Goal: Task Accomplishment & Management: Complete application form

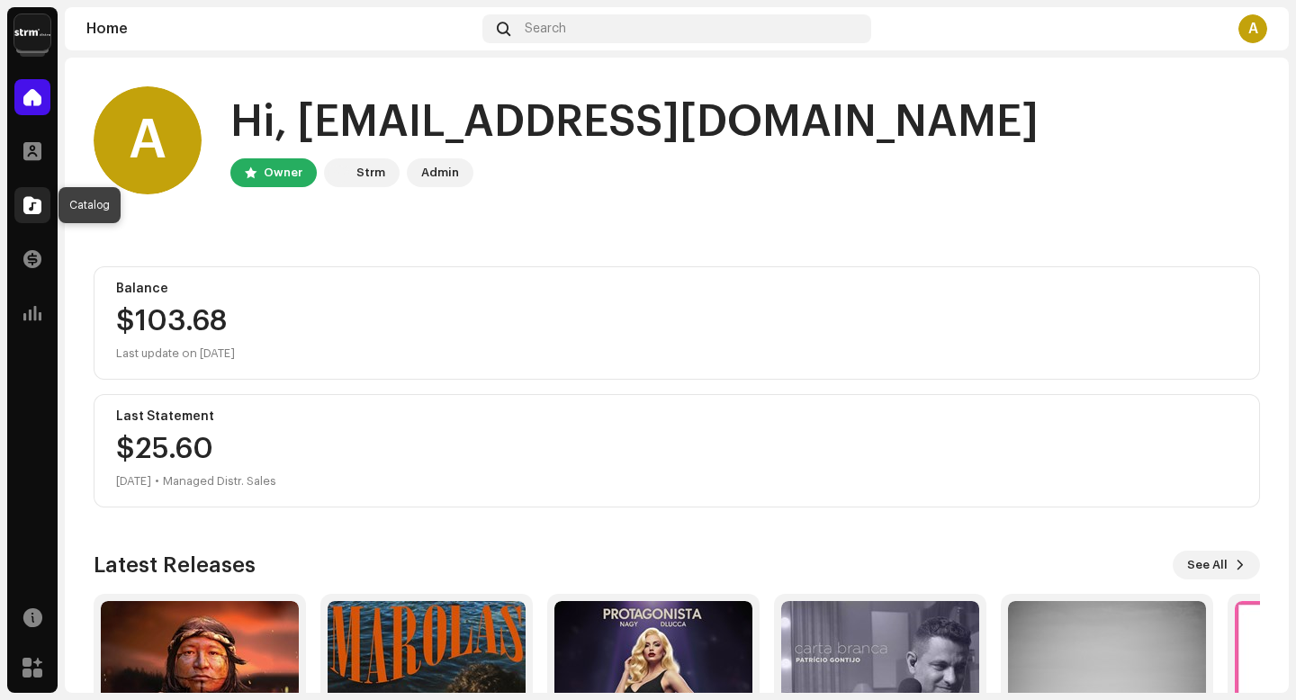
click at [29, 212] on span at bounding box center [32, 205] width 18 height 14
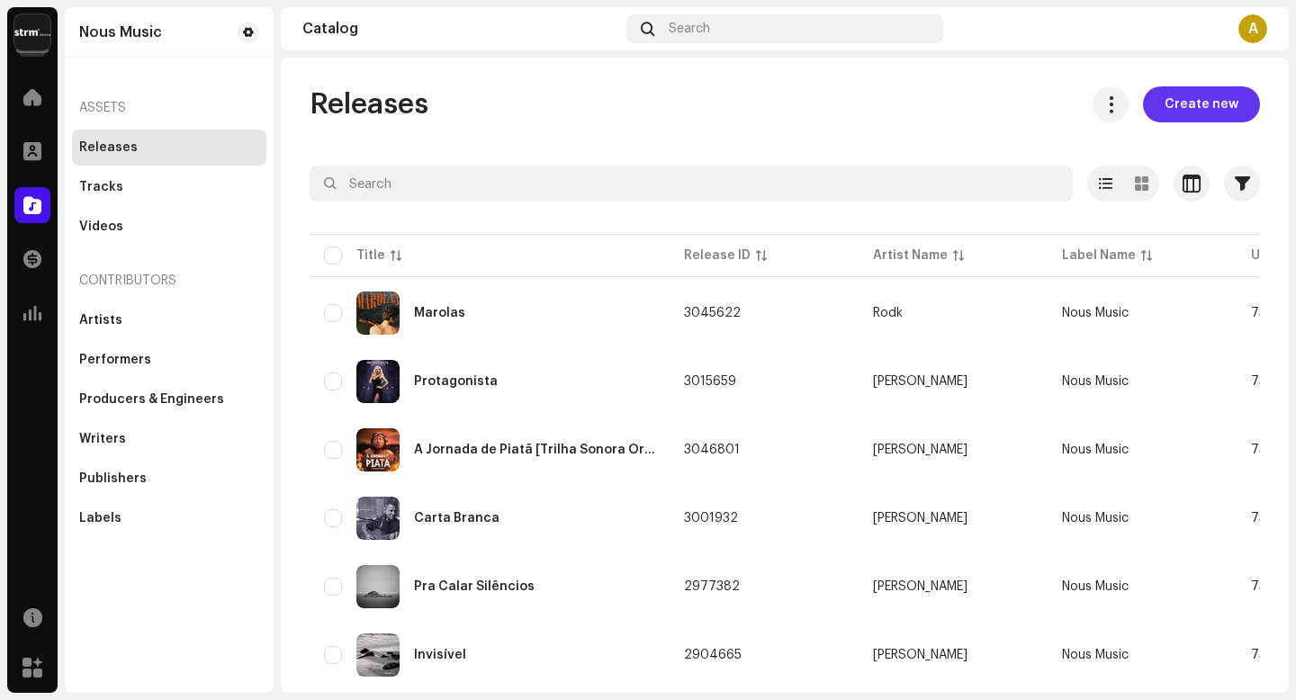
click at [1189, 113] on span "Create new" at bounding box center [1202, 104] width 74 height 36
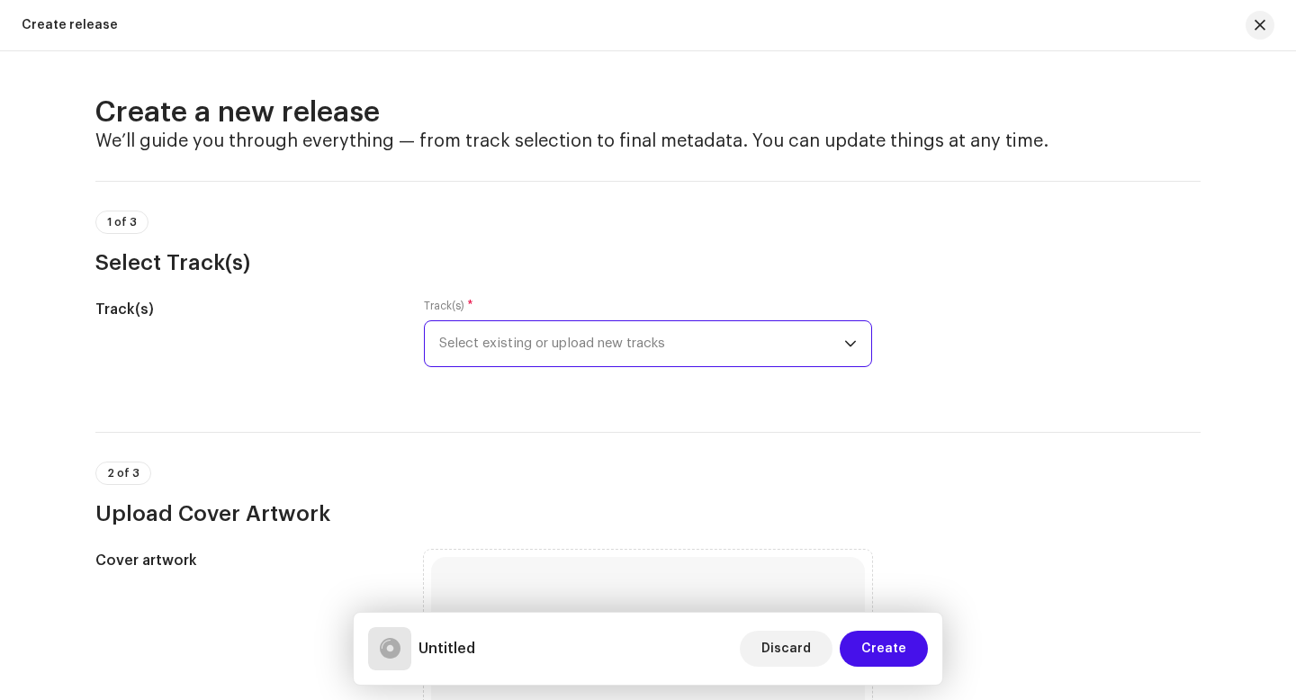
click at [524, 358] on span "Select existing or upload new tracks" at bounding box center [641, 343] width 405 height 45
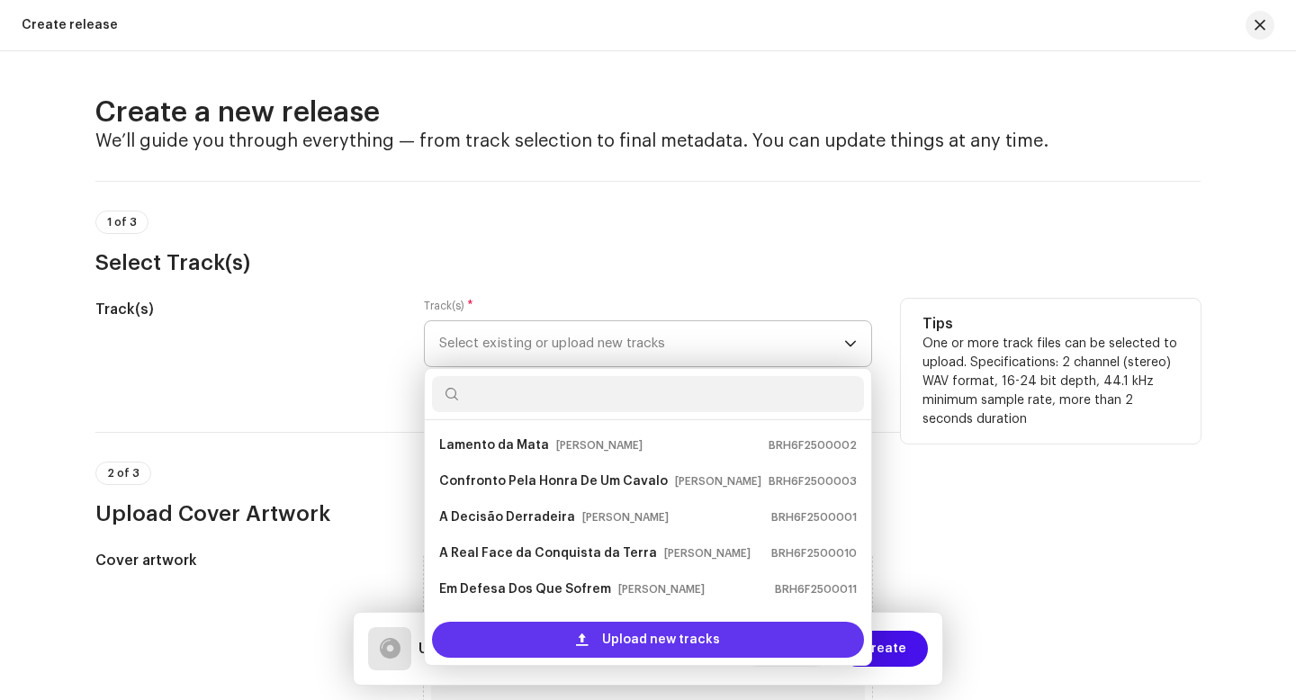
drag, startPoint x: 524, startPoint y: 358, endPoint x: 526, endPoint y: 633, distance: 274.5
click at [526, 633] on div "Upload new tracks" at bounding box center [648, 640] width 432 height 36
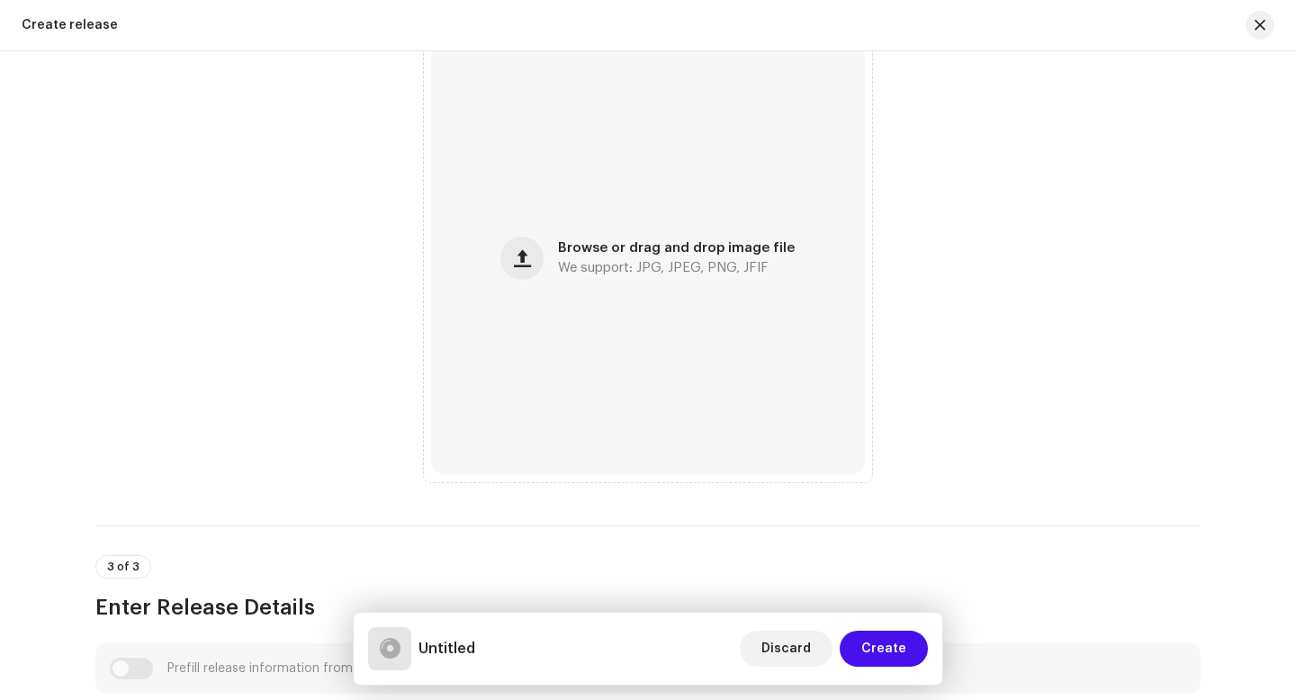
scroll to position [716, 0]
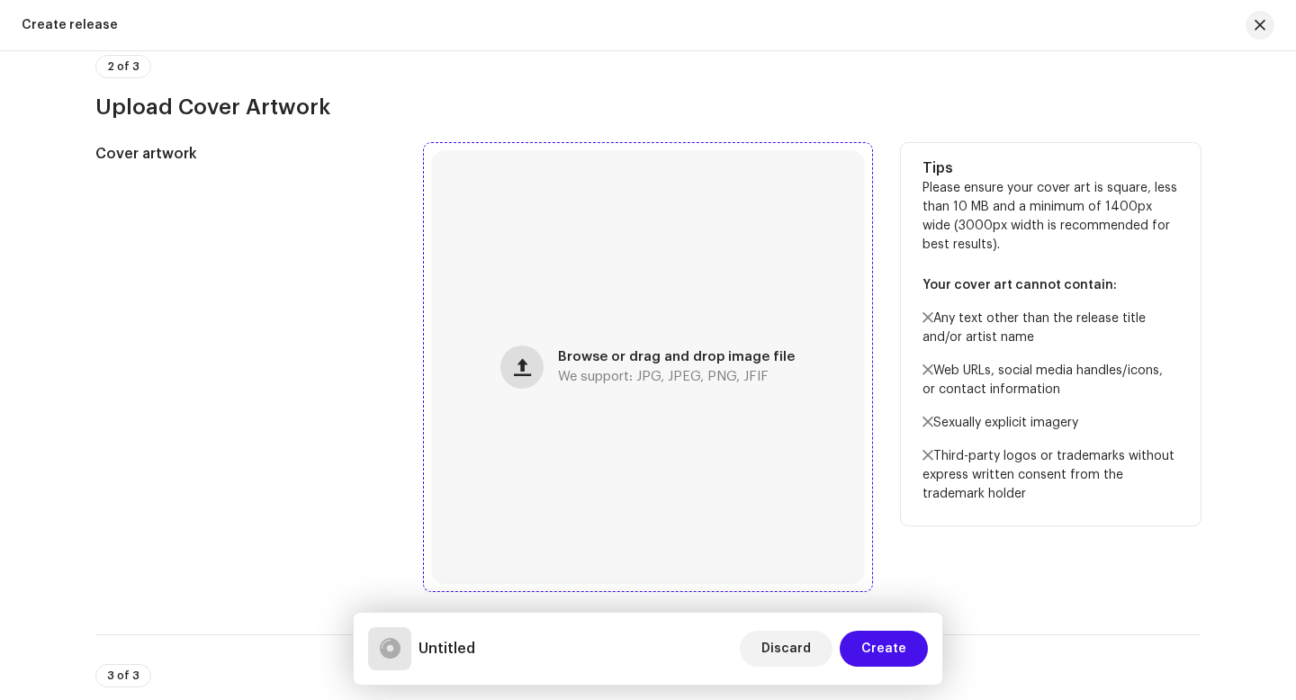
click at [519, 371] on span "button" at bounding box center [522, 367] width 17 height 14
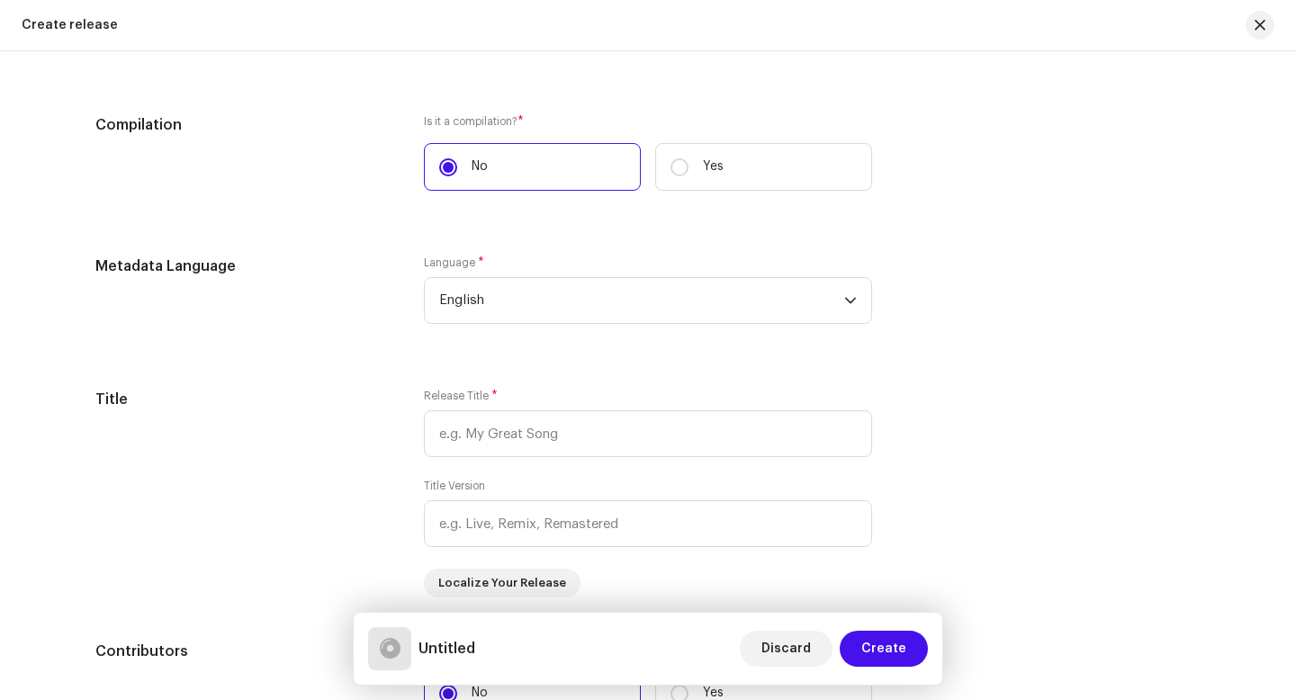
scroll to position [1448, 0]
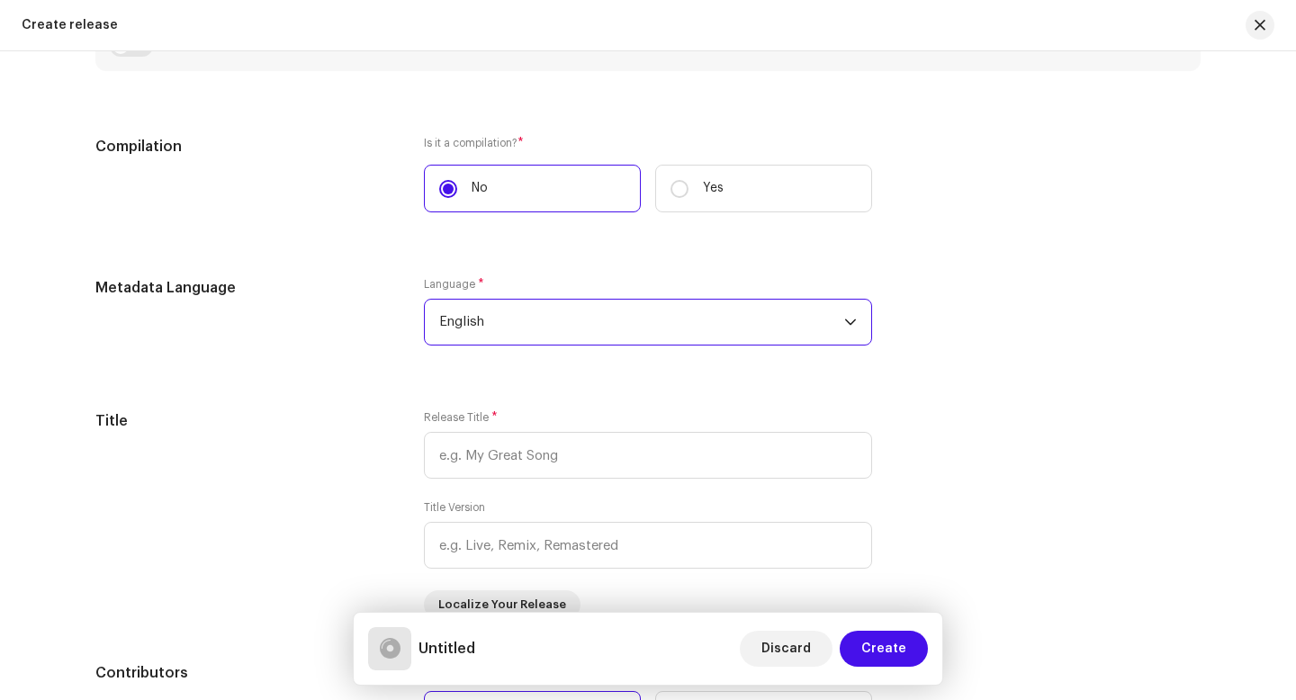
click at [584, 331] on span "English" at bounding box center [641, 322] width 405 height 45
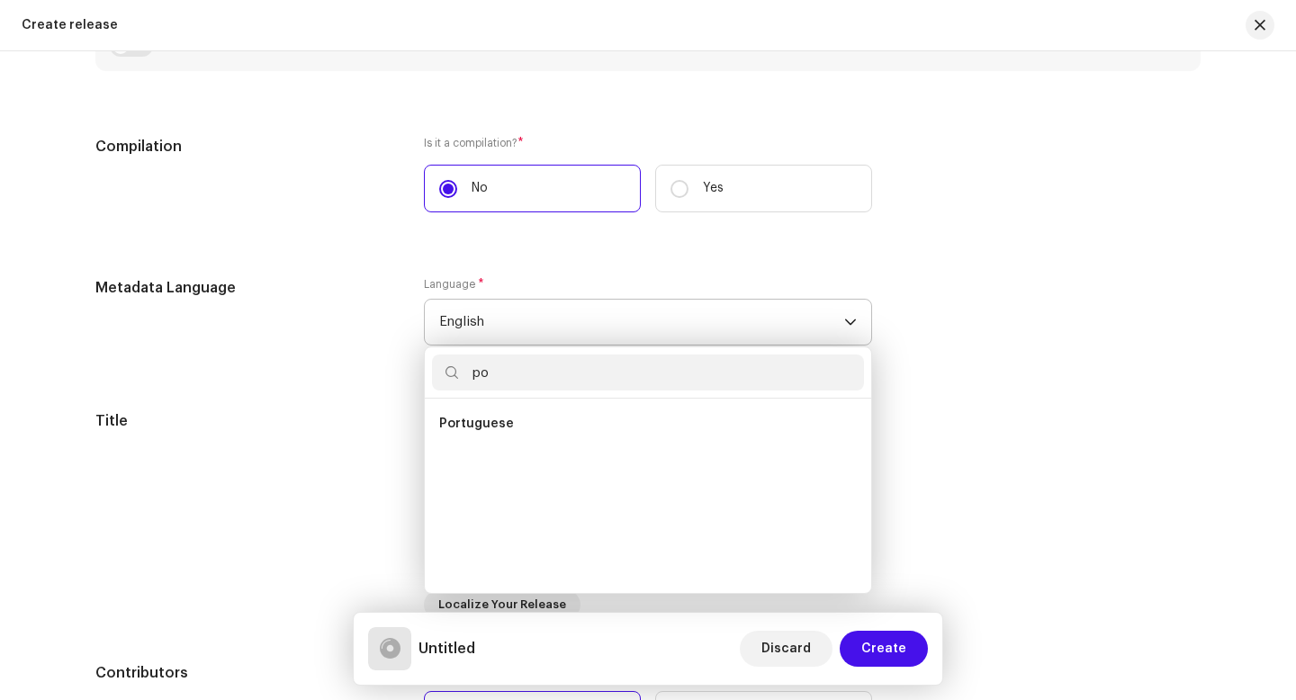
scroll to position [0, 0]
type input "po"
click at [547, 459] on li "Portuguese" at bounding box center [648, 460] width 432 height 36
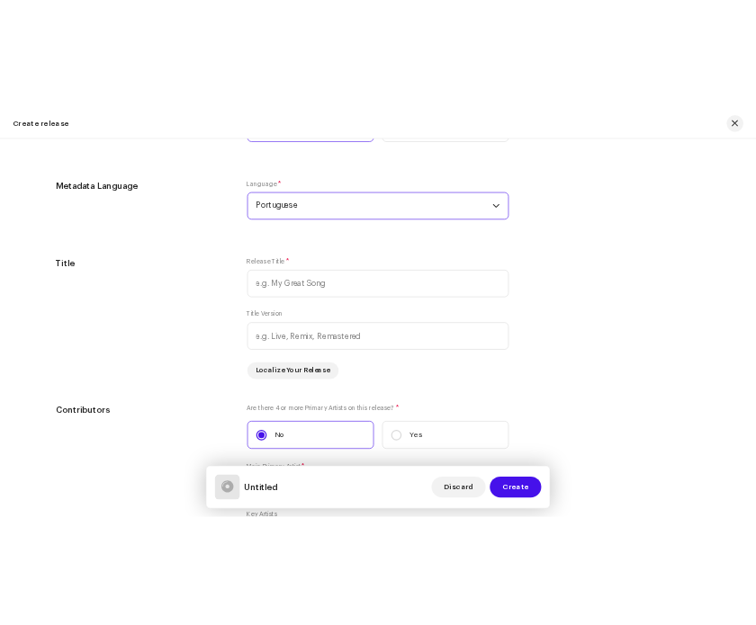
scroll to position [1721, 0]
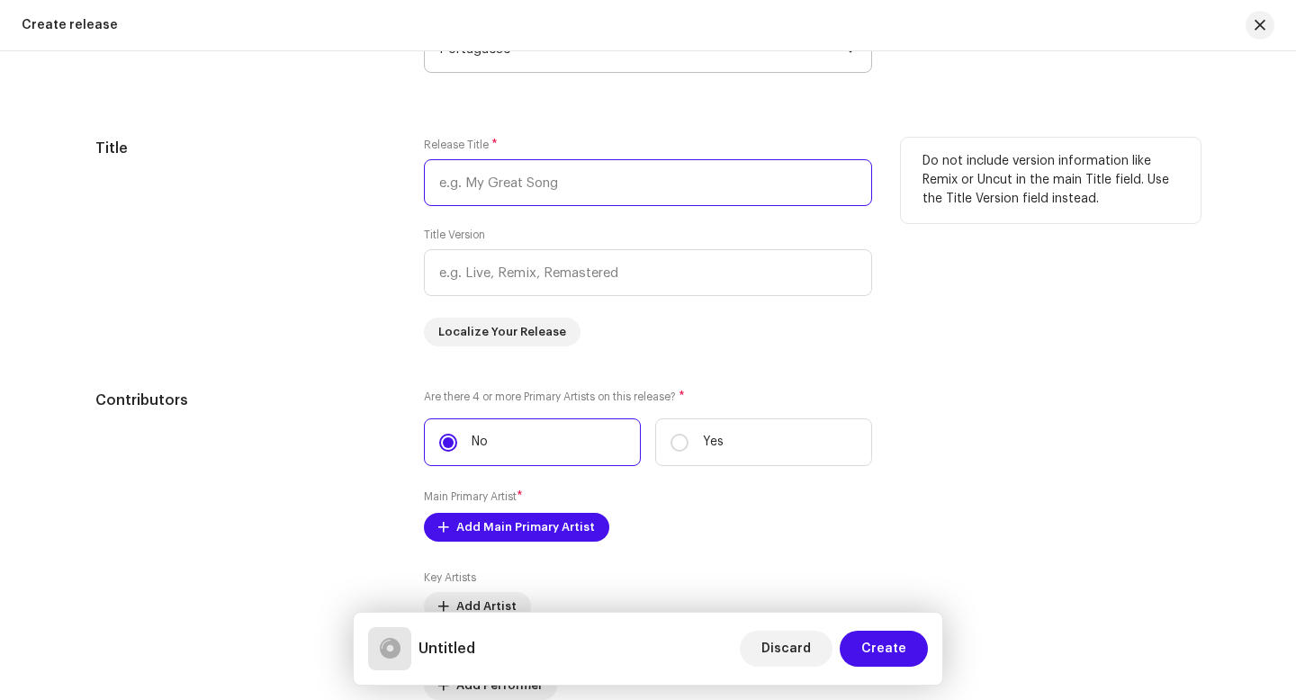
click at [589, 185] on input "text" at bounding box center [648, 182] width 448 height 47
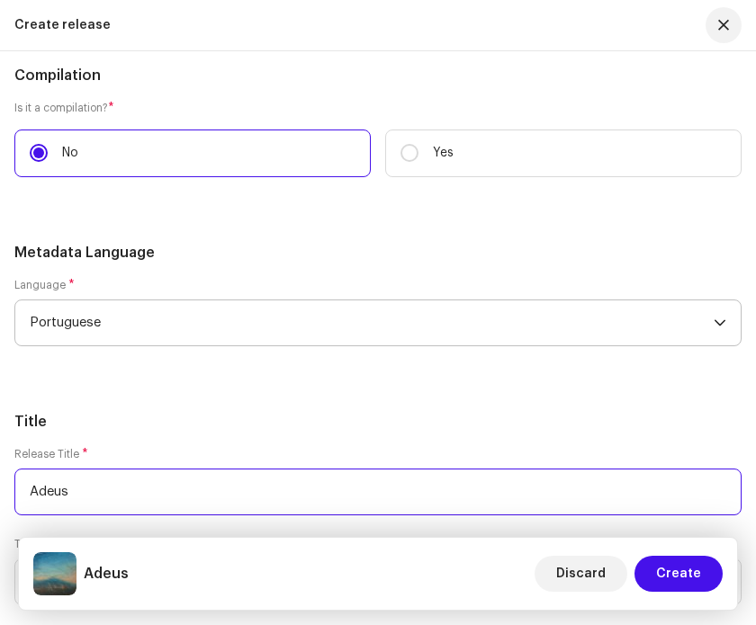
scroll to position [2255, 0]
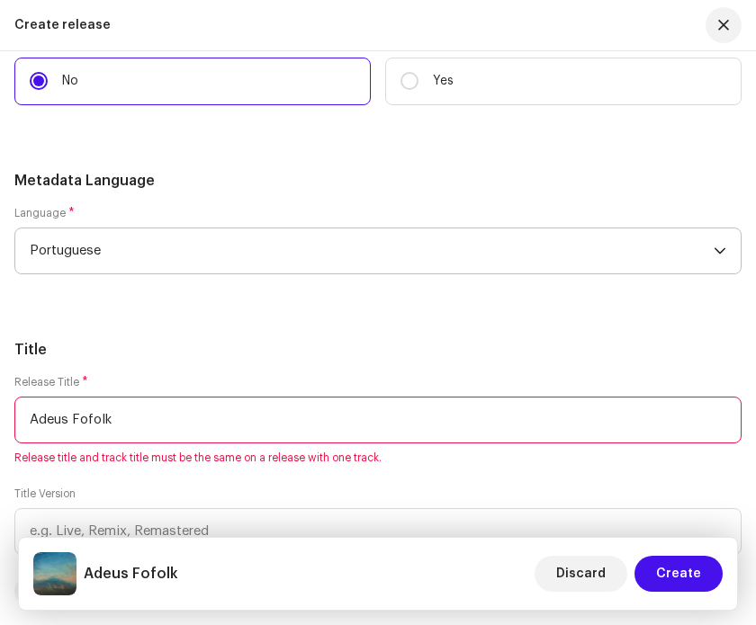
type input "Adeus Fofolk"
click at [380, 352] on h5 "Title" at bounding box center [377, 350] width 727 height 22
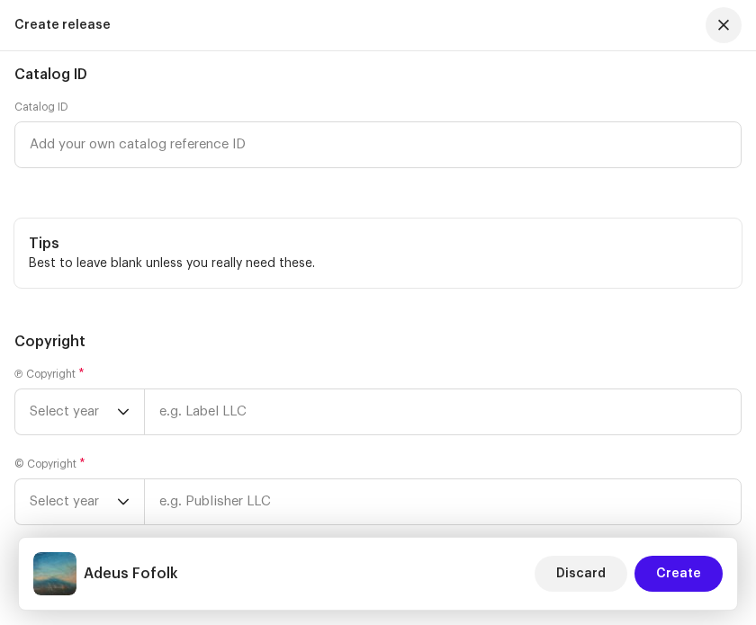
scroll to position [4362, 0]
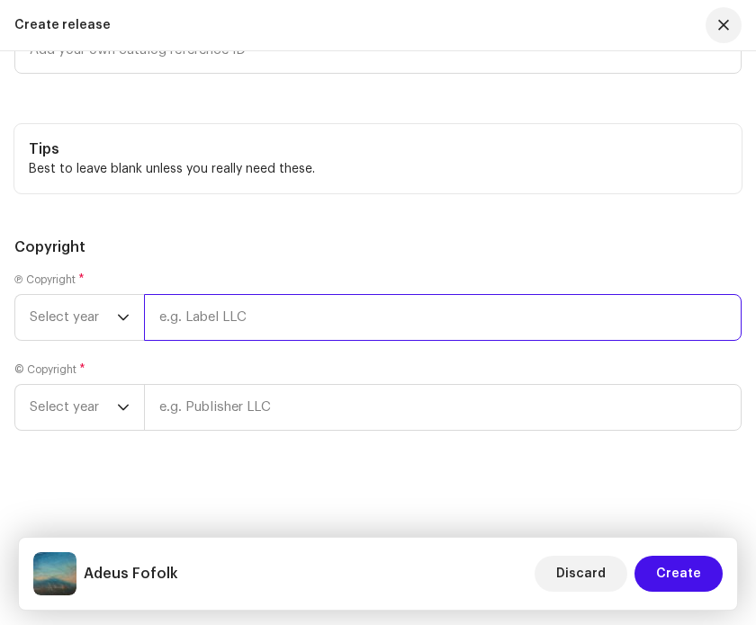
click at [339, 324] on input "text" at bounding box center [443, 317] width 598 height 47
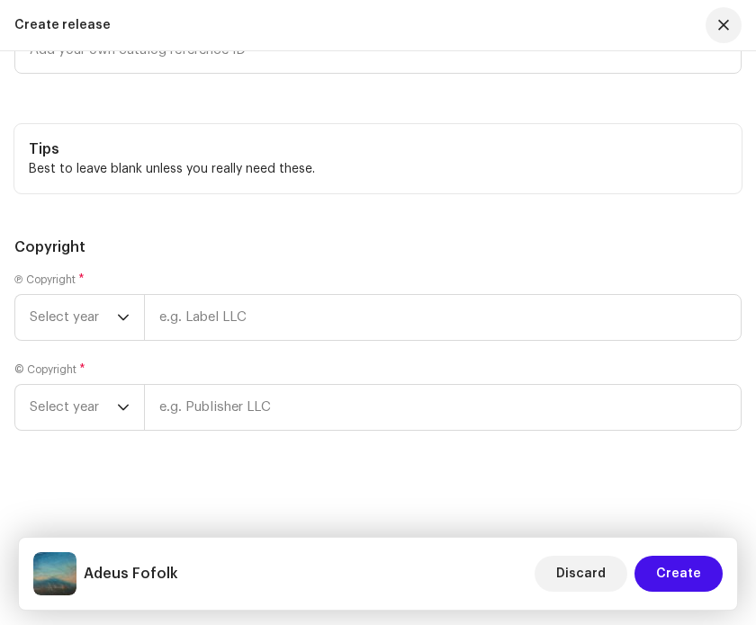
click at [422, 244] on h5 "Copyright" at bounding box center [377, 248] width 727 height 22
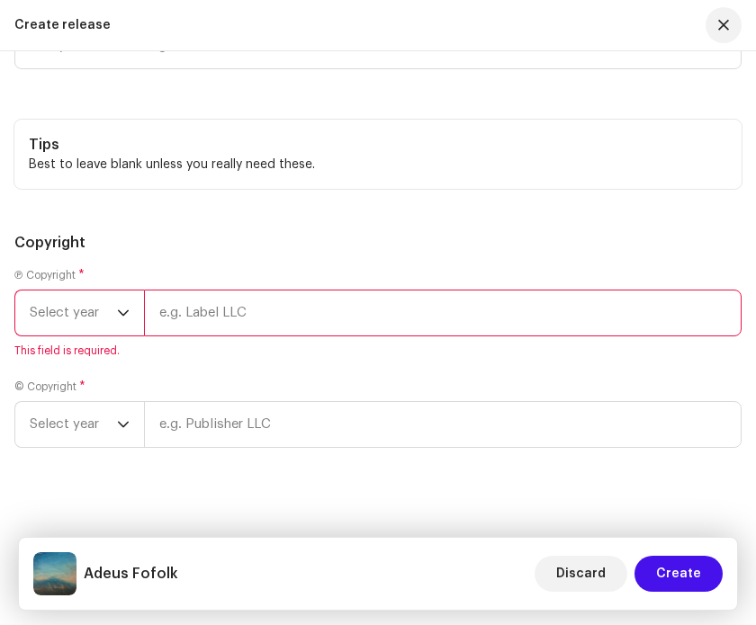
click at [121, 316] on icon "dropdown trigger" at bounding box center [123, 313] width 13 height 13
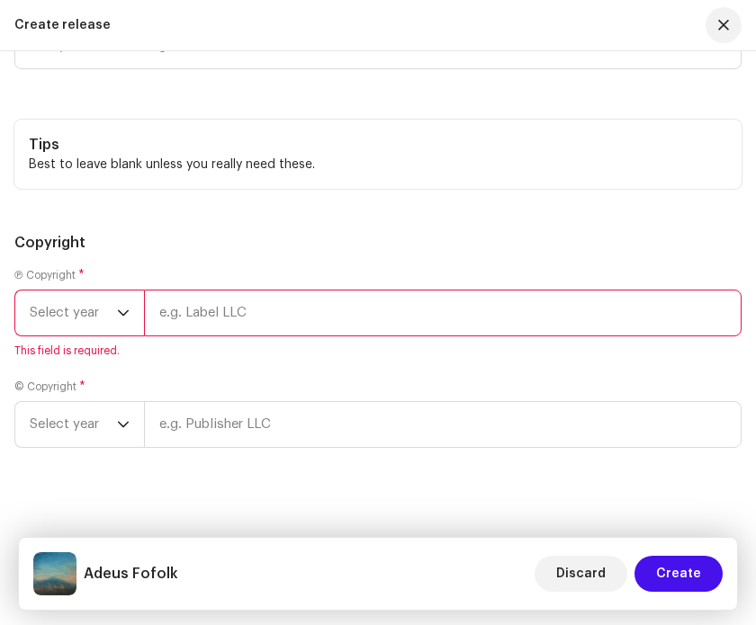
click at [382, 308] on input "text" at bounding box center [443, 313] width 598 height 47
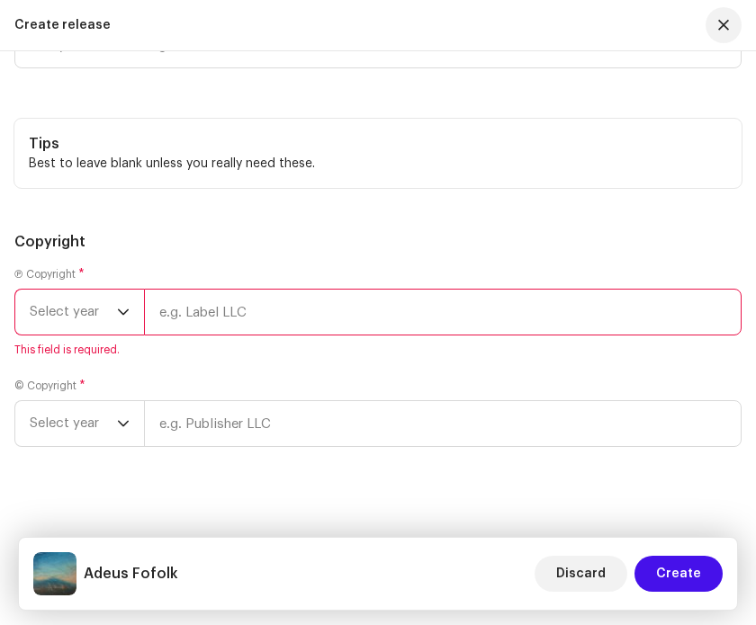
click at [273, 318] on input "text" at bounding box center [443, 312] width 598 height 47
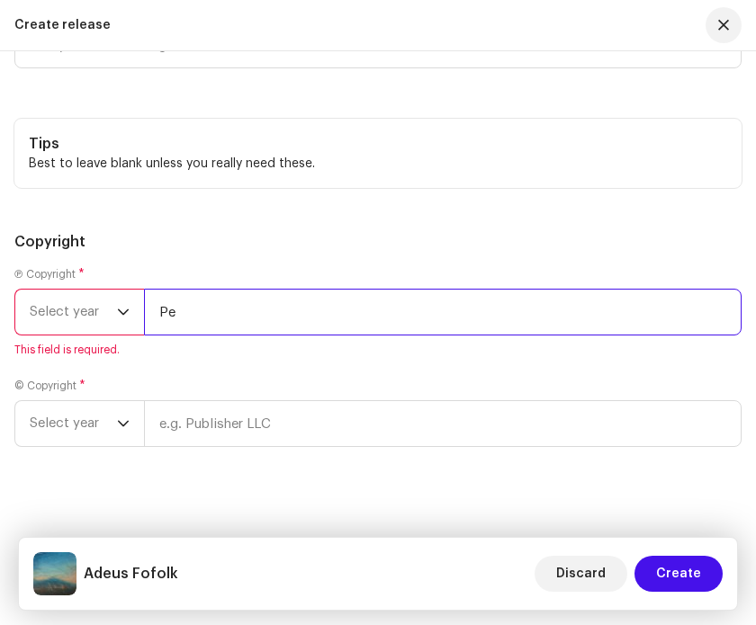
type input "P"
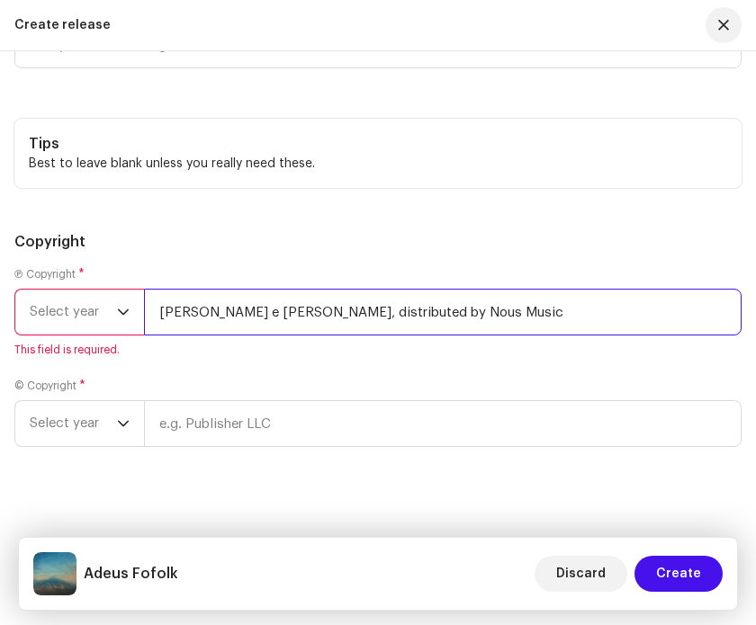
type input "[PERSON_NAME] e [PERSON_NAME], distributed by Nous Music"
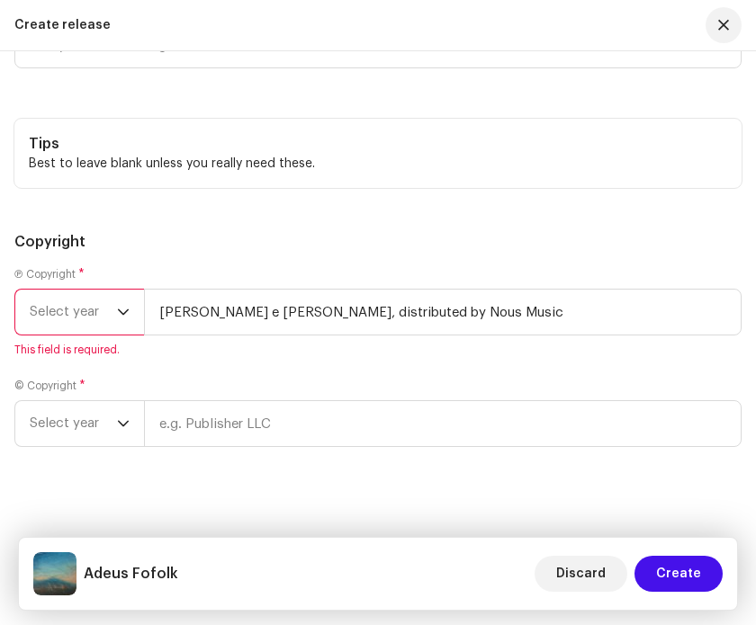
click at [68, 329] on span "Select year" at bounding box center [73, 312] width 87 height 45
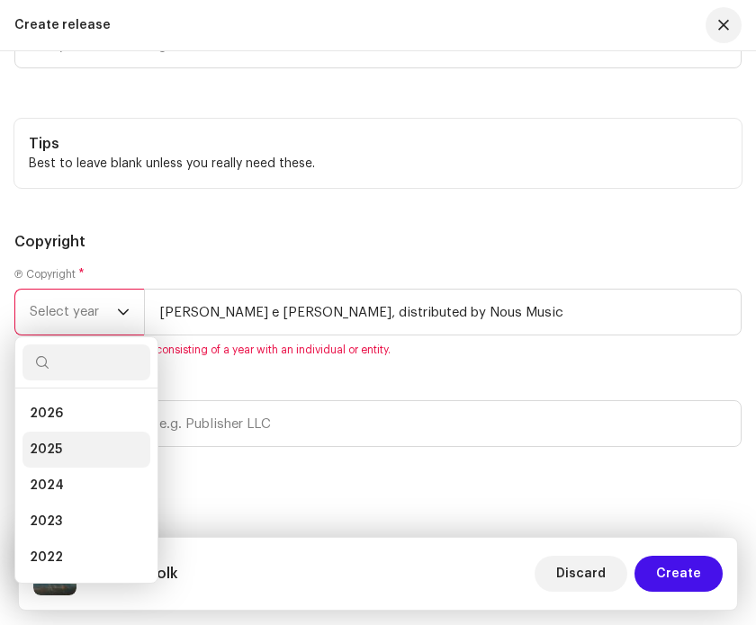
click at [76, 443] on li "2025" at bounding box center [86, 450] width 128 height 36
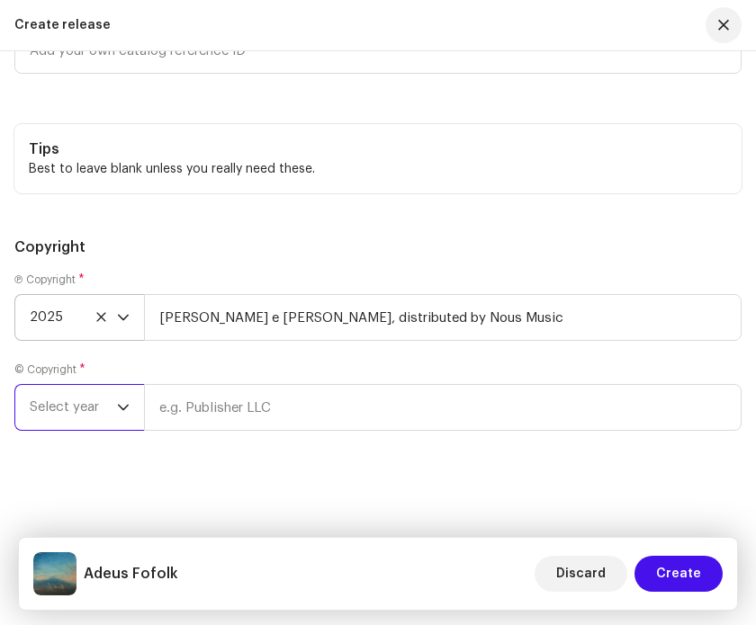
click at [68, 418] on span "Select year" at bounding box center [73, 407] width 87 height 45
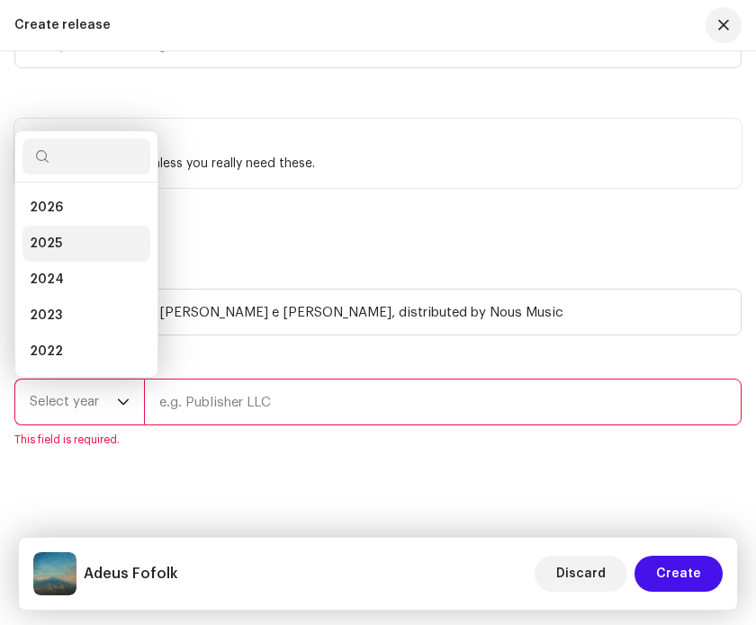
click at [89, 237] on li "2025" at bounding box center [86, 244] width 128 height 36
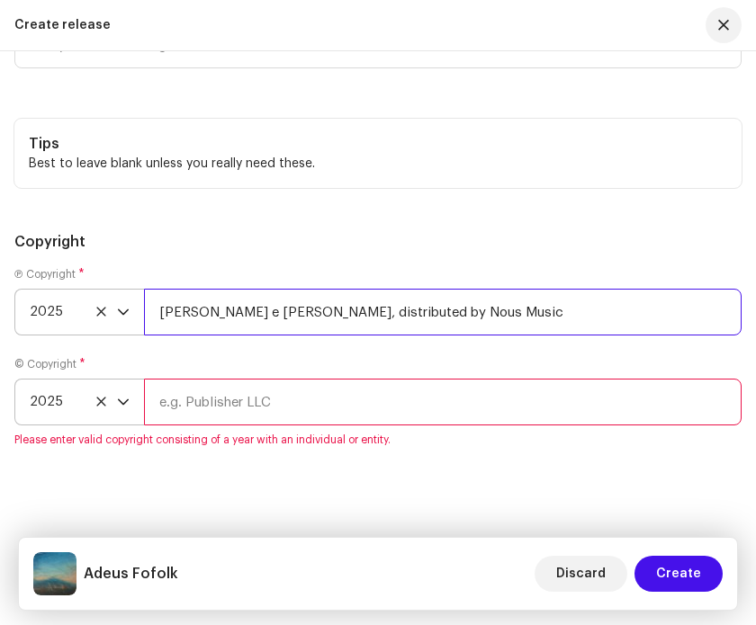
drag, startPoint x: 531, startPoint y: 319, endPoint x: 156, endPoint y: 306, distance: 375.5
click at [156, 306] on input "[PERSON_NAME] e [PERSON_NAME], distributed by Nous Music" at bounding box center [443, 312] width 598 height 47
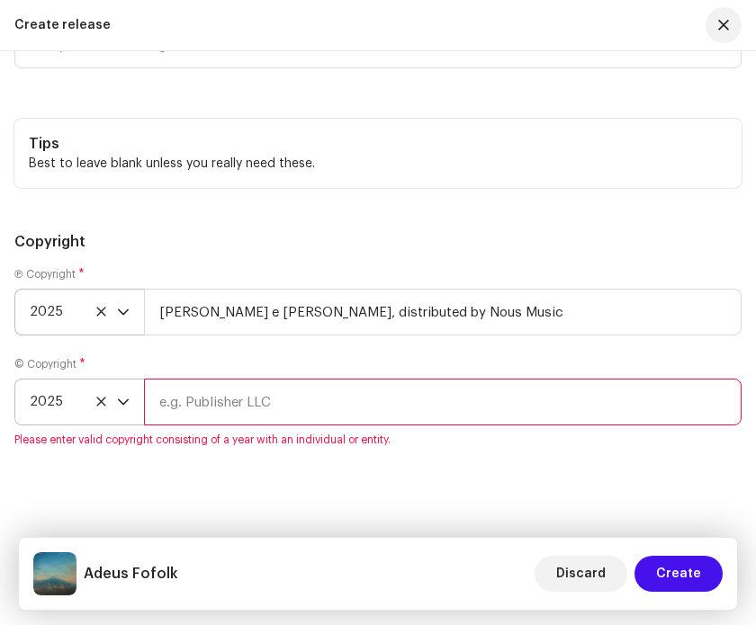
click at [249, 420] on input "text" at bounding box center [443, 402] width 598 height 47
paste input "[PERSON_NAME] e [PERSON_NAME], distributed by Nous Music"
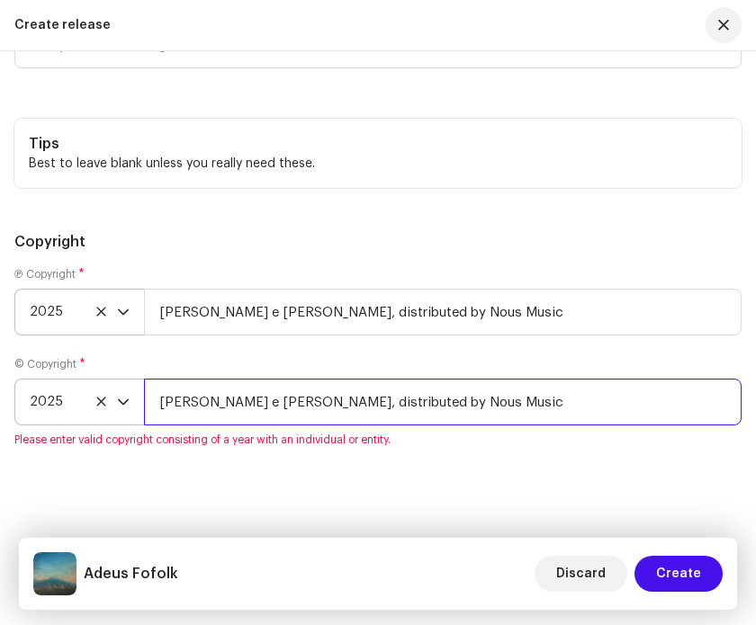
type input "[PERSON_NAME] e [PERSON_NAME], distributed by Nous Music"
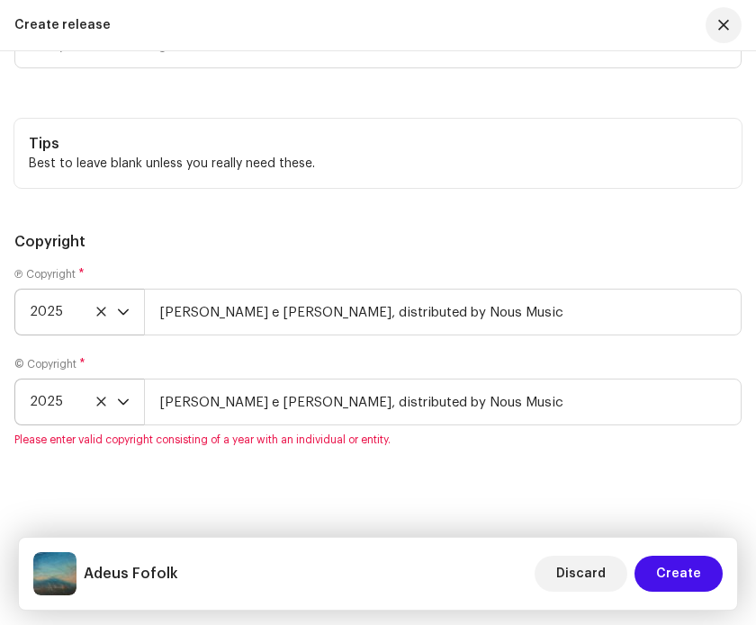
click at [334, 498] on div "Create a new release We’ll guide you through everything — from track selection …" at bounding box center [378, 338] width 756 height 574
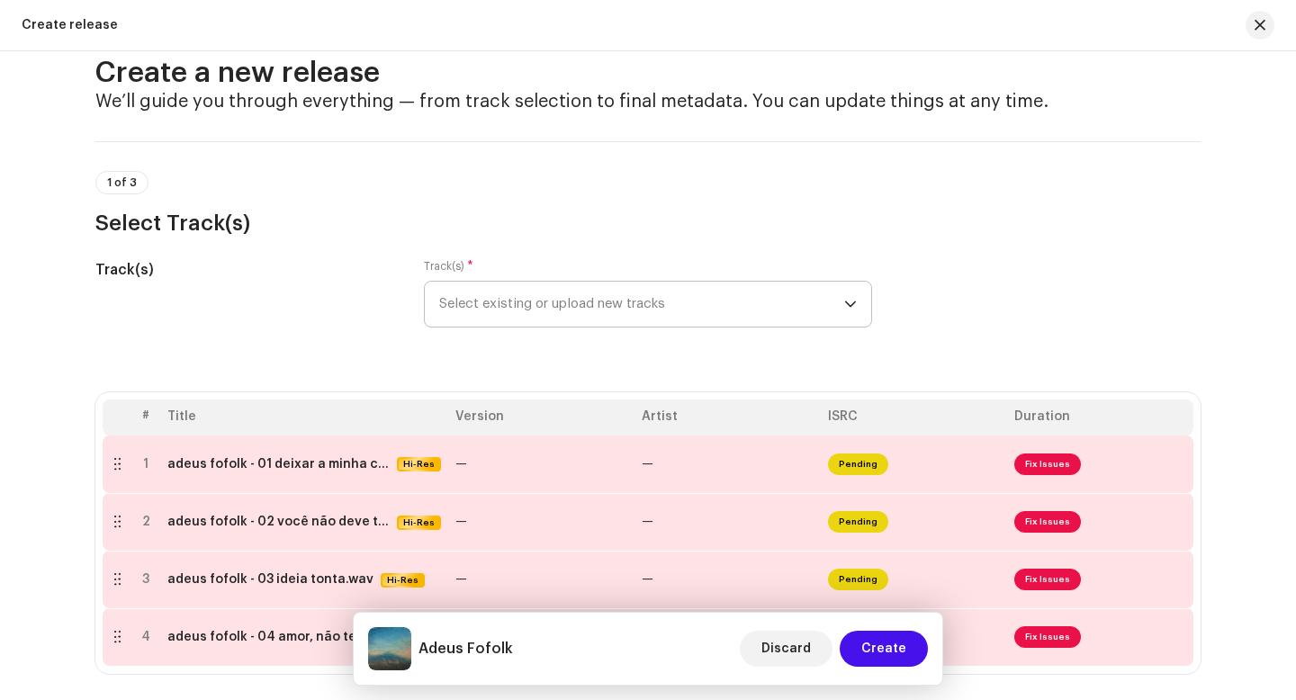
scroll to position [270, 0]
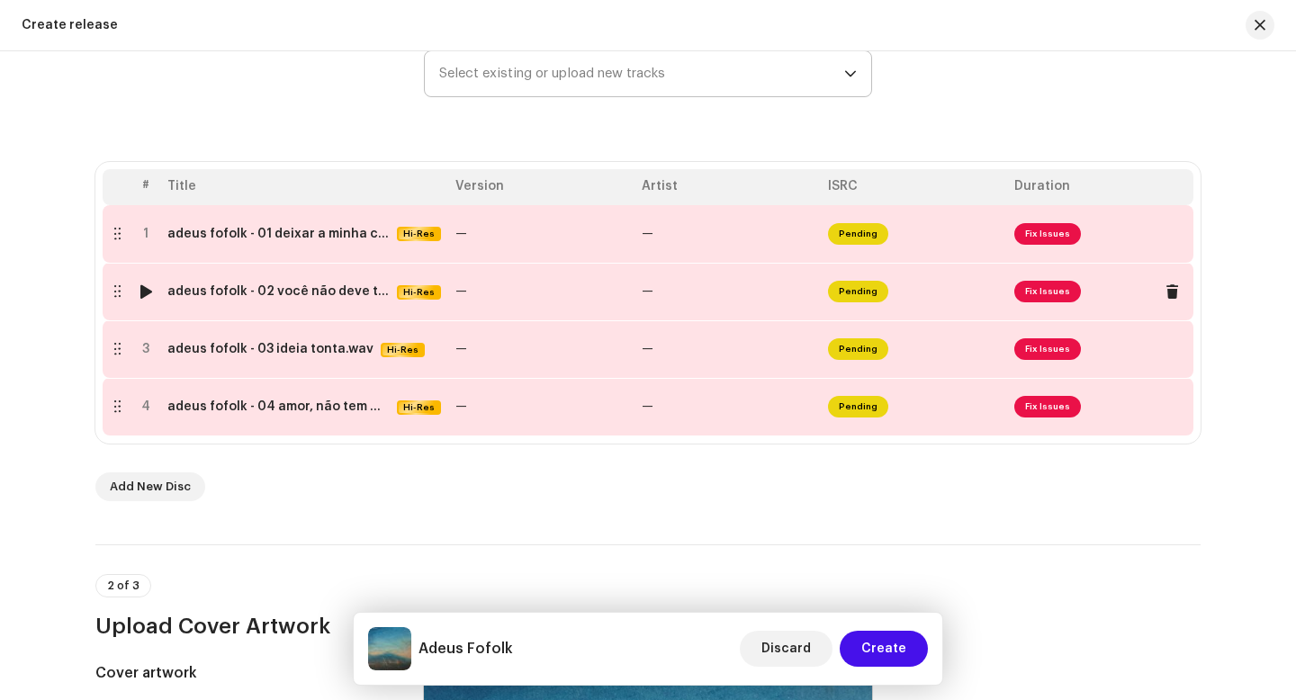
click at [558, 298] on td "—" at bounding box center [541, 292] width 186 height 58
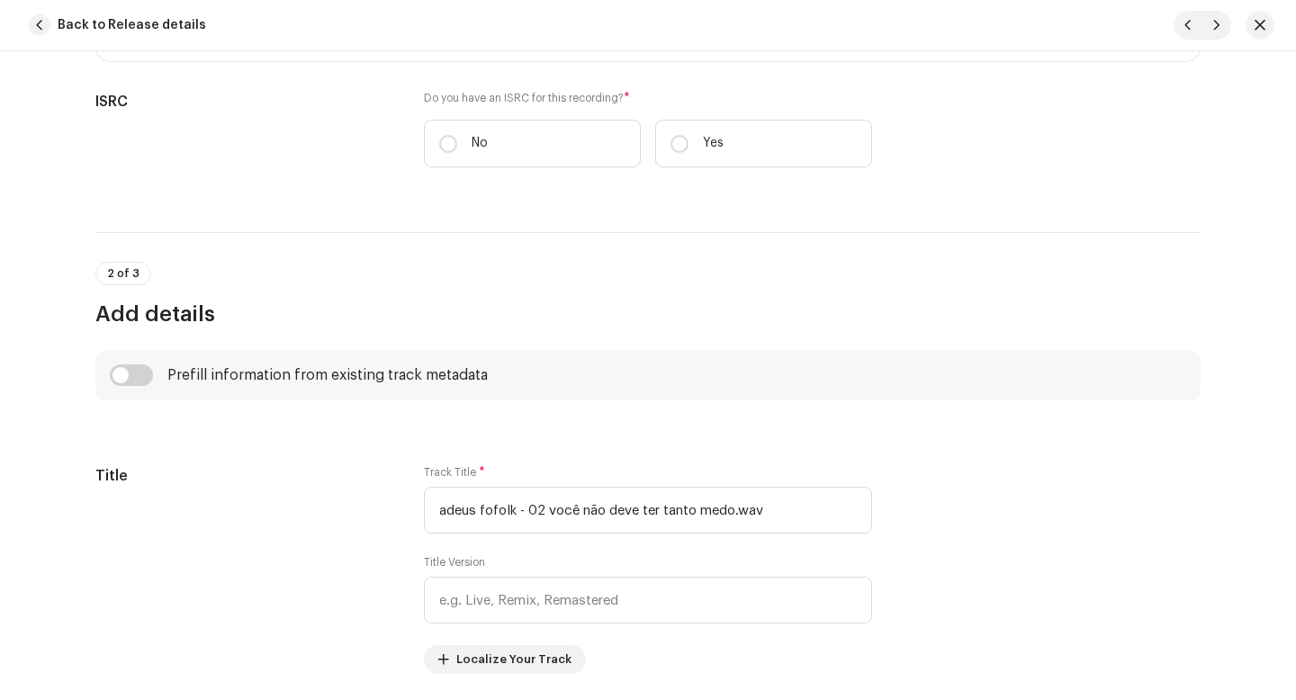
scroll to position [302, 0]
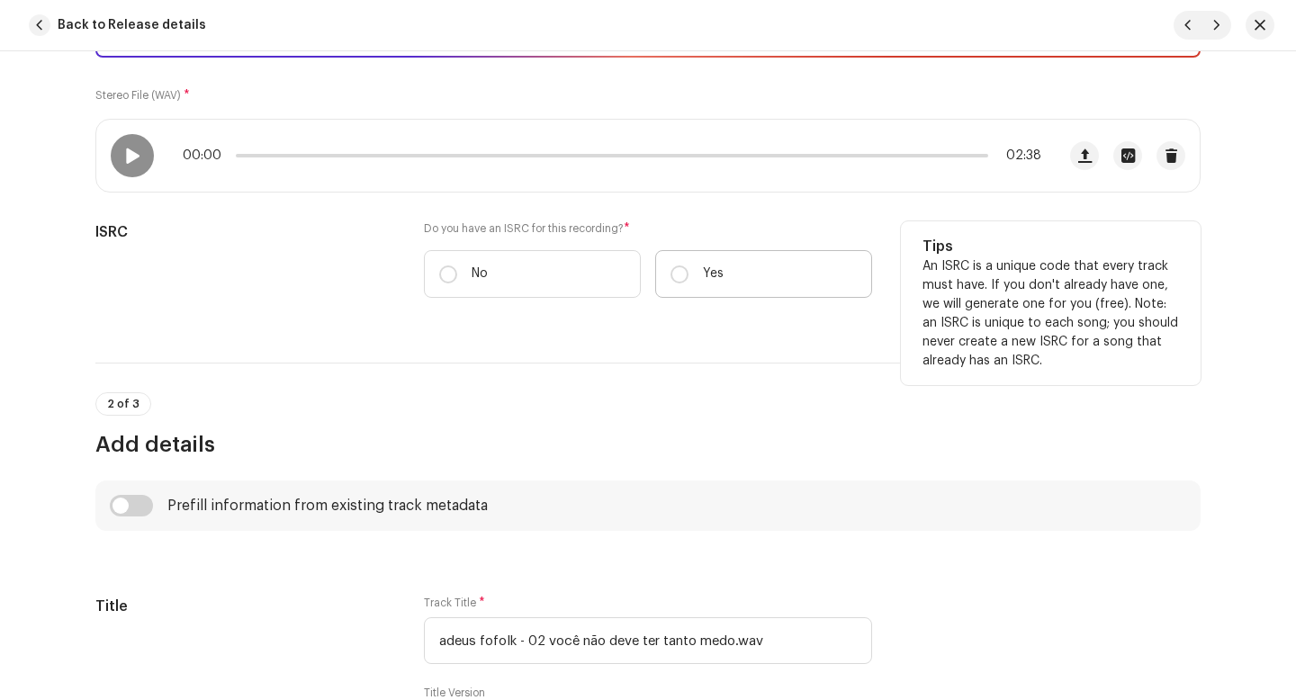
click at [703, 269] on p "Yes" at bounding box center [713, 274] width 21 height 19
click at [688, 269] on input "Yes" at bounding box center [679, 274] width 18 height 18
radio input "true"
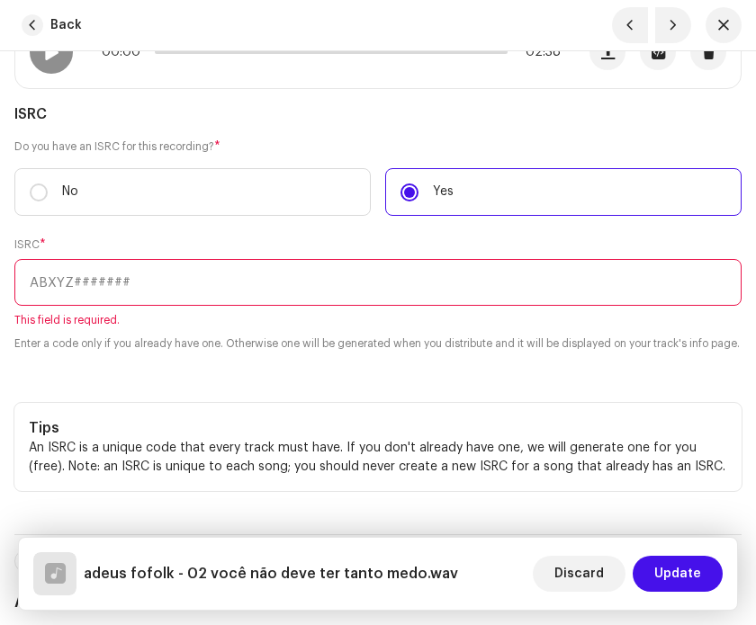
scroll to position [0, 0]
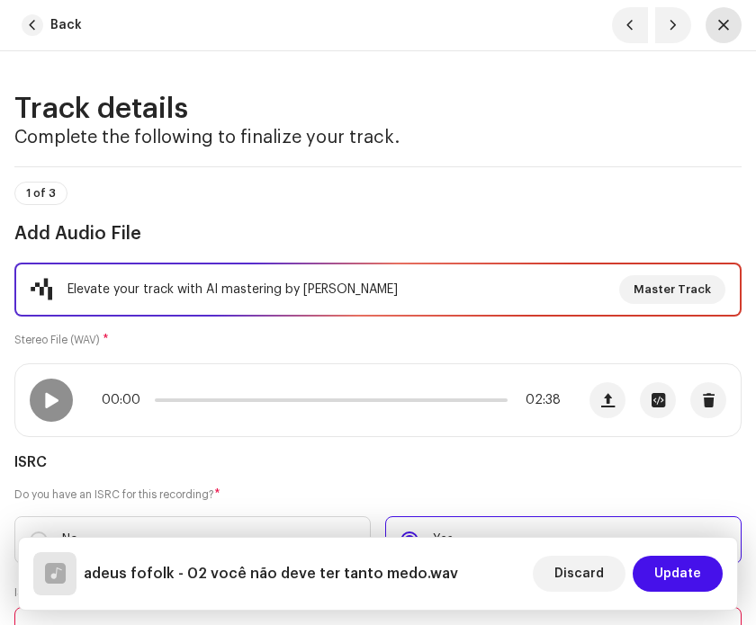
click at [733, 22] on button "button" at bounding box center [724, 25] width 36 height 36
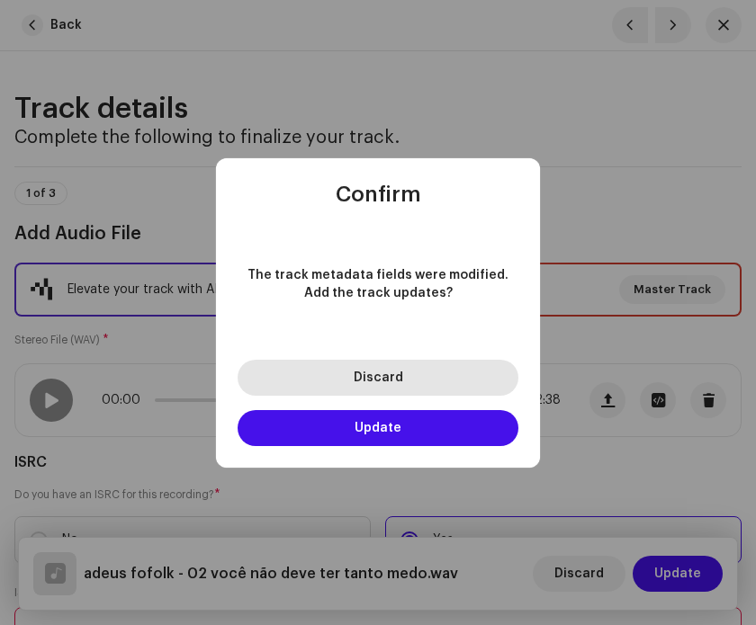
click at [472, 380] on button "Discard" at bounding box center [378, 378] width 281 height 36
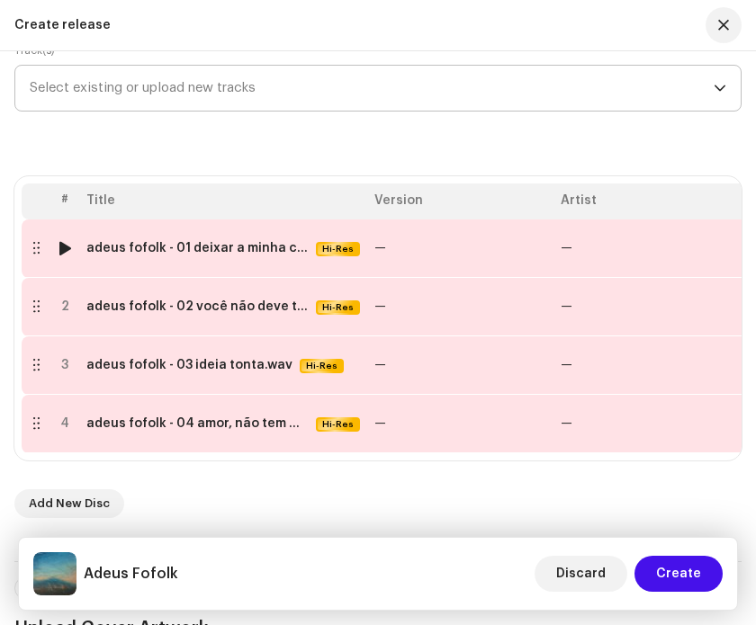
click at [406, 246] on td "—" at bounding box center [460, 249] width 186 height 58
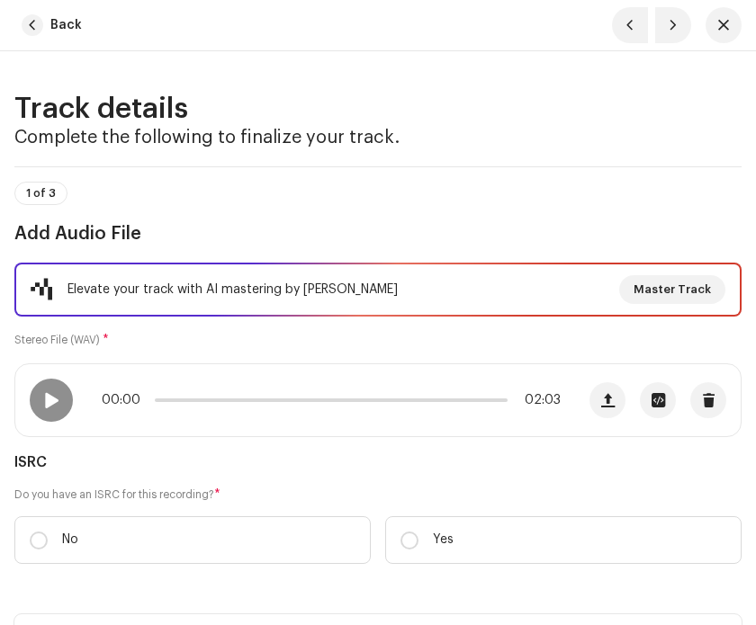
scroll to position [390, 0]
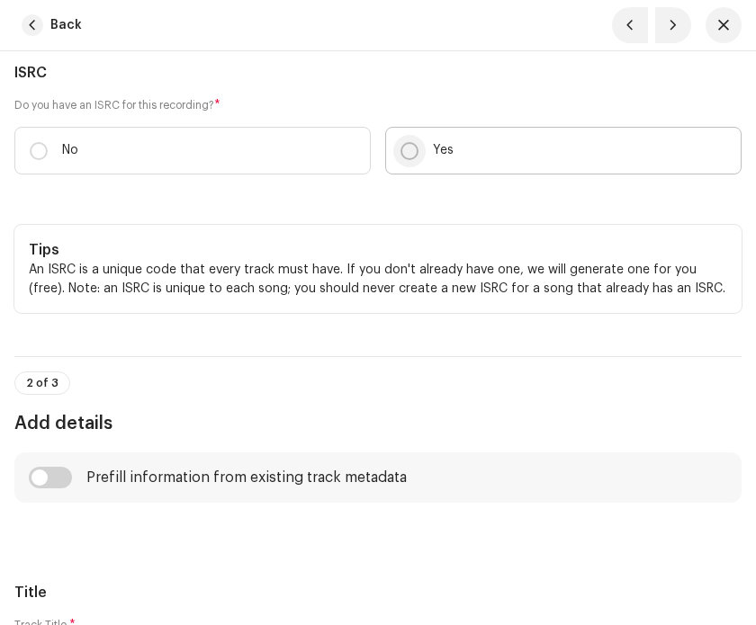
click at [416, 152] on input "Yes" at bounding box center [409, 151] width 18 height 18
radio input "true"
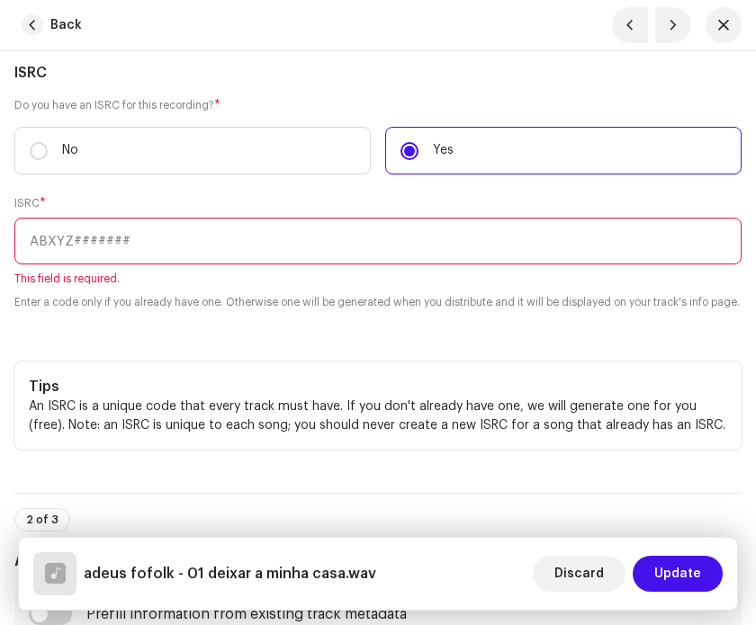
click at [348, 249] on input "text" at bounding box center [377, 241] width 727 height 47
paste input "BXPGA2500007"
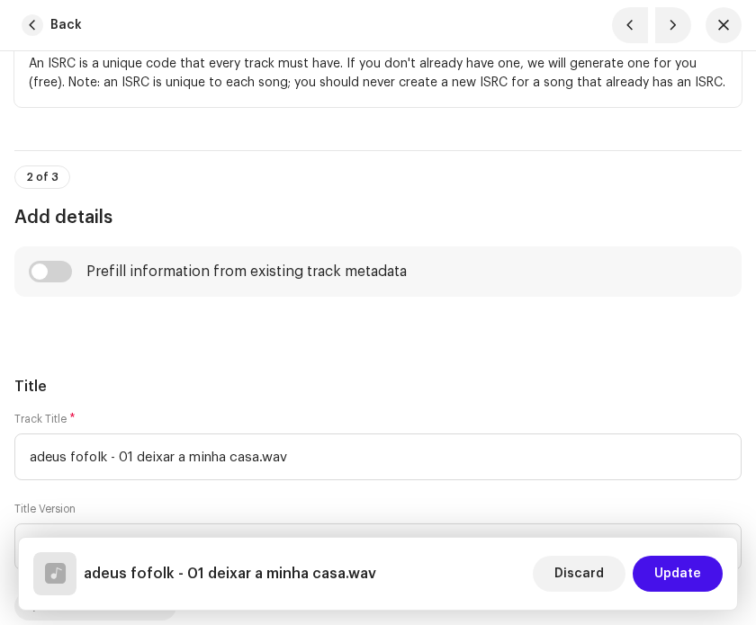
scroll to position [1032, 0]
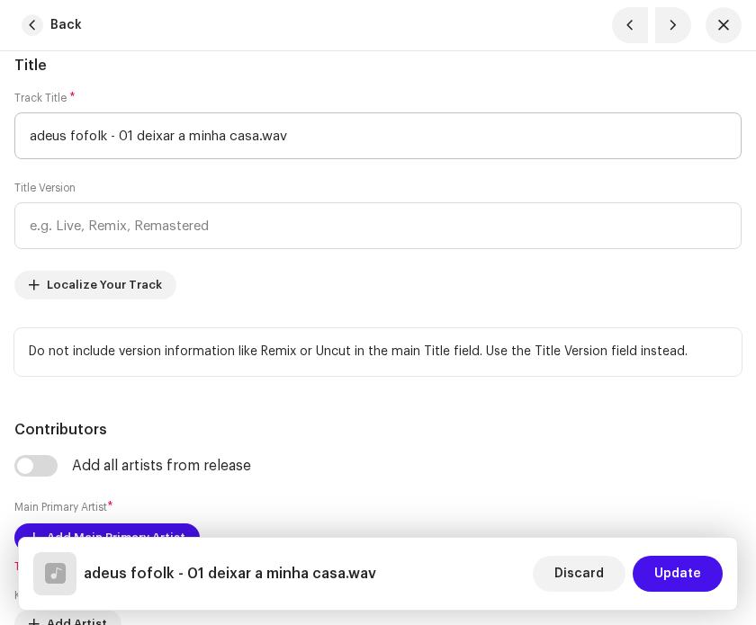
type input "BXPGA2500007"
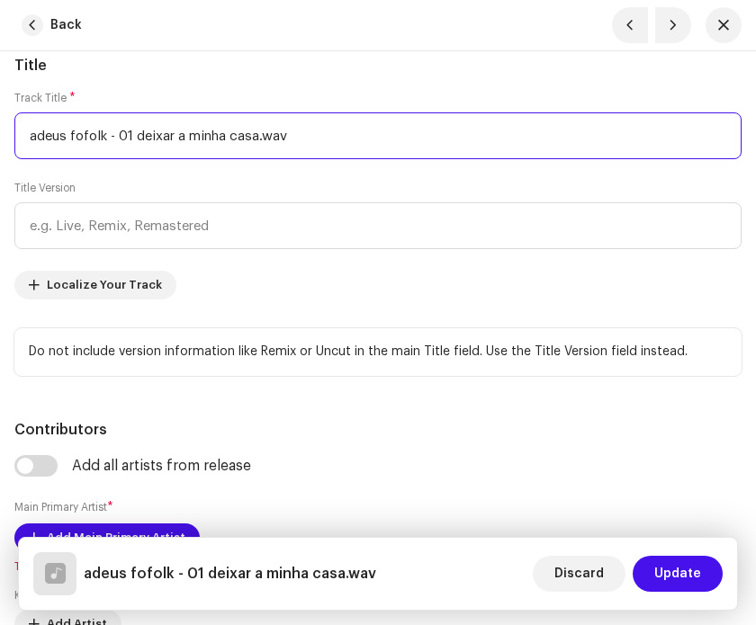
drag, startPoint x: 348, startPoint y: 154, endPoint x: 22, endPoint y: 142, distance: 326.9
click at [22, 142] on input "adeus fofolk - 01 deixar a minha casa.wav" at bounding box center [377, 135] width 727 height 47
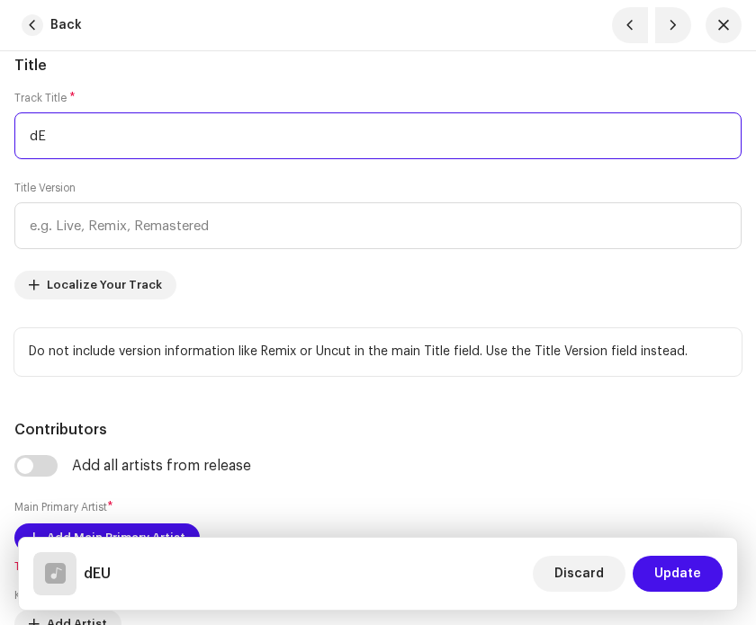
type input "d"
type input "Deixar A Minha Casa"
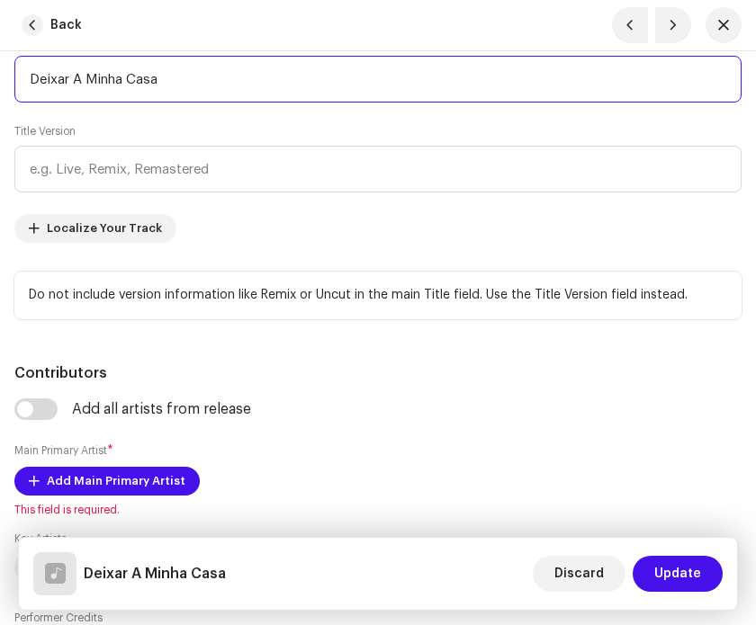
scroll to position [1079, 0]
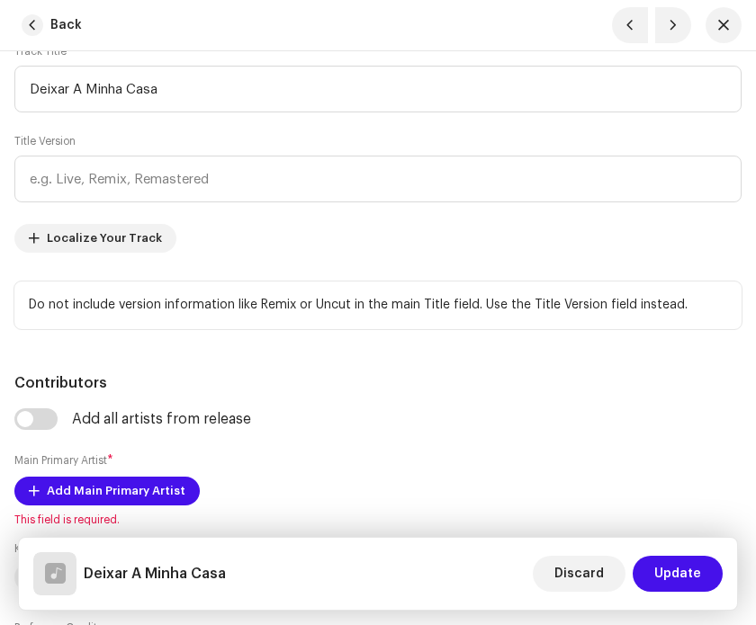
click at [428, 301] on div "Do not include version information like Remix or Uncut in the main Title field.…" at bounding box center [377, 306] width 727 height 48
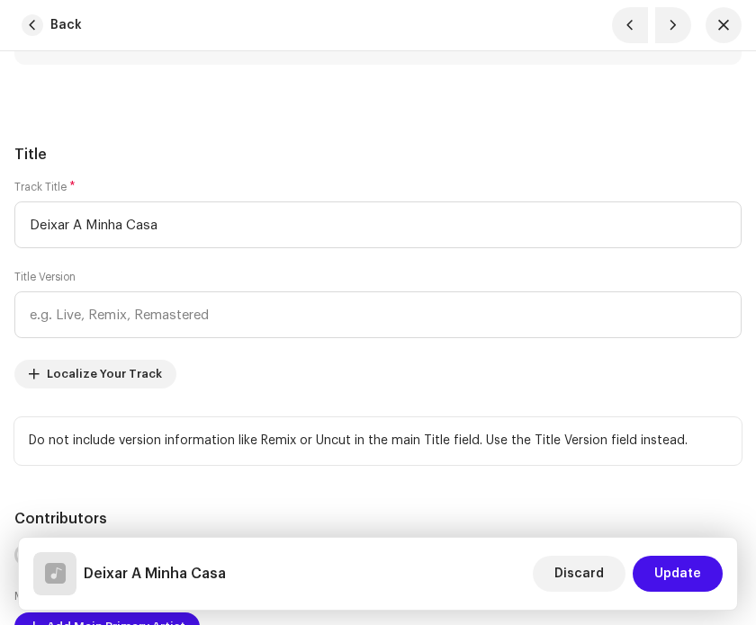
scroll to position [911, 0]
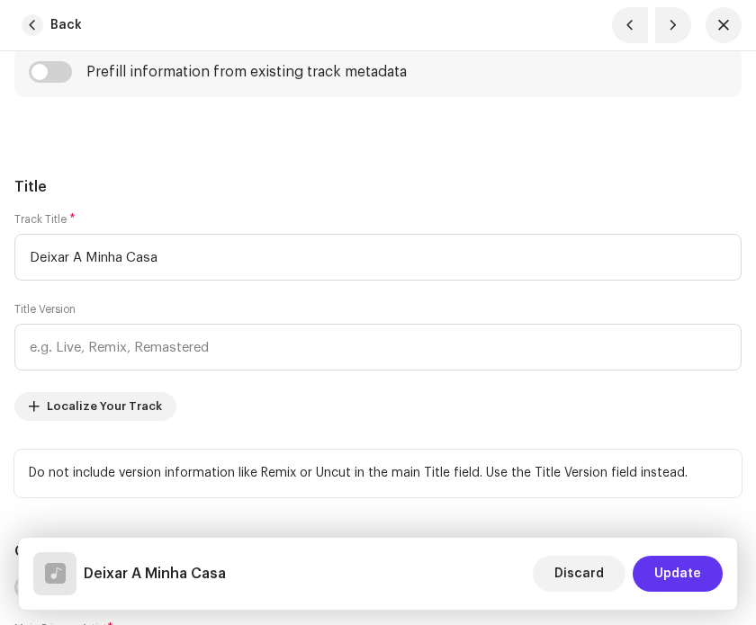
click at [678, 580] on span "Update" at bounding box center [677, 574] width 47 height 36
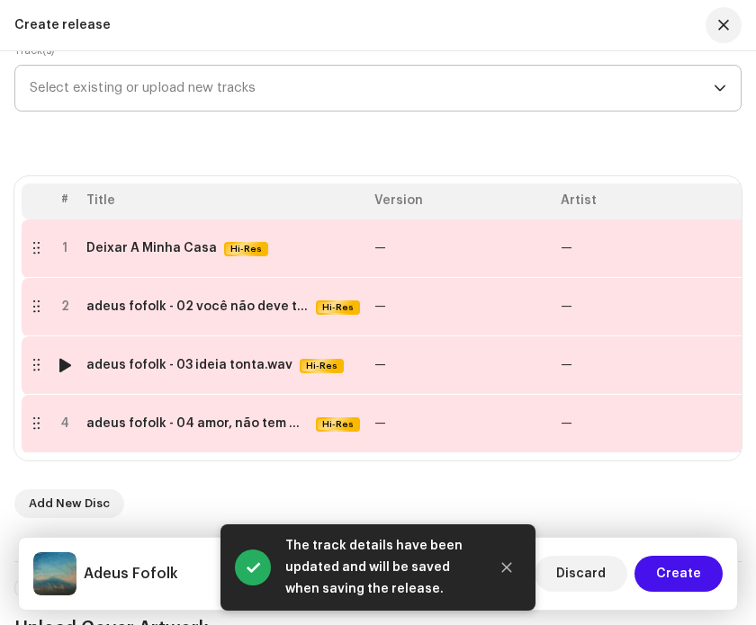
scroll to position [394, 0]
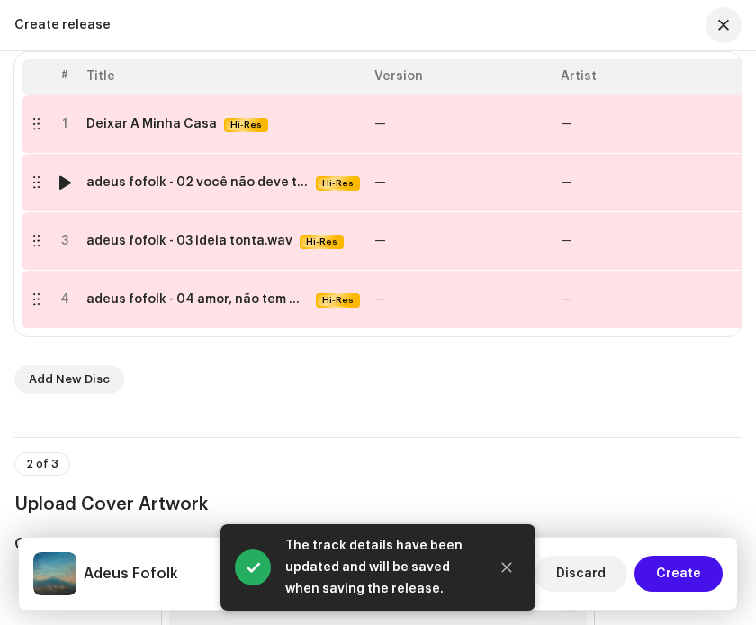
click at [471, 181] on td "—" at bounding box center [460, 183] width 186 height 58
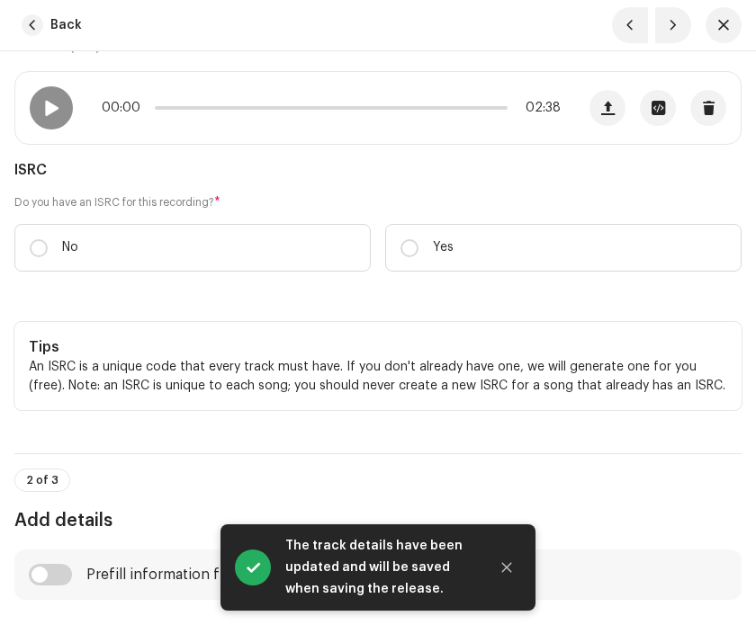
scroll to position [342, 0]
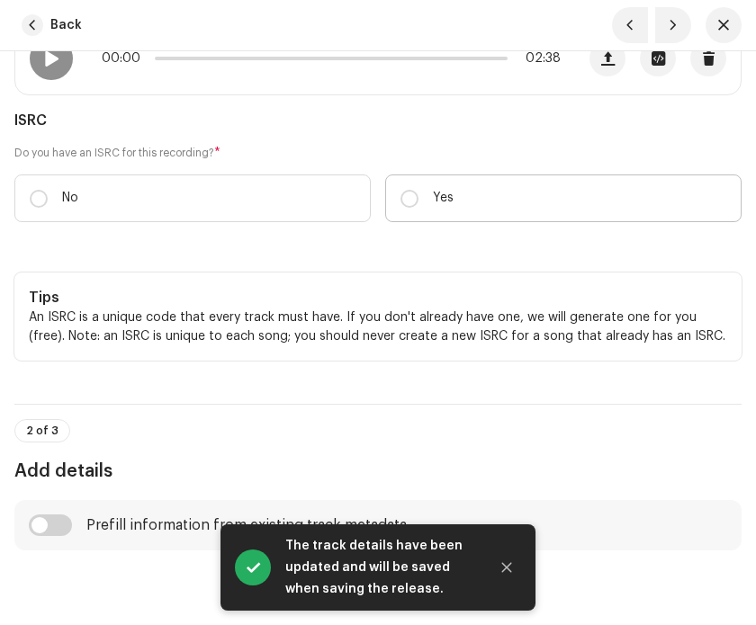
click at [457, 194] on label "Yes" at bounding box center [563, 199] width 356 height 48
click at [418, 194] on input "Yes" at bounding box center [409, 199] width 18 height 18
radio input "true"
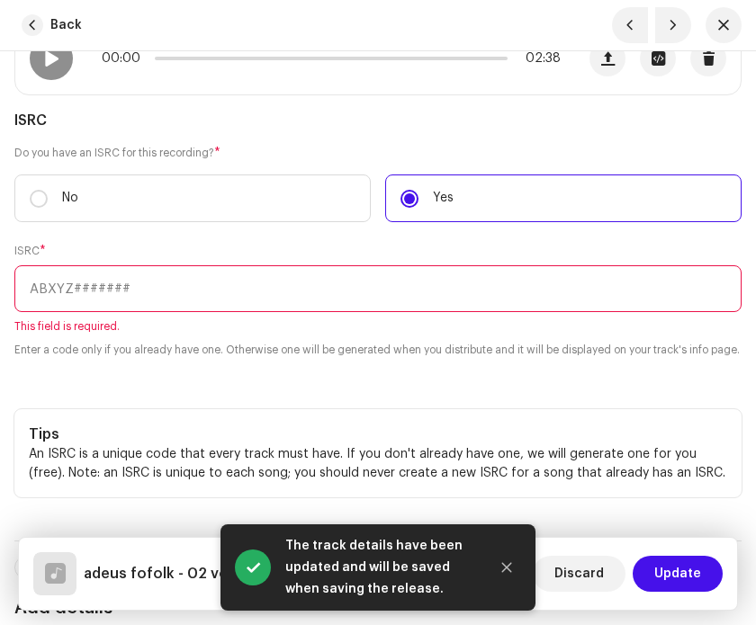
click at [423, 264] on div "ISRC * This field is required. Enter a code only if you already have one. Other…" at bounding box center [377, 301] width 727 height 115
click at [410, 269] on input "text" at bounding box center [377, 288] width 727 height 47
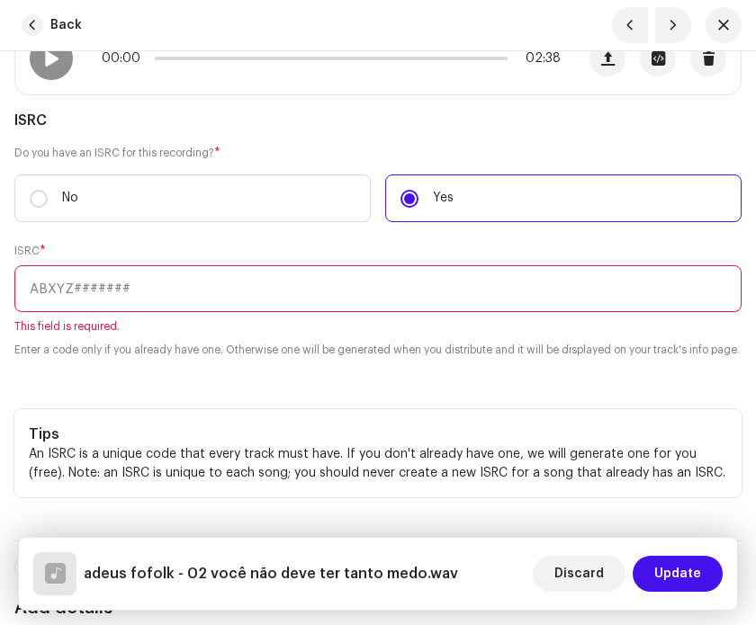
paste input "BXPGA2500007"
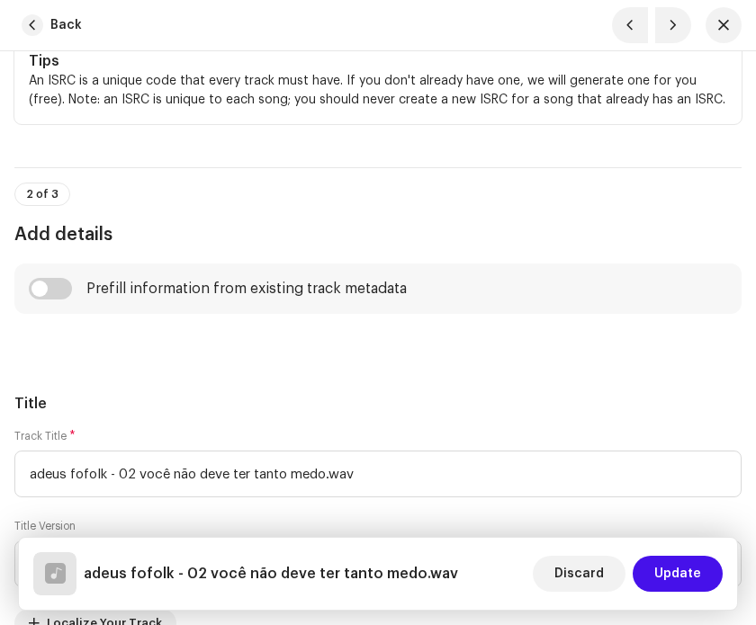
scroll to position [895, 0]
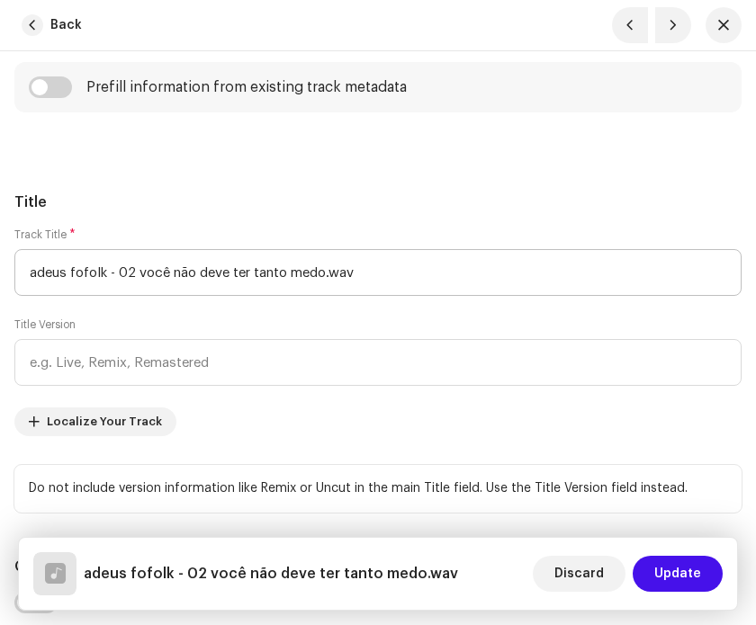
type input "BXPGA2500008"
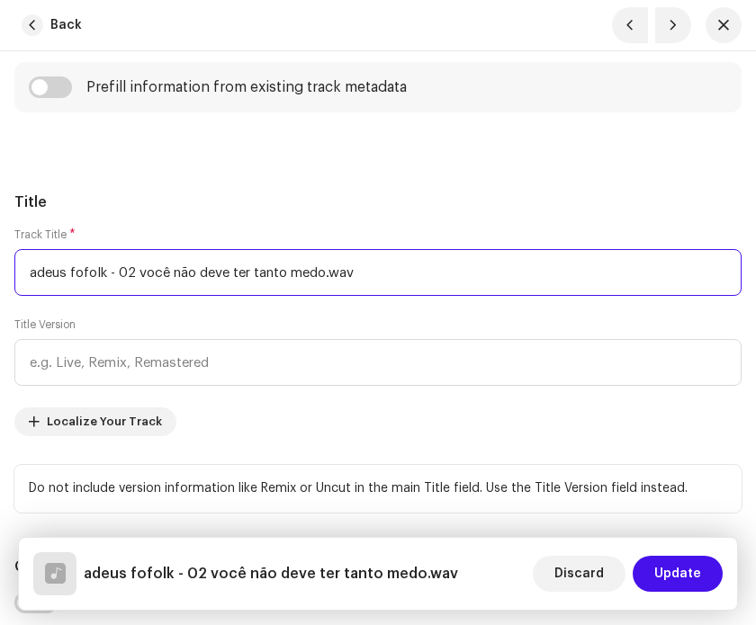
drag, startPoint x: 144, startPoint y: 288, endPoint x: 15, endPoint y: 289, distance: 128.7
click at [15, 289] on input "adeus fofolk - 02 você não deve ter tanto medo.wav" at bounding box center [377, 272] width 727 height 47
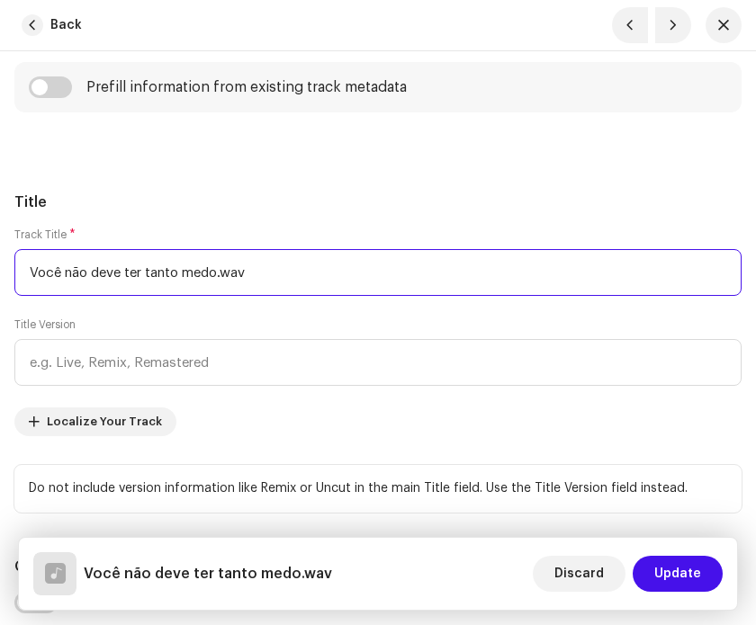
click at [70, 292] on input "Você não deve ter tanto medo.wav" at bounding box center [377, 272] width 727 height 47
click at [155, 290] on input "Você Não Deve ter tanto medo.wav" at bounding box center [377, 272] width 727 height 47
click at [132, 292] on input "Você Não Deve ter Tanto medo.wav" at bounding box center [377, 272] width 727 height 47
click at [195, 291] on input "Você Não Deve Ter Tanto medo.wav" at bounding box center [377, 272] width 727 height 47
drag, startPoint x: 270, startPoint y: 285, endPoint x: 226, endPoint y: 285, distance: 44.1
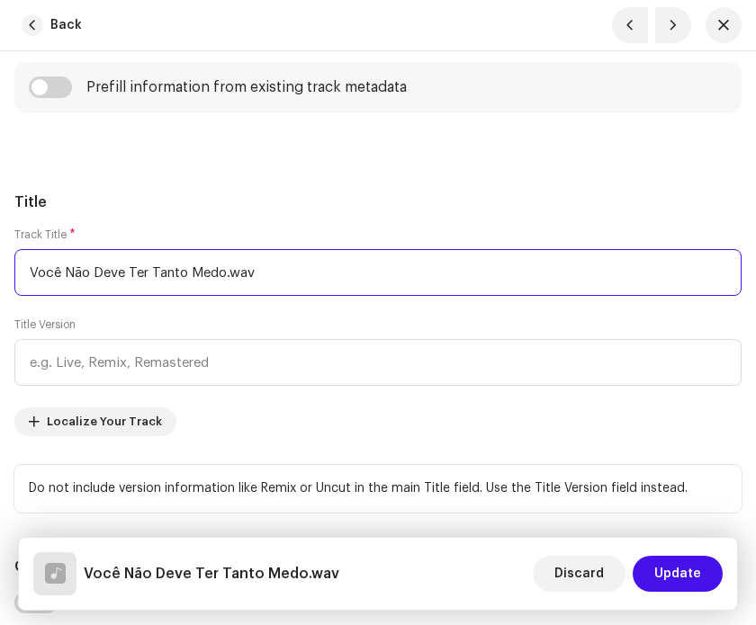
click at [226, 285] on input "Você Não Deve Ter Tanto Medo.wav" at bounding box center [377, 272] width 727 height 47
type input "Você Não Deve Ter Tanto Medo"
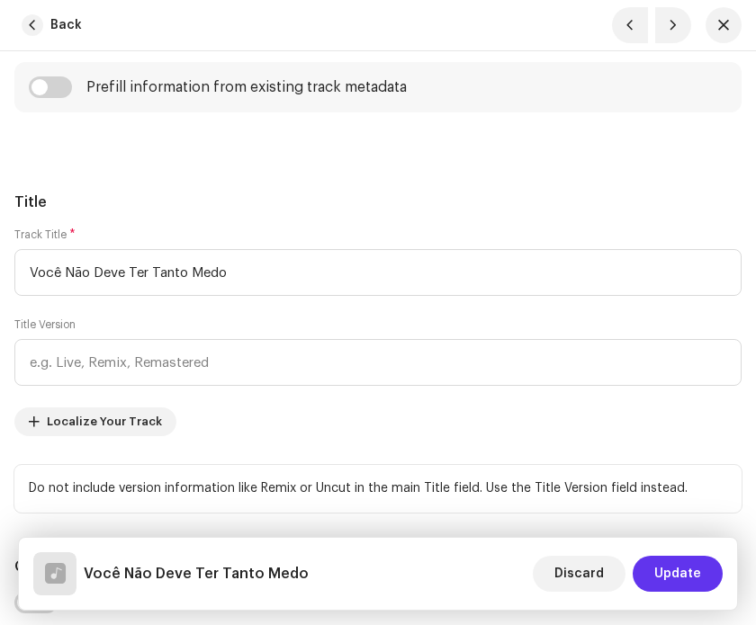
click at [701, 564] on button "Update" at bounding box center [678, 574] width 90 height 36
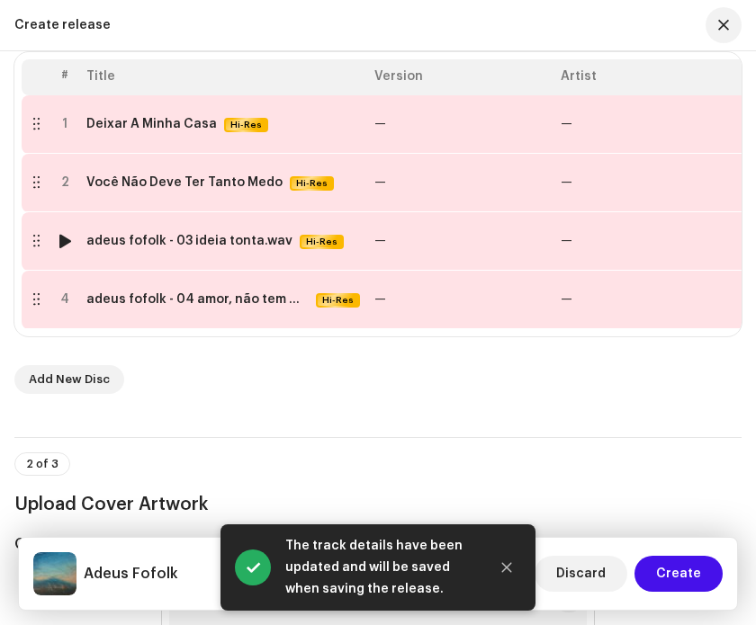
click at [385, 247] on td "—" at bounding box center [460, 241] width 186 height 58
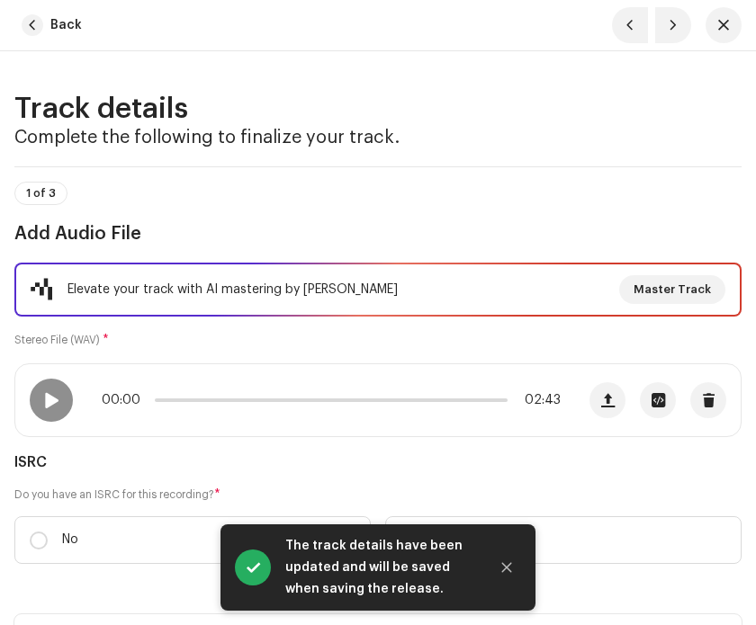
scroll to position [162, 0]
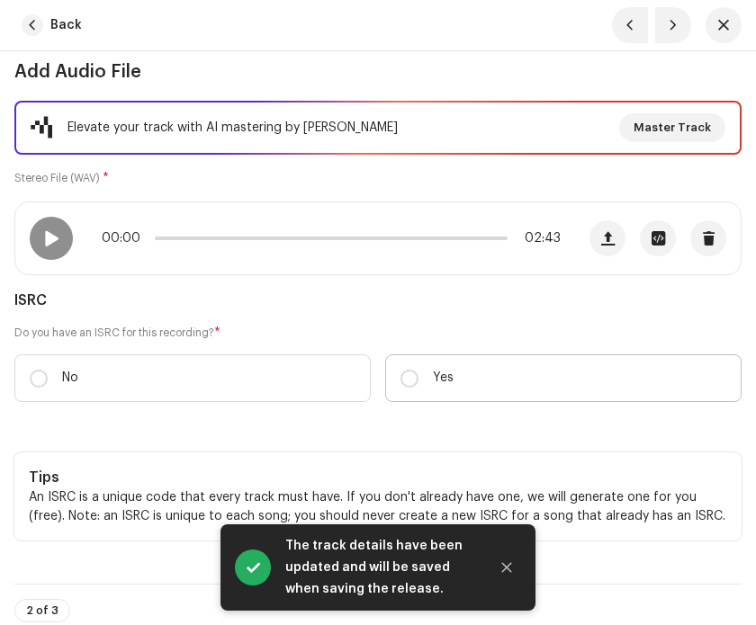
click at [430, 382] on label "Yes" at bounding box center [563, 379] width 356 height 48
click at [418, 382] on input "Yes" at bounding box center [409, 379] width 18 height 18
radio input "true"
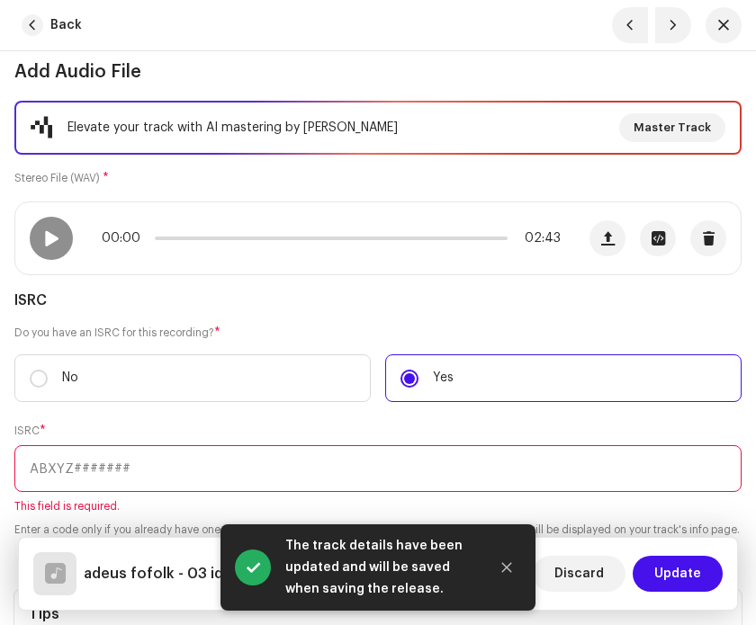
click at [373, 458] on input "text" at bounding box center [377, 468] width 727 height 47
paste input "BXPGA2500007"
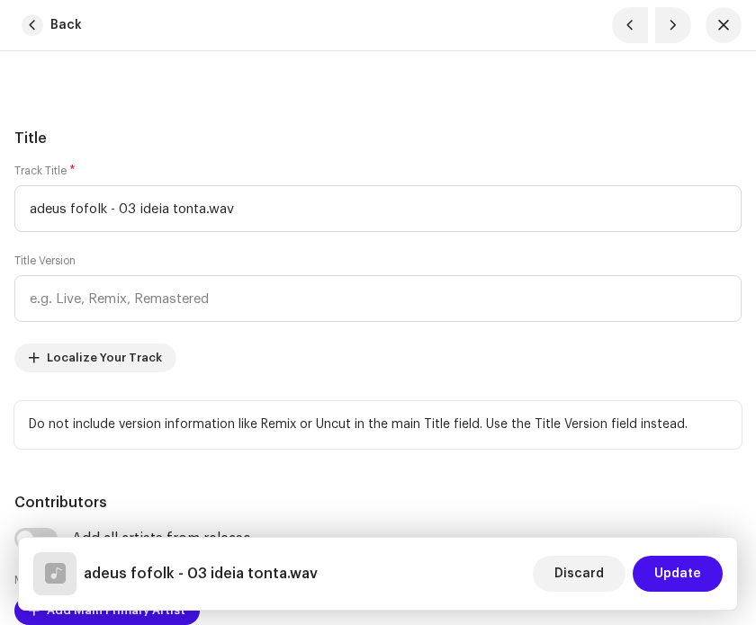
scroll to position [1001, 0]
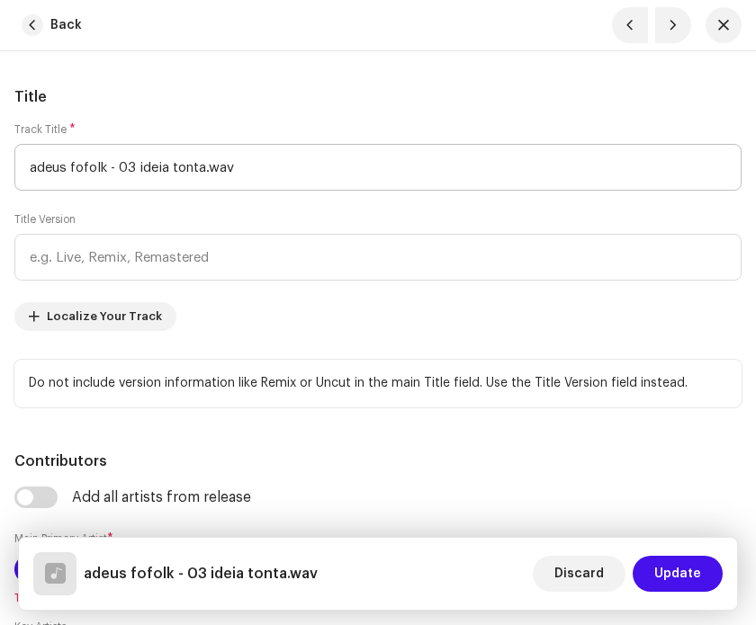
type input "BXPGA2500009"
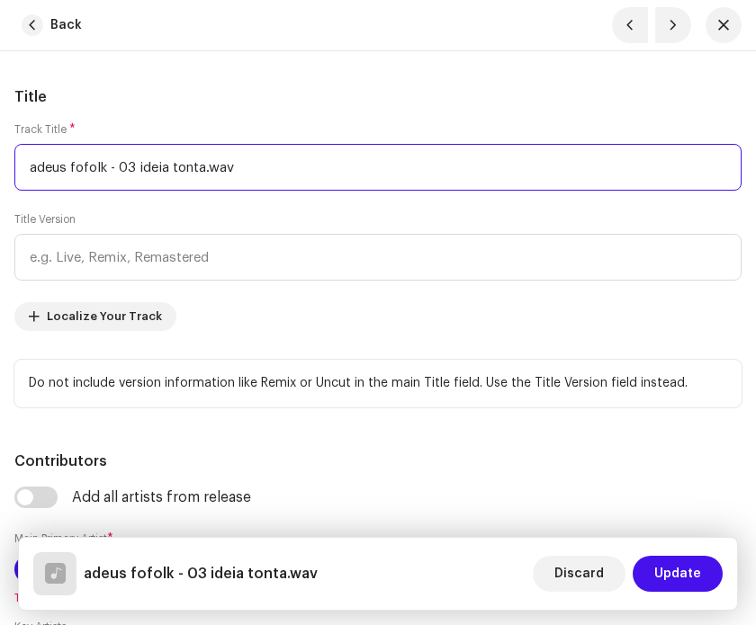
drag, startPoint x: 303, startPoint y: 186, endPoint x: 0, endPoint y: 172, distance: 303.6
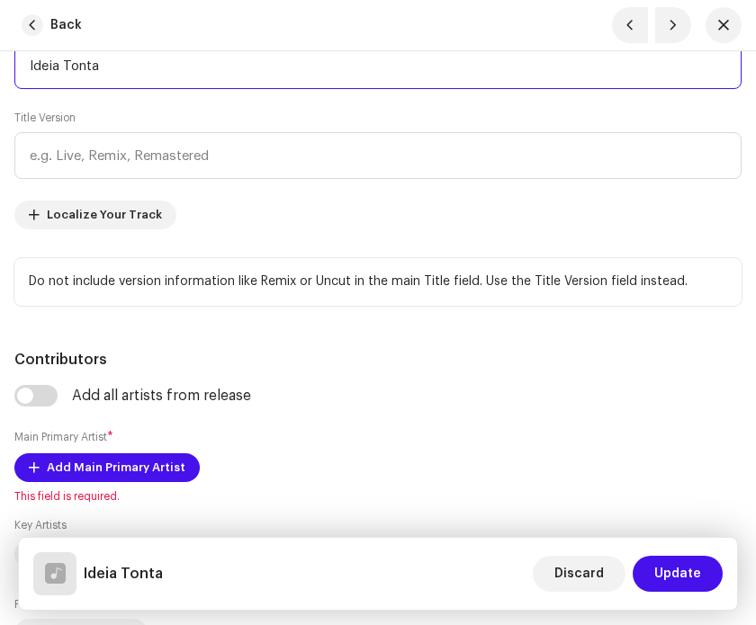
scroll to position [1179, 0]
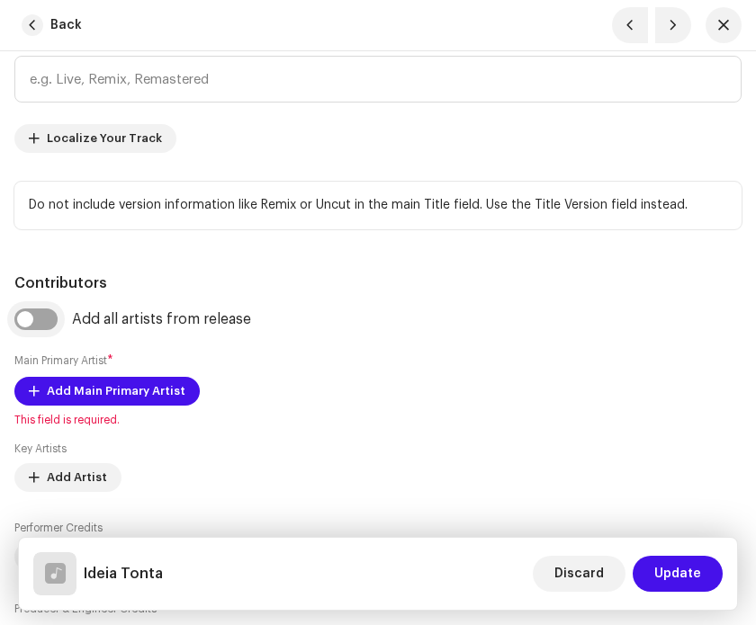
type input "Ideia Tonta"
click at [48, 330] on input "checkbox" at bounding box center [35, 320] width 43 height 22
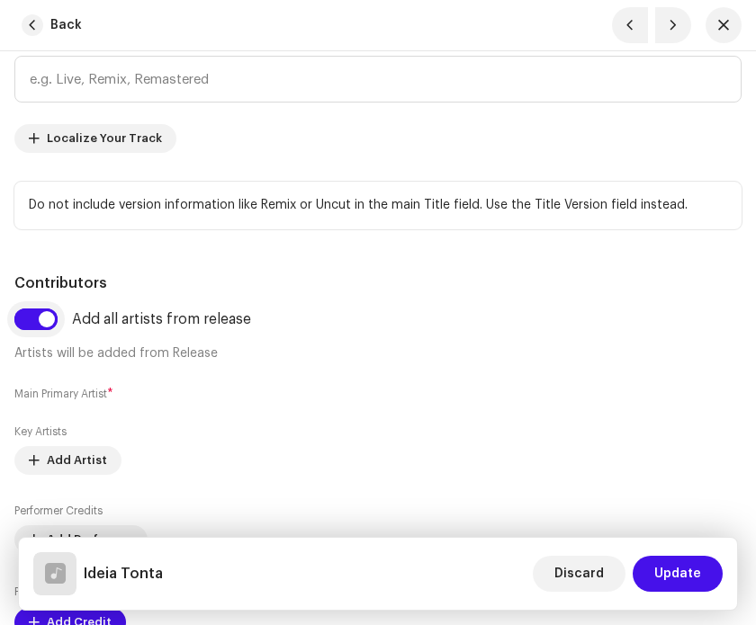
click at [48, 330] on input "checkbox" at bounding box center [35, 320] width 43 height 22
checkbox input "false"
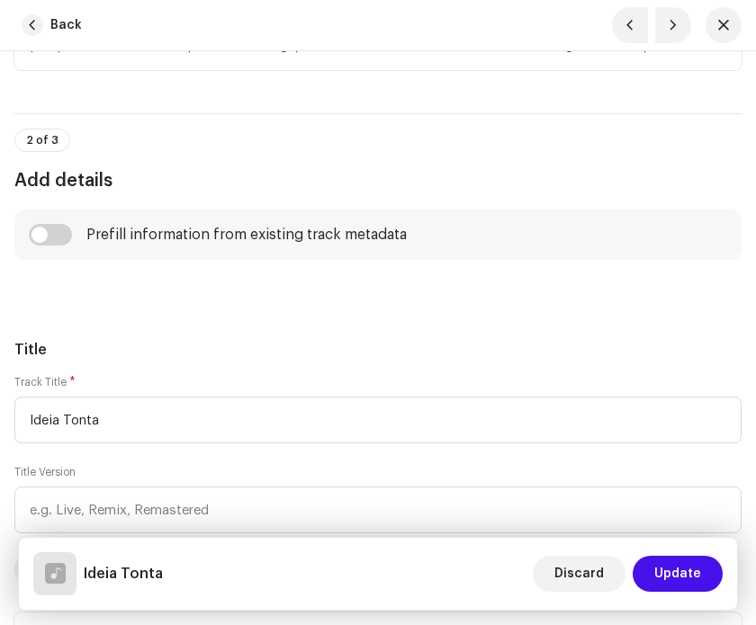
scroll to position [307, 0]
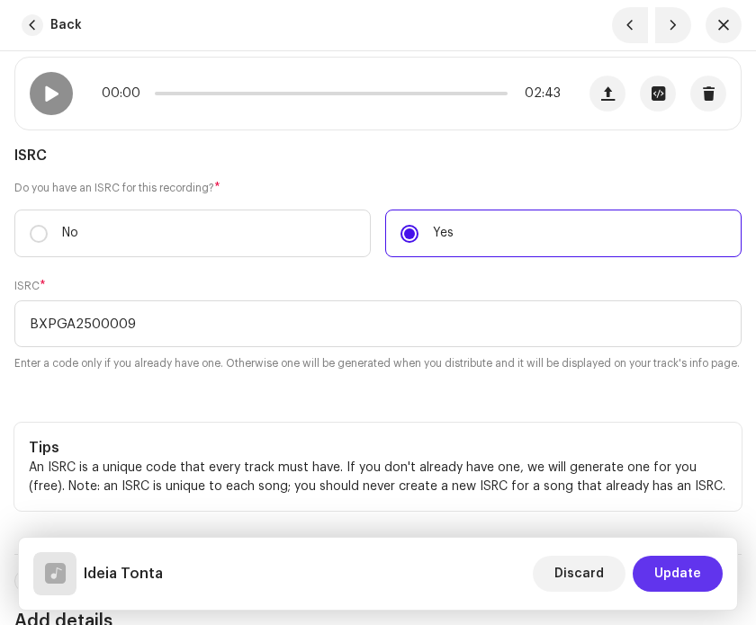
click at [684, 567] on span "Update" at bounding box center [677, 574] width 47 height 36
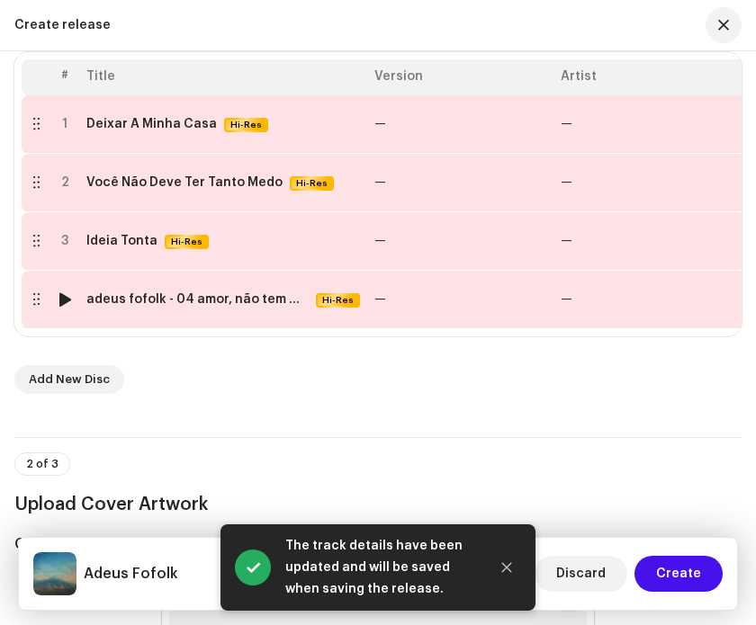
click at [497, 296] on td "—" at bounding box center [460, 300] width 186 height 58
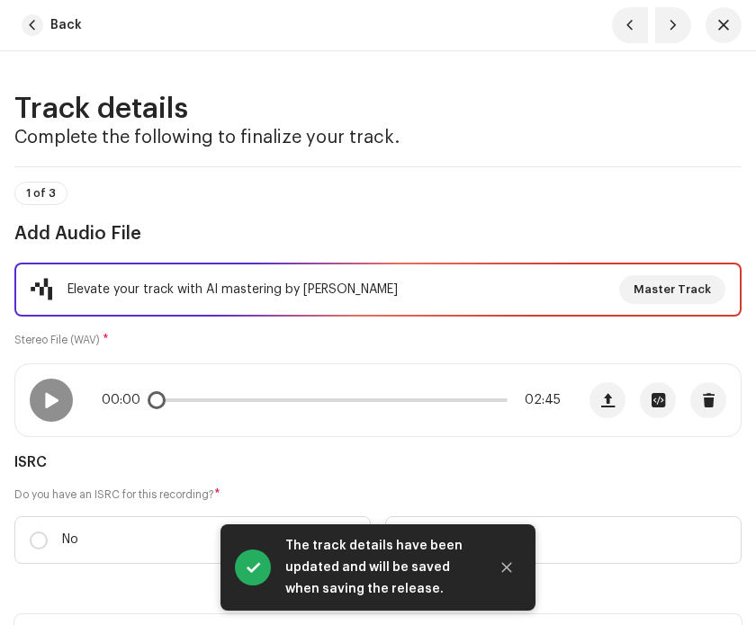
scroll to position [175, 0]
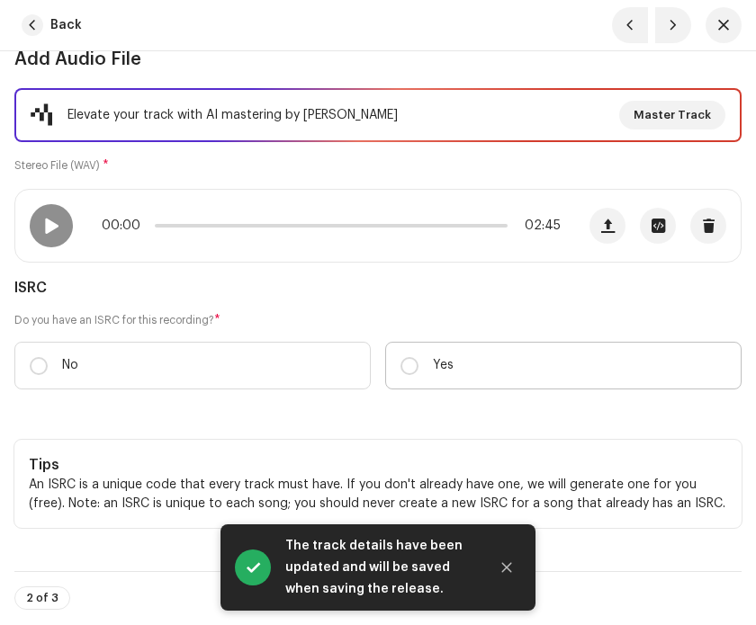
click at [427, 373] on label "Yes" at bounding box center [563, 366] width 356 height 48
click at [418, 373] on input "Yes" at bounding box center [409, 366] width 18 height 18
radio input "true"
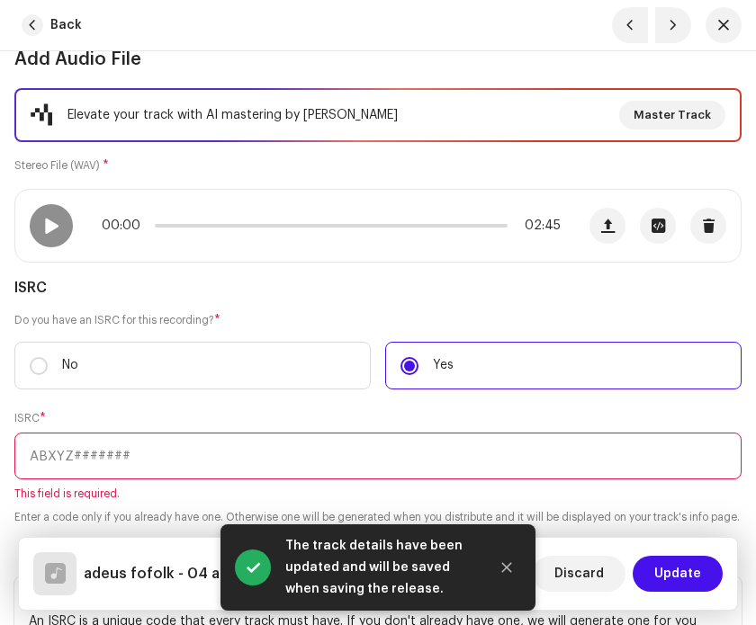
click at [346, 454] on input "text" at bounding box center [377, 456] width 727 height 47
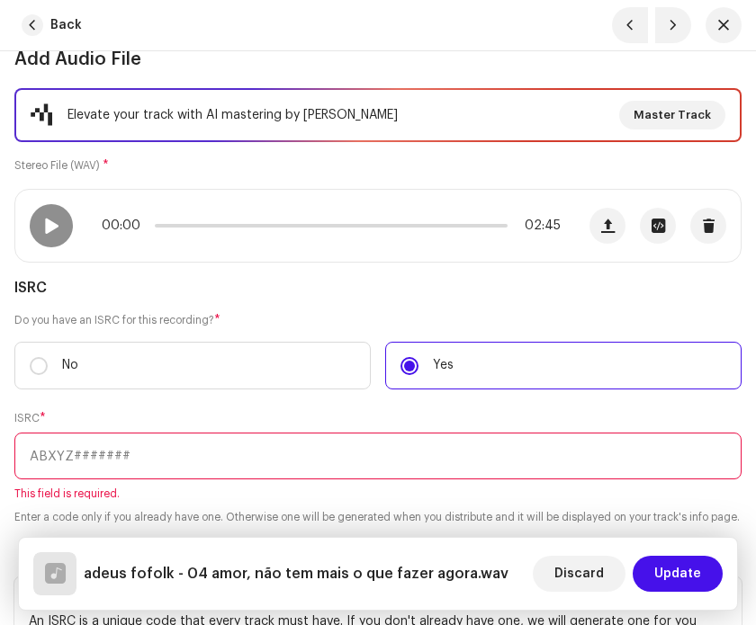
paste input "BXPGA2500007"
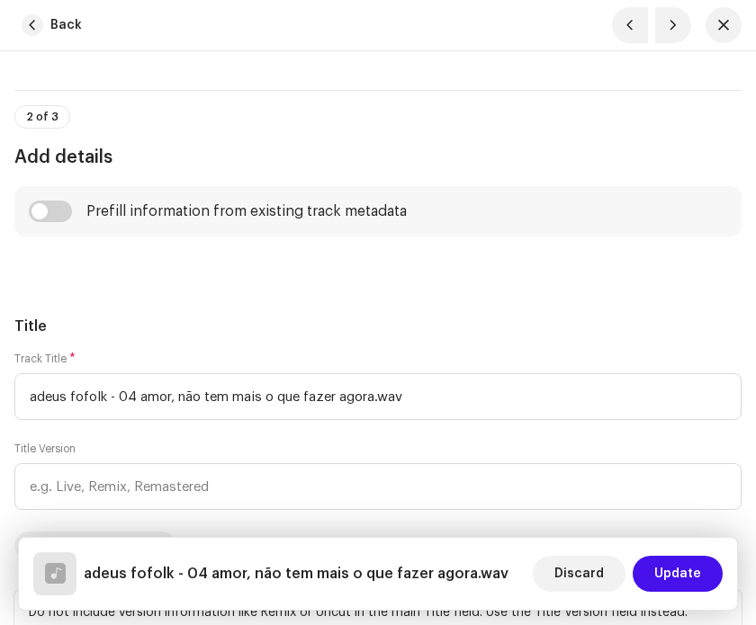
scroll to position [778, 0]
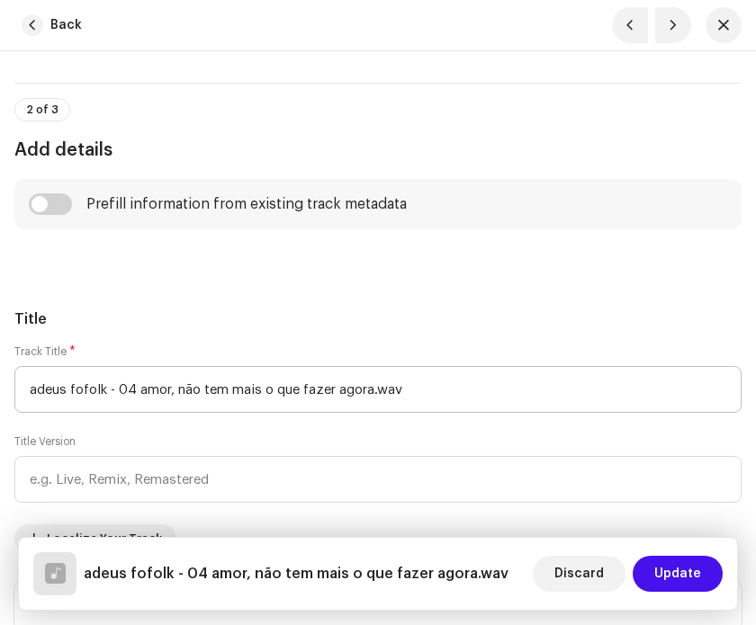
type input "BXPGA2500010"
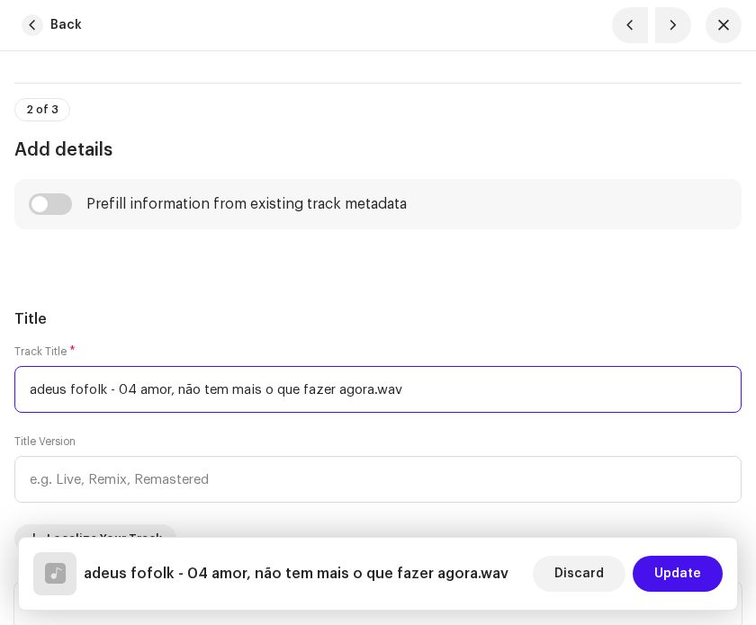
drag, startPoint x: 147, startPoint y: 411, endPoint x: 3, endPoint y: 395, distance: 144.9
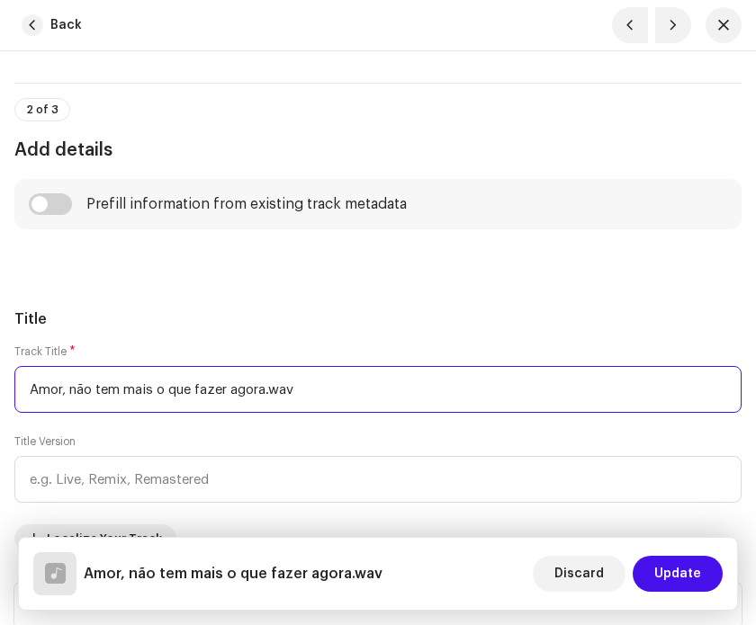
click at [76, 412] on input "Amor, não tem mais o que fazer agora.wav" at bounding box center [377, 389] width 727 height 47
click at [248, 404] on input "Amor, Não Tem Mais O Que Fazer agora.wav" at bounding box center [377, 389] width 727 height 47
drag, startPoint x: 327, startPoint y: 408, endPoint x: 281, endPoint y: 408, distance: 45.9
click at [281, 408] on input "Amor, Não Tem Mais O Que Fazer Agora.wav" at bounding box center [377, 389] width 727 height 47
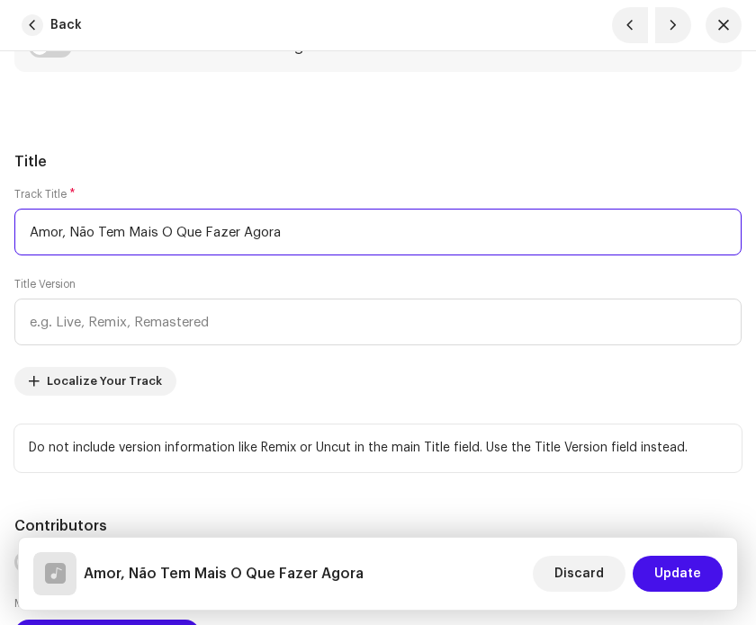
scroll to position [1057, 0]
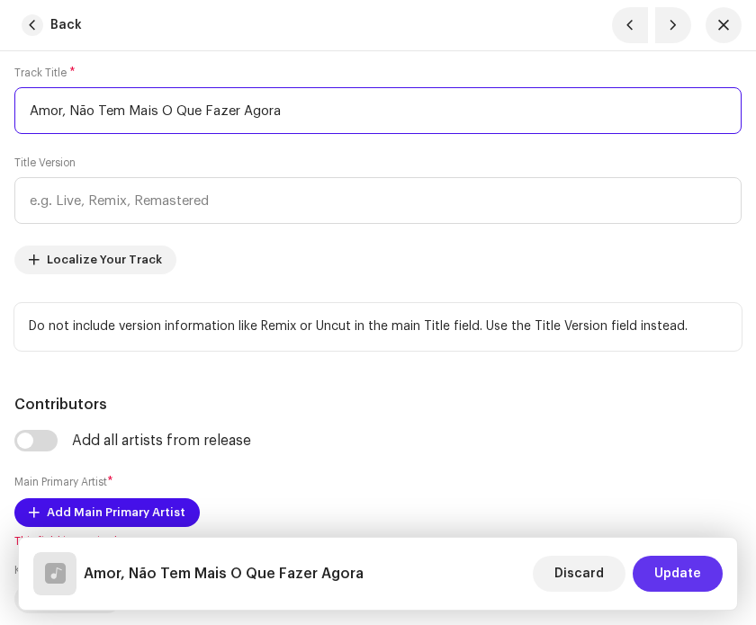
type input "Amor, Não Tem Mais O Que Fazer Agora"
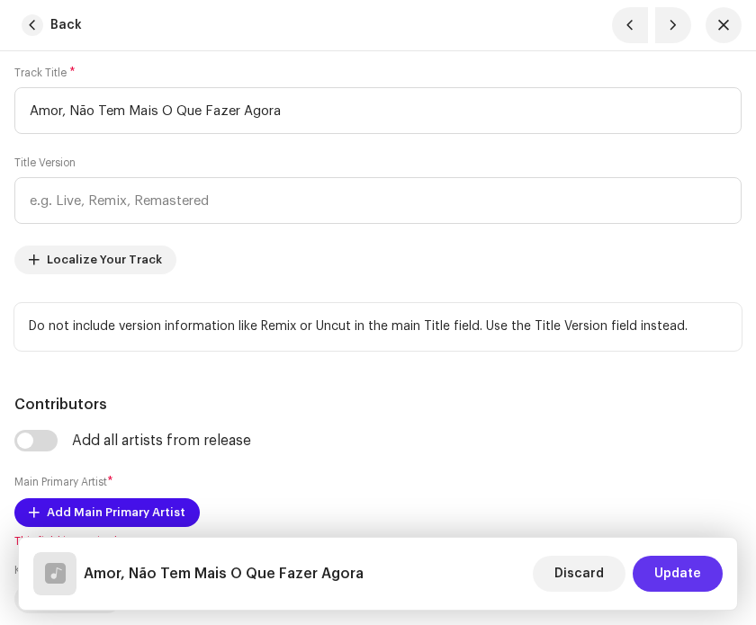
click at [680, 573] on span "Update" at bounding box center [677, 574] width 47 height 36
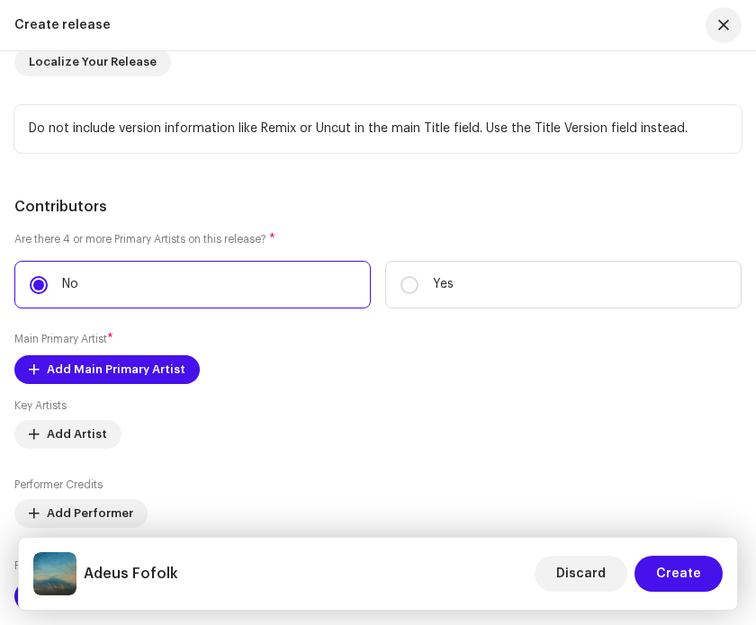
scroll to position [2808, 0]
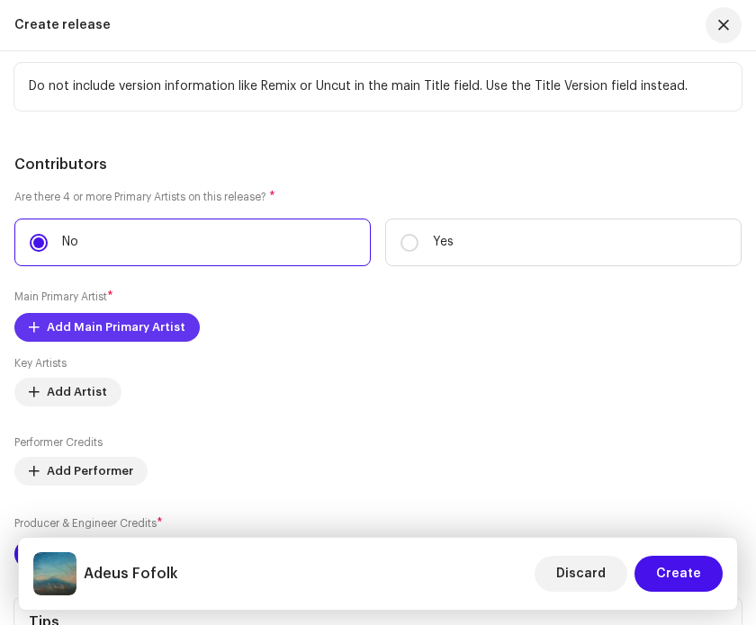
click at [121, 338] on span "Add Main Primary Artist" at bounding box center [116, 328] width 139 height 36
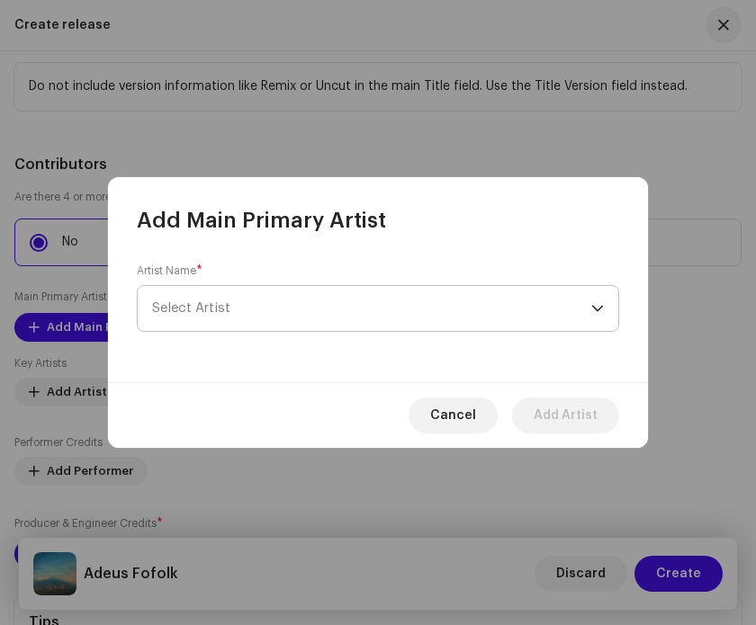
click at [203, 316] on span "Select Artist" at bounding box center [371, 308] width 439 height 45
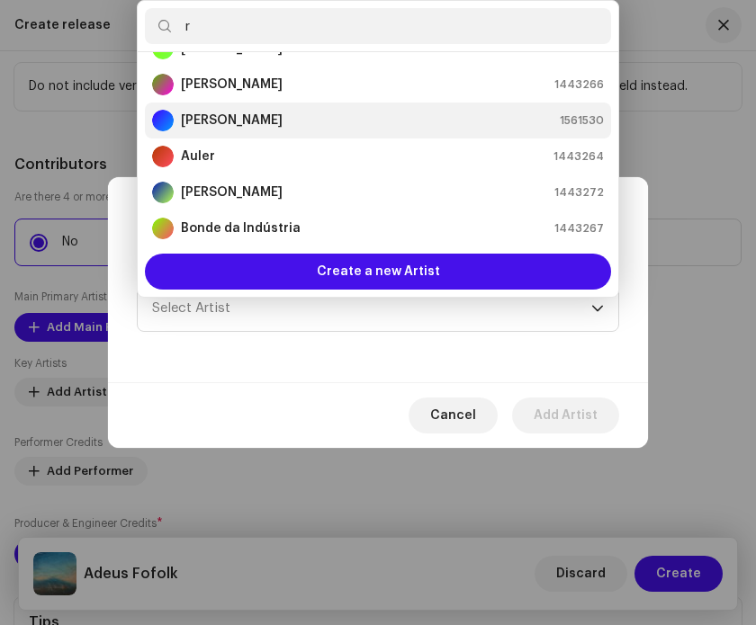
scroll to position [0, 0]
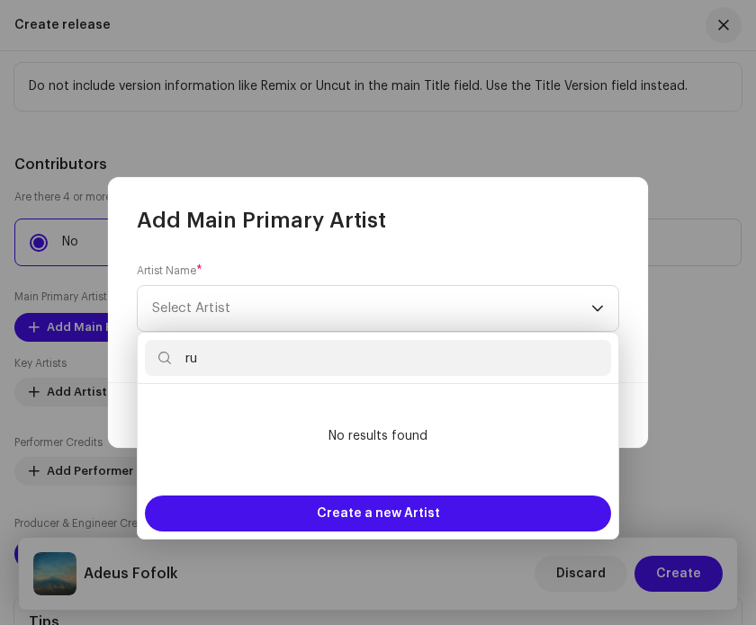
type input "r"
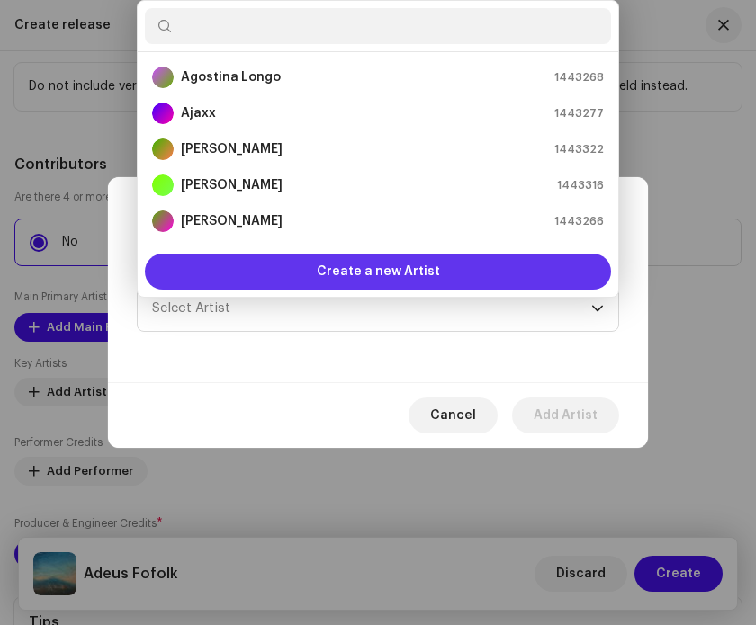
click at [322, 235] on li "[PERSON_NAME] 1443266" at bounding box center [378, 221] width 466 height 36
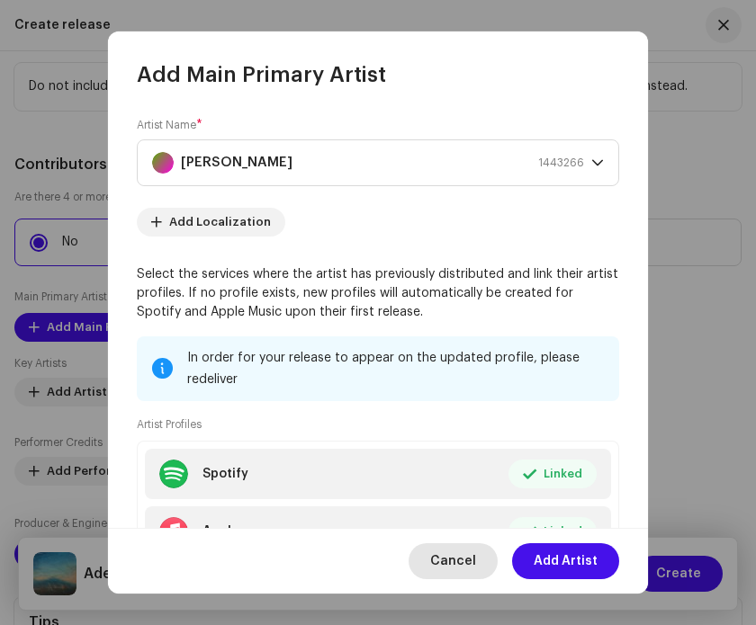
click at [460, 557] on span "Cancel" at bounding box center [453, 562] width 46 height 36
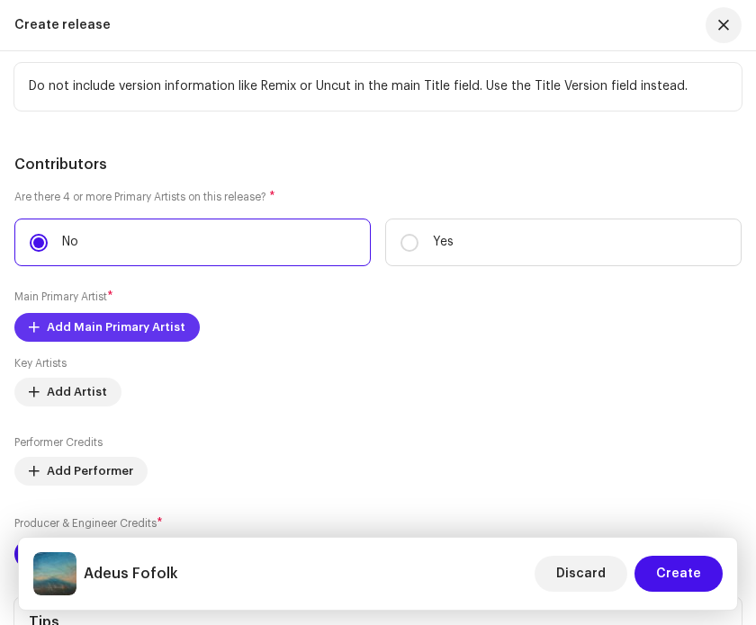
click at [165, 330] on span "Add Main Primary Artist" at bounding box center [116, 328] width 139 height 36
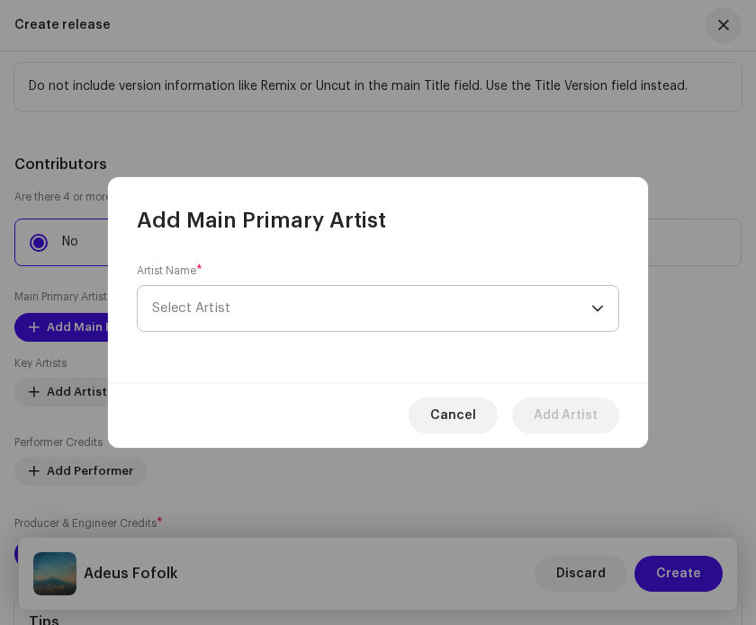
click at [229, 313] on span "Select Artist" at bounding box center [371, 308] width 439 height 45
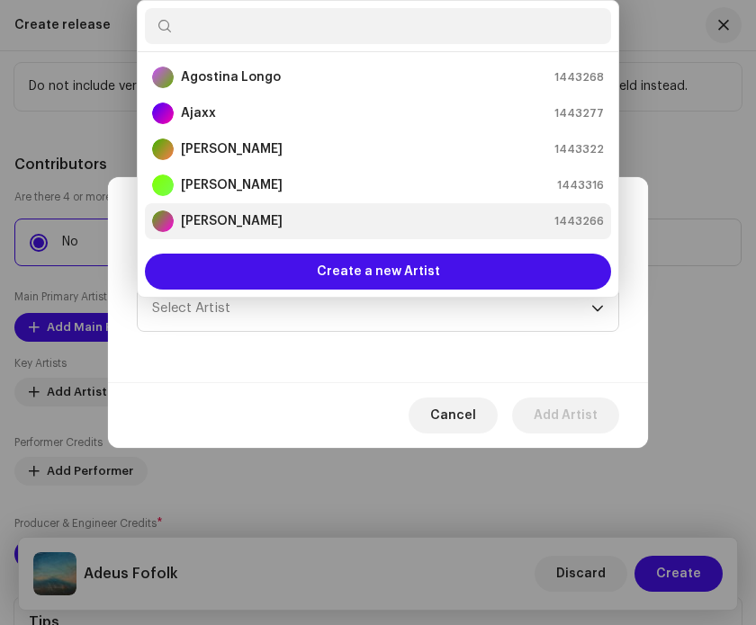
type input "r"
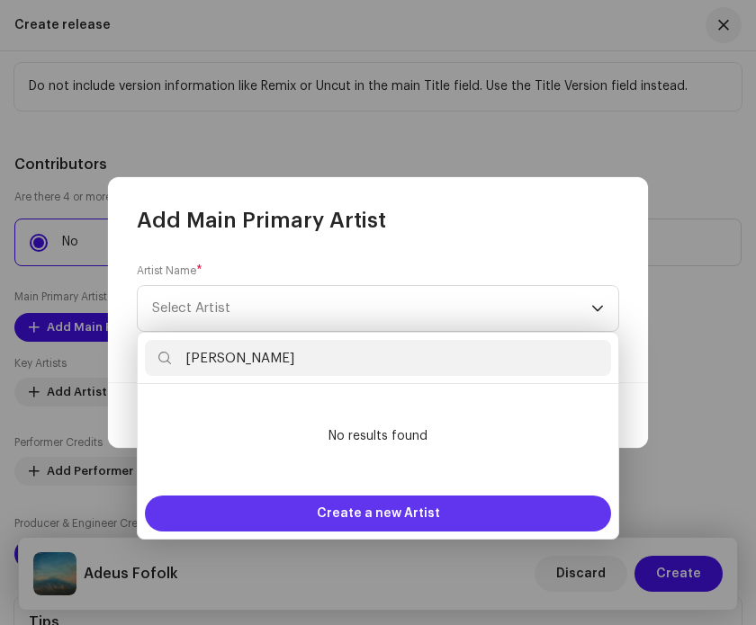
type input "[PERSON_NAME]"
click at [424, 520] on span "Create a new Artist" at bounding box center [378, 514] width 123 height 36
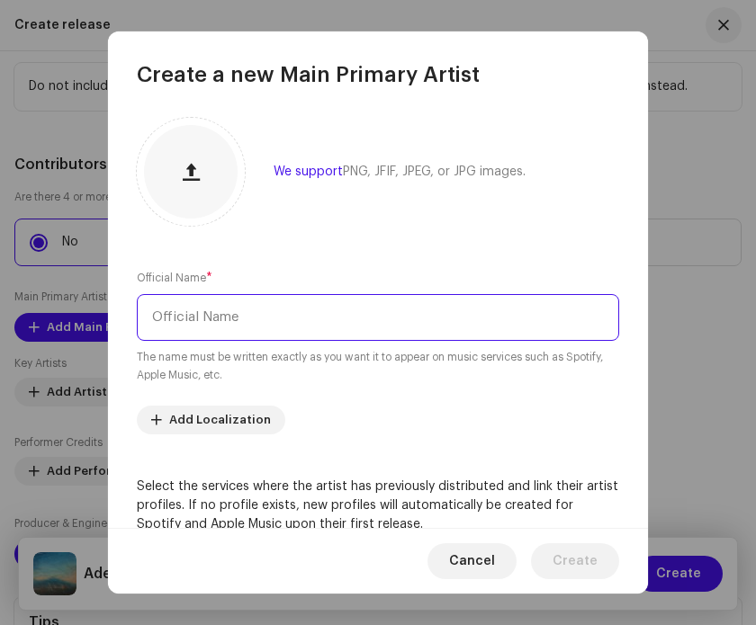
click at [345, 326] on input "text" at bounding box center [378, 317] width 482 height 47
type input "[PERSON_NAME]"
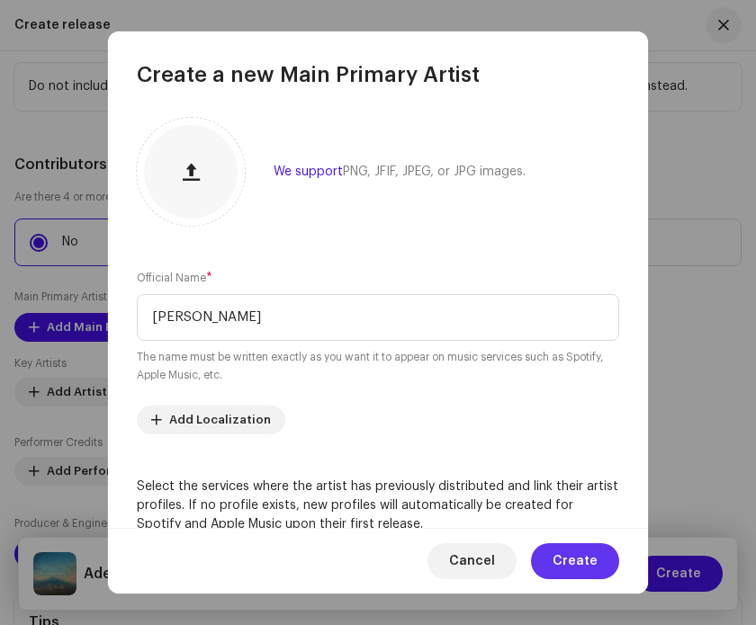
click at [595, 552] on span "Create" at bounding box center [575, 562] width 45 height 36
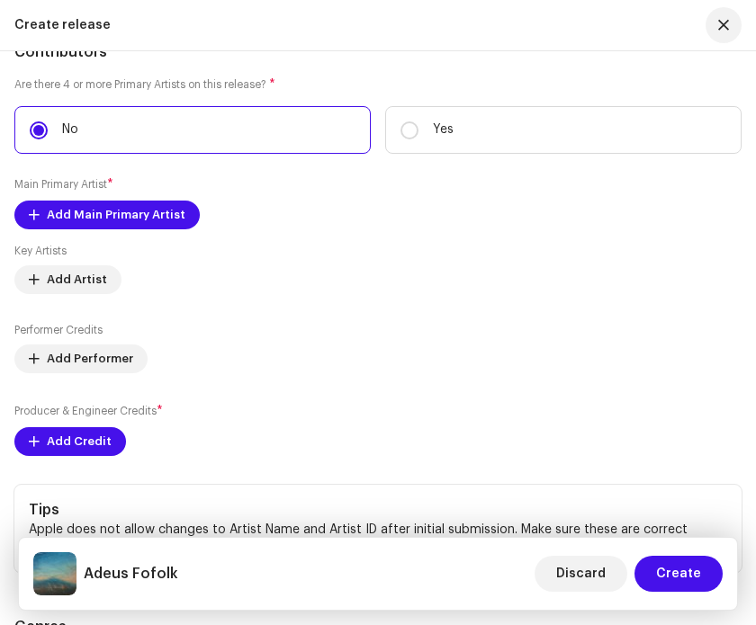
scroll to position [2903, 0]
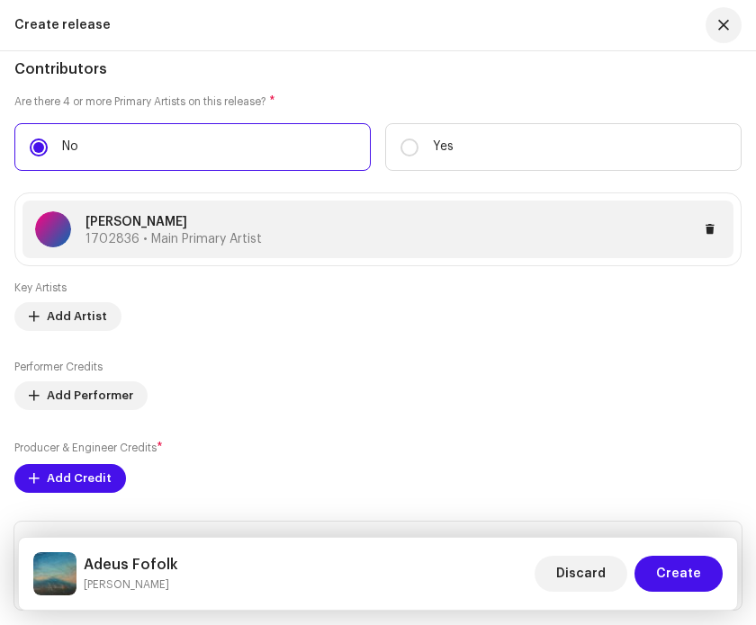
click at [606, 240] on div at bounding box center [491, 230] width 459 height 22
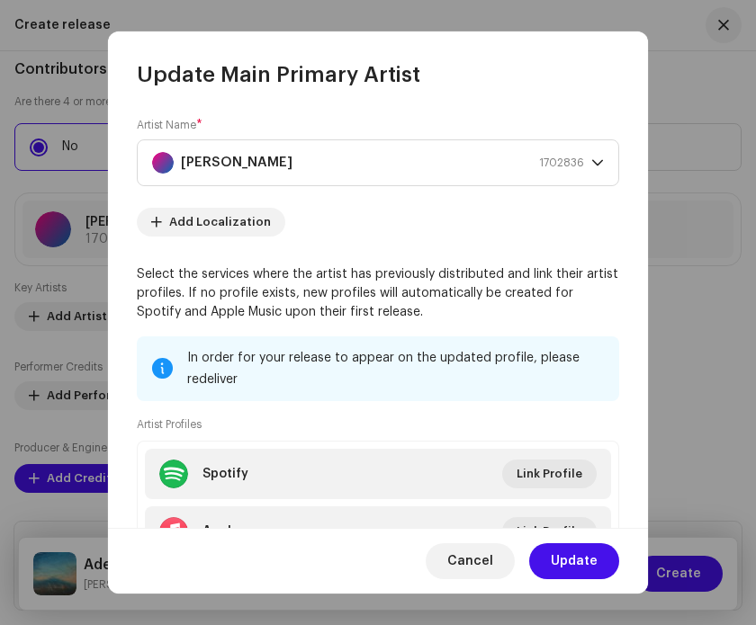
scroll to position [145, 0]
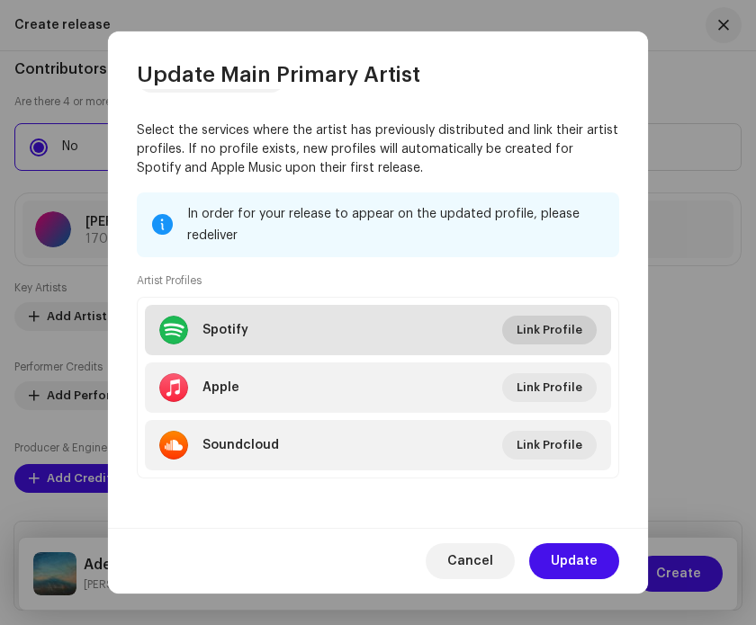
click at [555, 332] on span "Link Profile" at bounding box center [550, 330] width 66 height 36
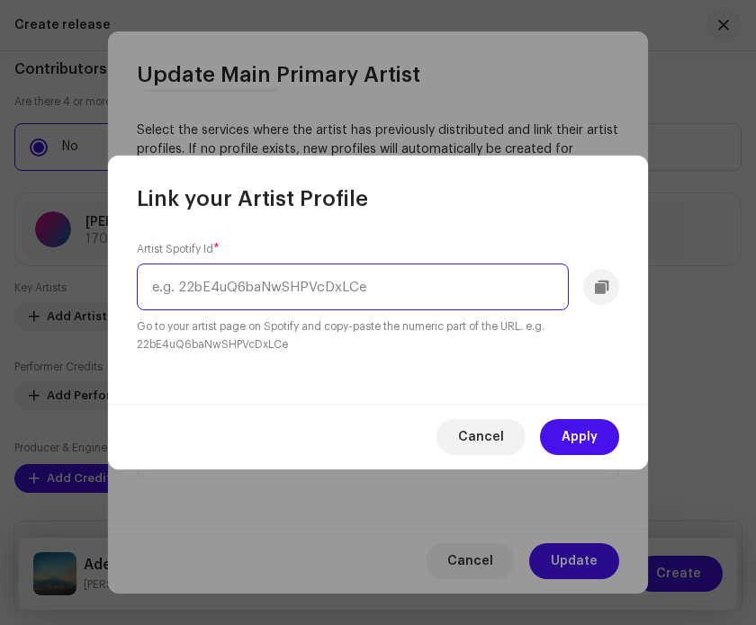
paste input "5nkTWF8g4XVGQGarcfZRTF"
type input "5nkTWF8g4XVGQGarcfZRTF"
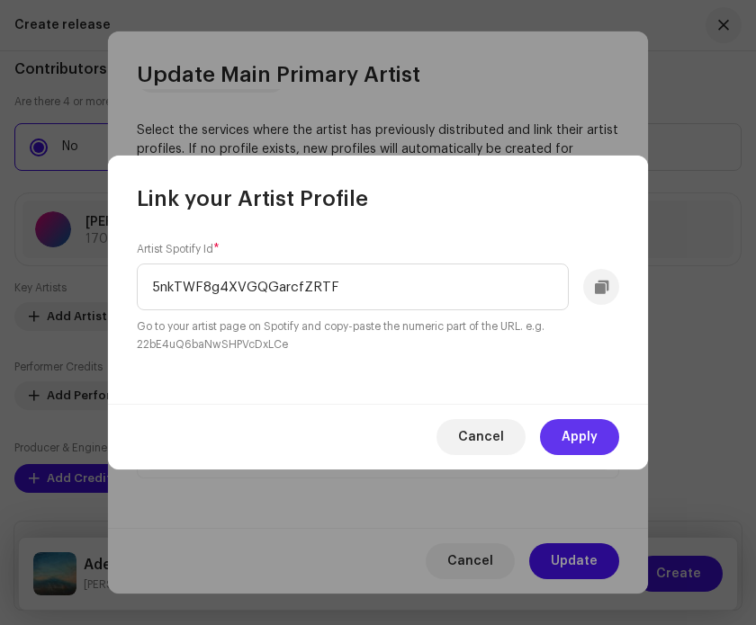
click at [580, 438] on span "Apply" at bounding box center [580, 437] width 36 height 36
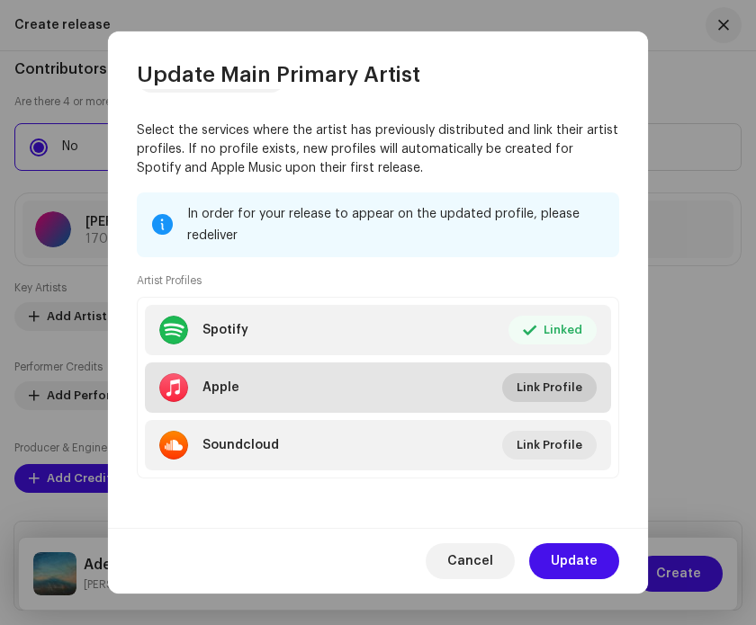
click at [526, 400] on span "Link Profile" at bounding box center [550, 388] width 66 height 36
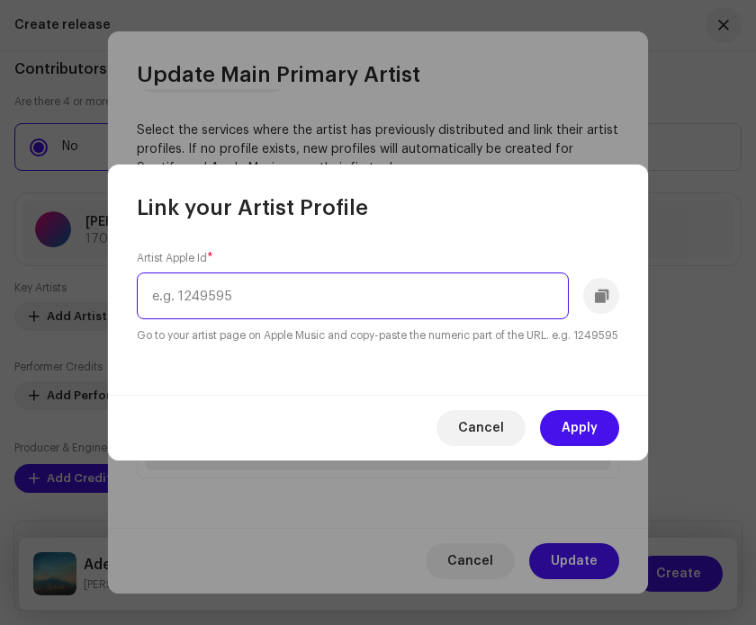
paste input "1017953690"
type input "1017953690"
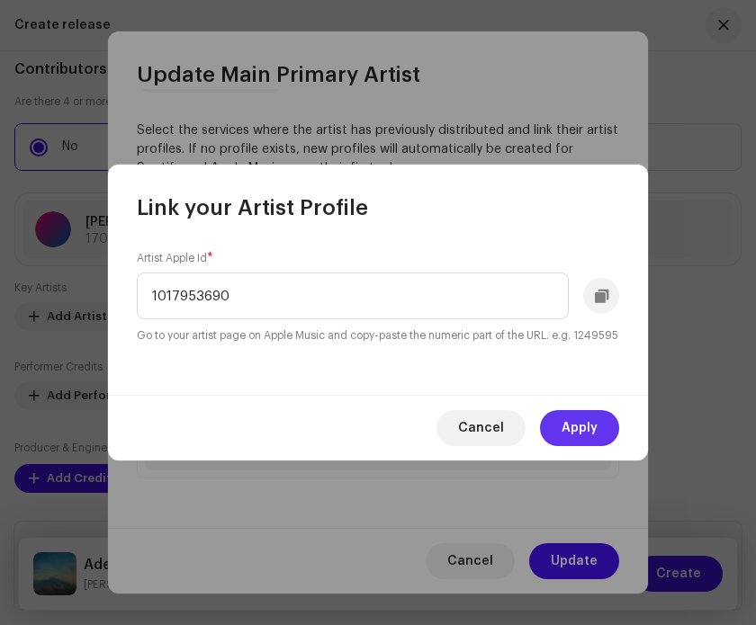
click at [589, 446] on span "Apply" at bounding box center [580, 428] width 36 height 36
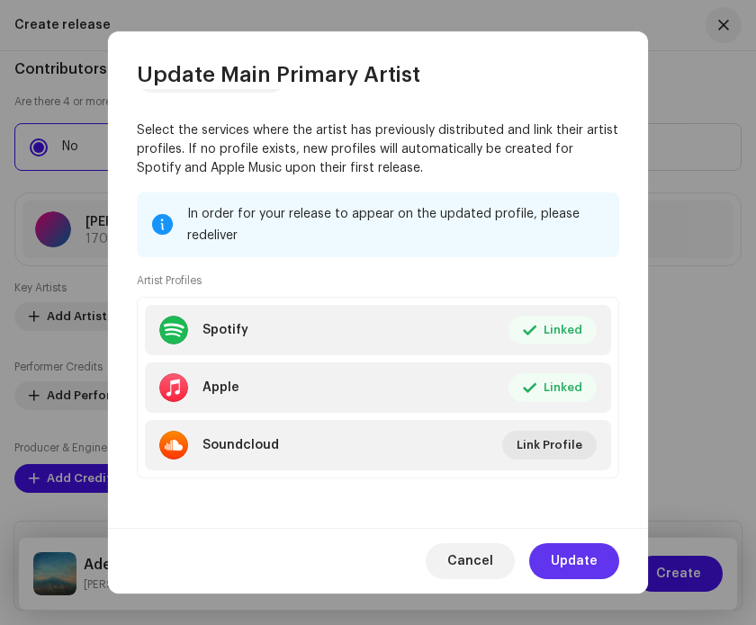
click at [581, 559] on span "Update" at bounding box center [574, 562] width 47 height 36
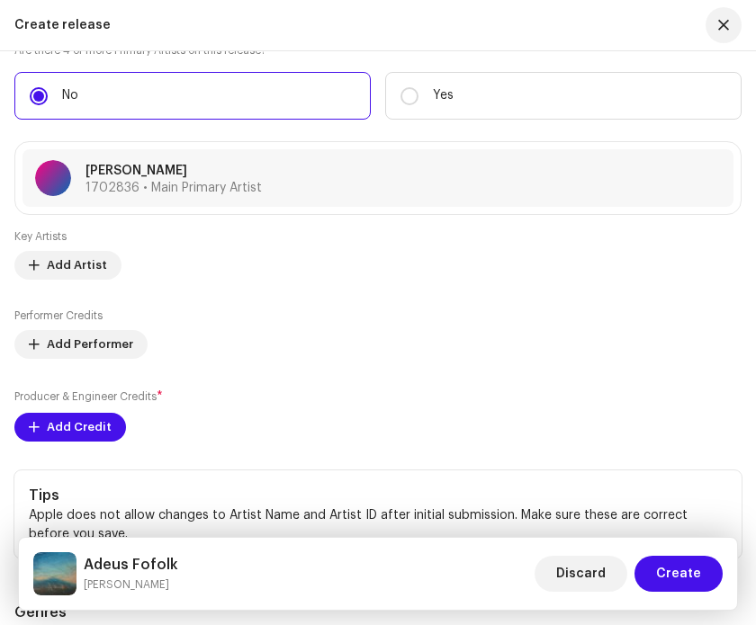
scroll to position [2918, 0]
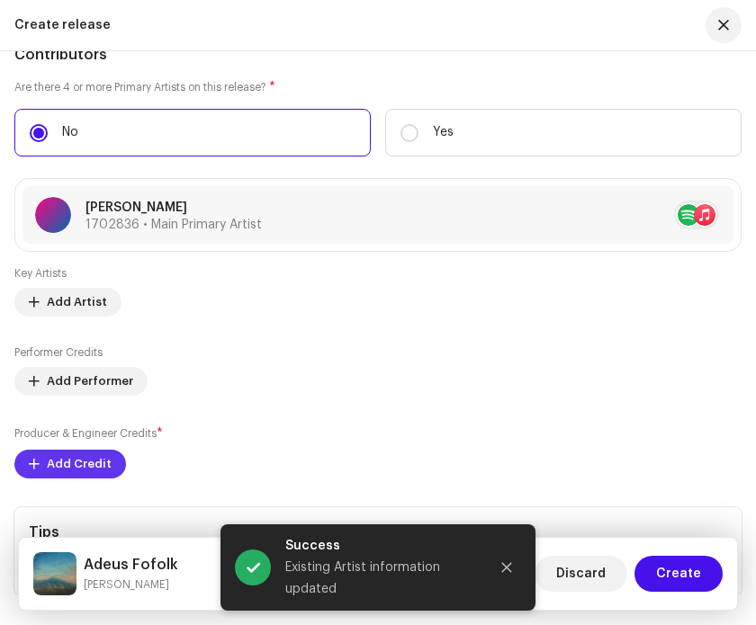
click at [89, 468] on span "Add Credit" at bounding box center [79, 464] width 65 height 36
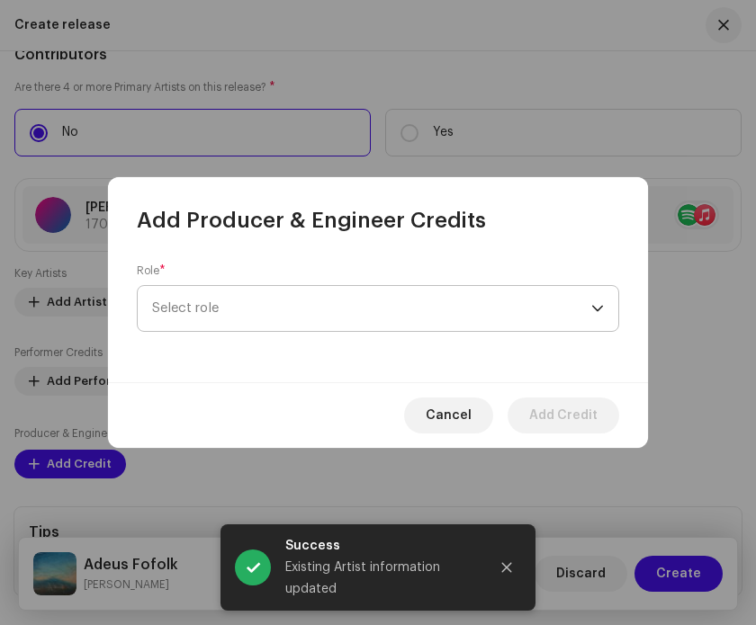
click at [214, 320] on span "Select role" at bounding box center [371, 308] width 439 height 45
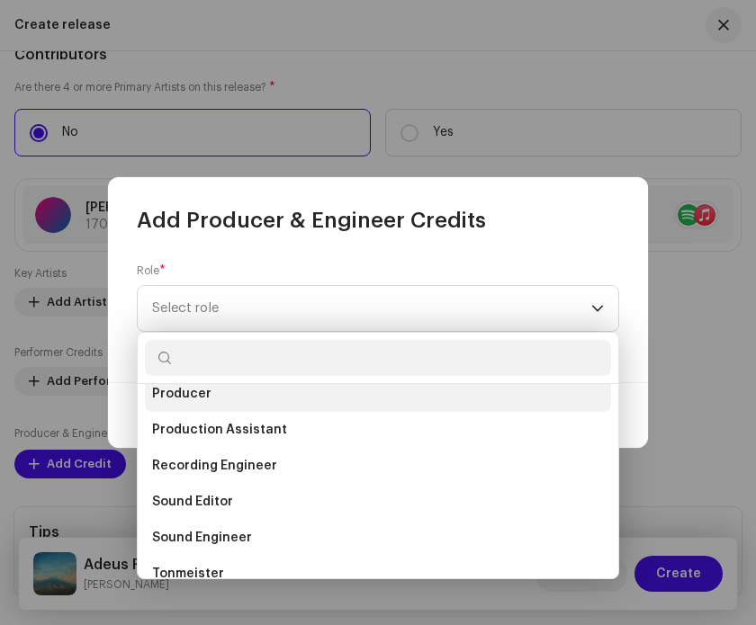
scroll to position [727, 0]
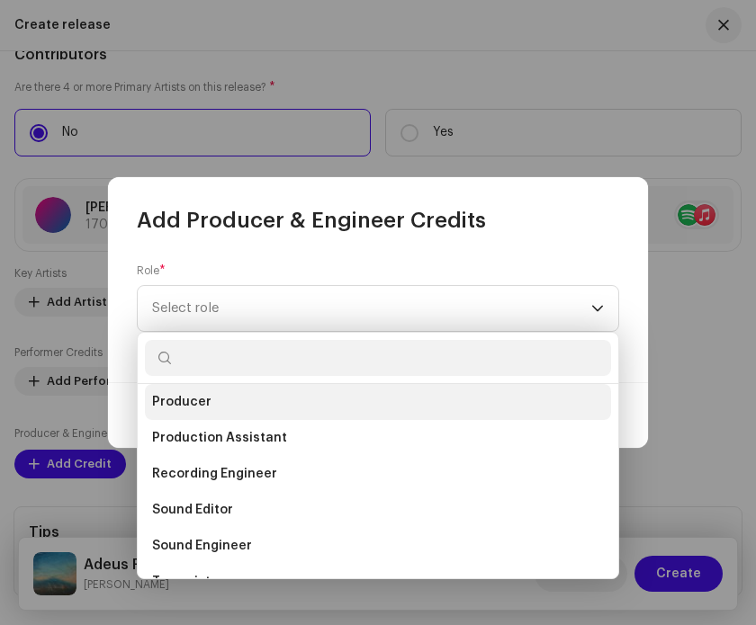
click at [239, 404] on li "Producer" at bounding box center [378, 402] width 466 height 36
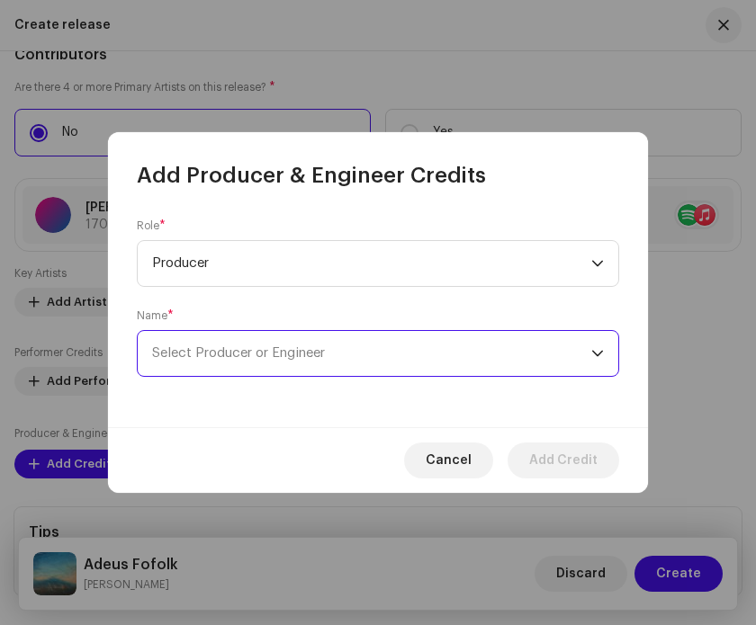
click at [419, 358] on span "Select Producer or Engineer" at bounding box center [371, 353] width 439 height 45
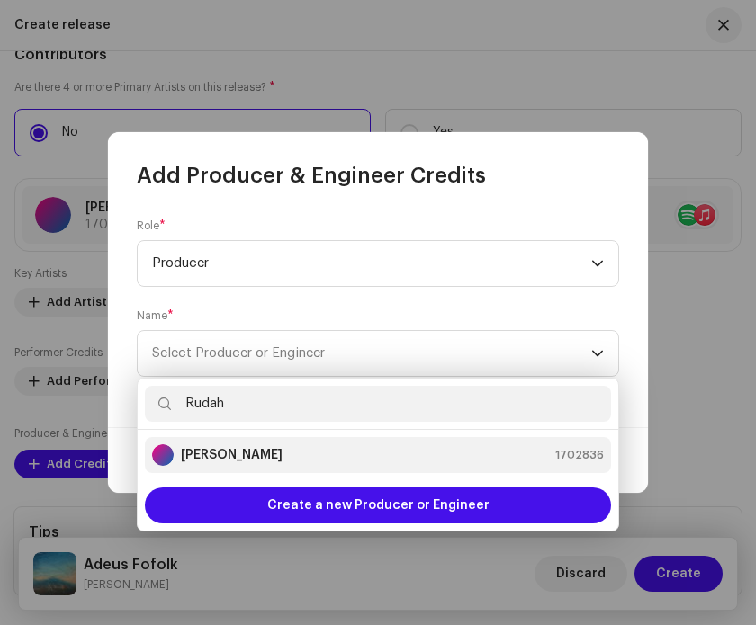
type input "Rudah"
click at [374, 448] on div "[PERSON_NAME] 1702836" at bounding box center [378, 456] width 452 height 22
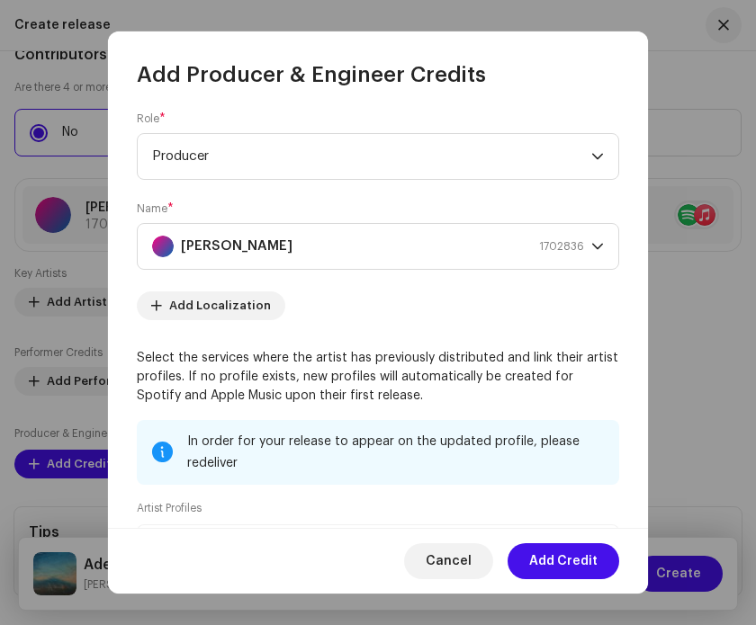
scroll to position [9, 0]
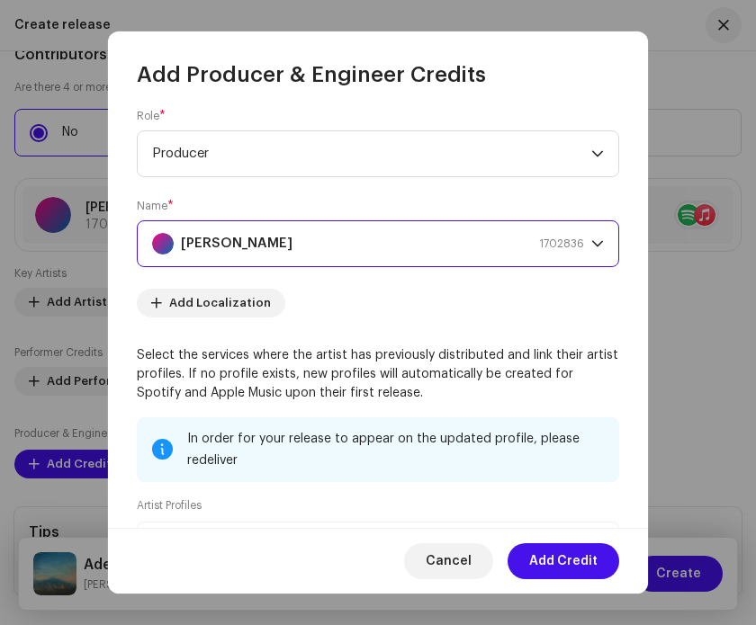
click at [392, 249] on div "[PERSON_NAME] 1702836" at bounding box center [368, 243] width 432 height 45
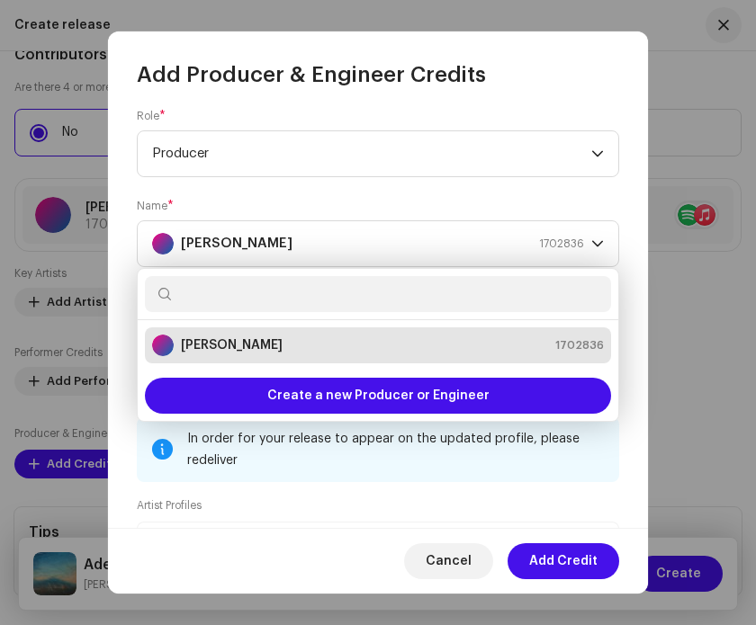
click at [453, 189] on form "Role * Producer Name * [PERSON_NAME] 1702836 Add Localization Select the servic…" at bounding box center [378, 417] width 482 height 616
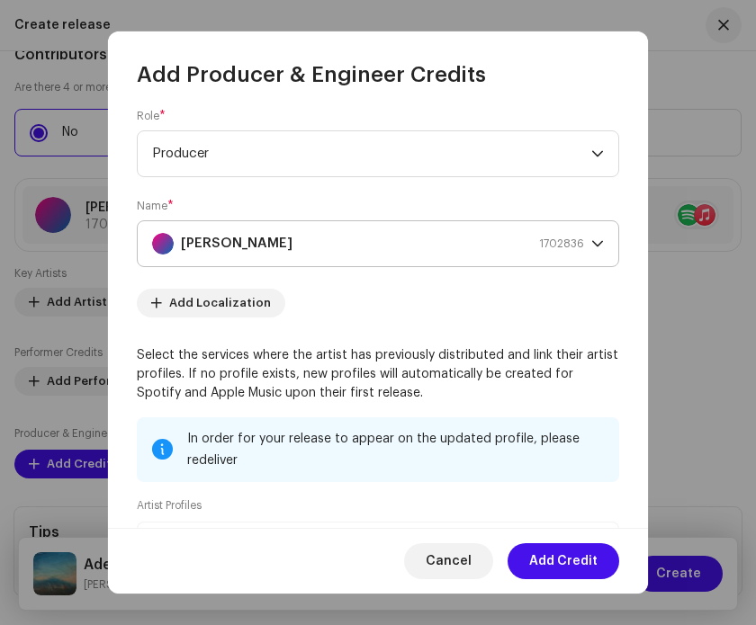
click at [310, 250] on div "[PERSON_NAME] 1702836" at bounding box center [368, 243] width 432 height 45
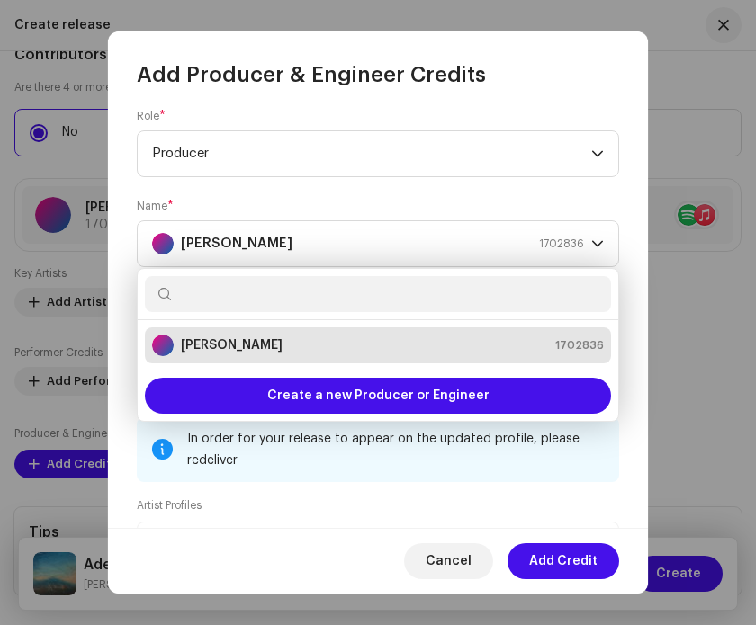
click at [472, 198] on form "Role * Producer Name * [PERSON_NAME] 1702836 Add Localization Select the servic…" at bounding box center [378, 417] width 482 height 616
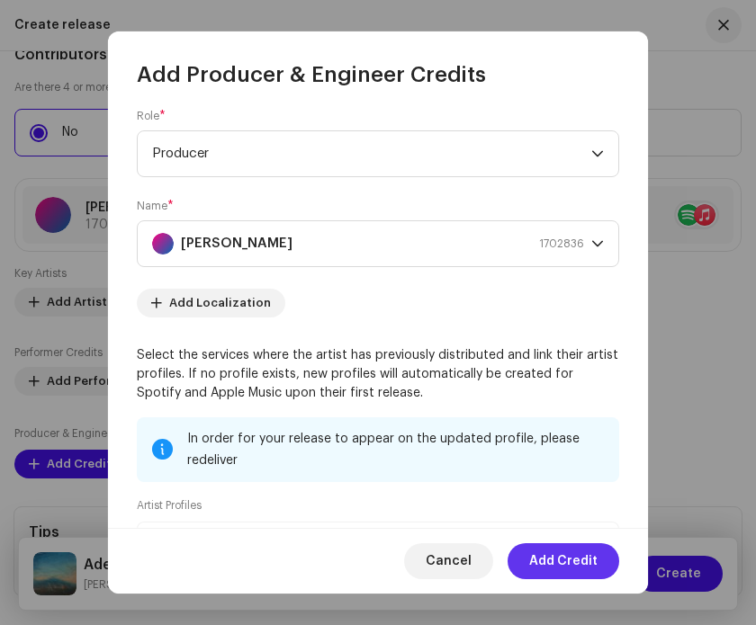
click at [583, 552] on span "Add Credit" at bounding box center [563, 562] width 68 height 36
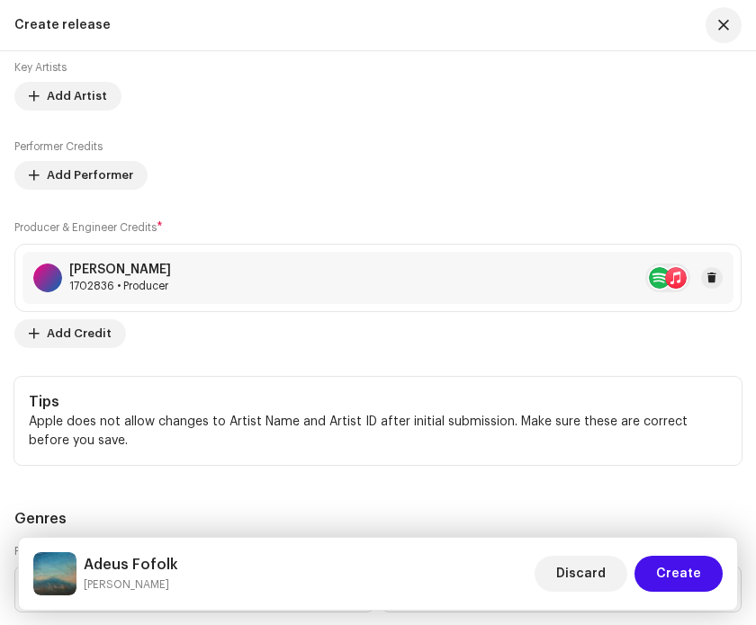
scroll to position [3139, 0]
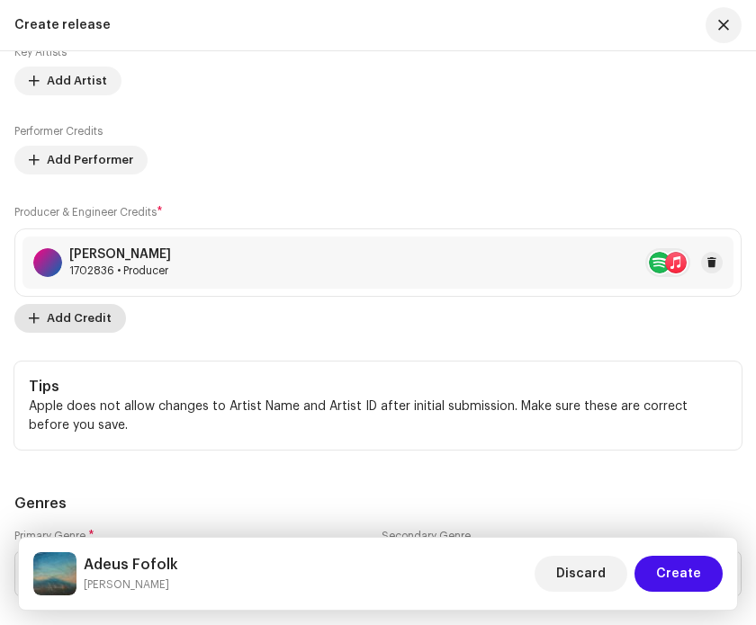
click at [89, 319] on span "Add Credit" at bounding box center [79, 319] width 65 height 36
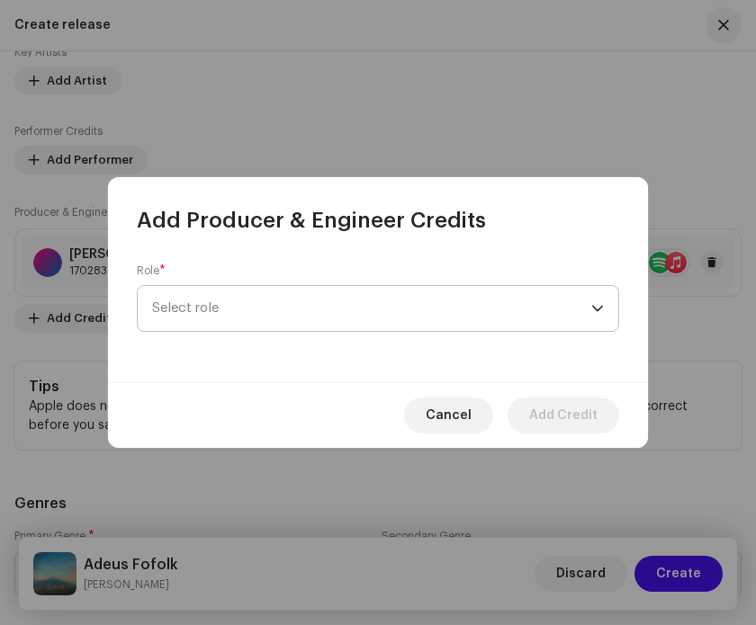
click at [314, 317] on span "Select role" at bounding box center [371, 308] width 439 height 45
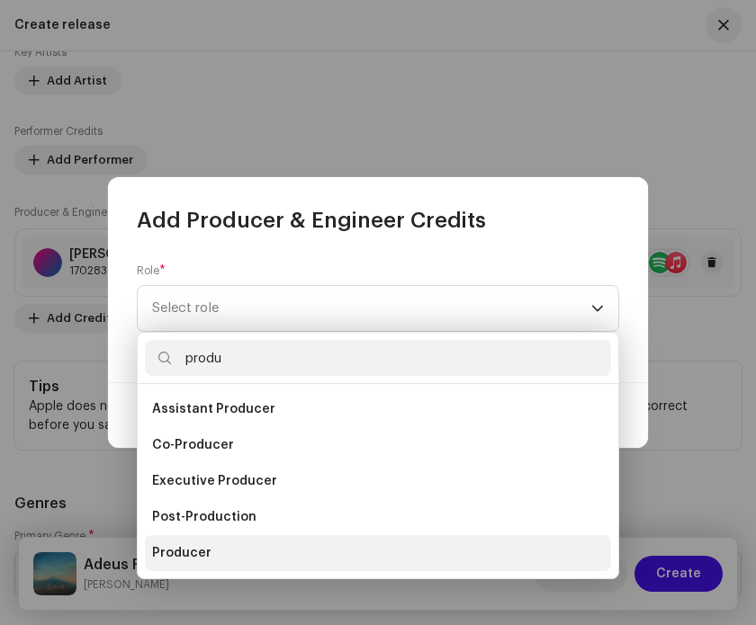
type input "produ"
click at [274, 545] on li "Producer" at bounding box center [378, 553] width 466 height 36
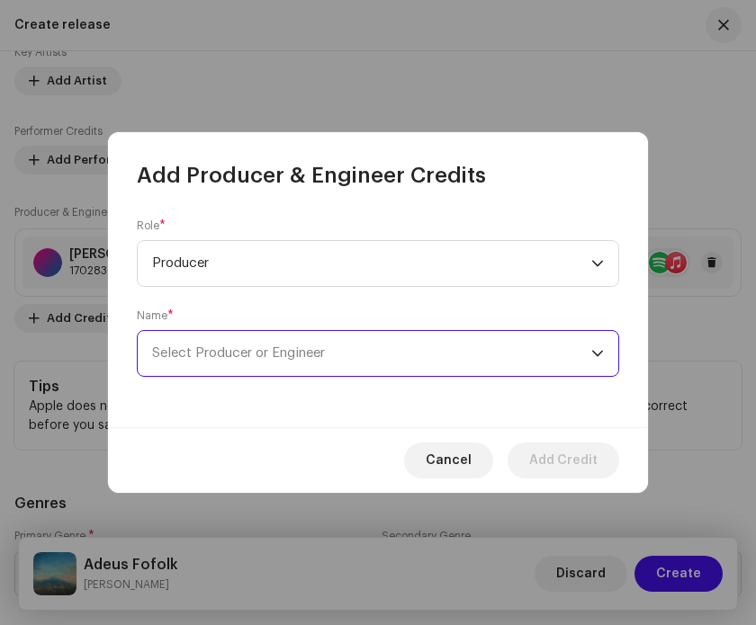
click at [325, 358] on span "Select Producer or Engineer" at bounding box center [238, 352] width 173 height 13
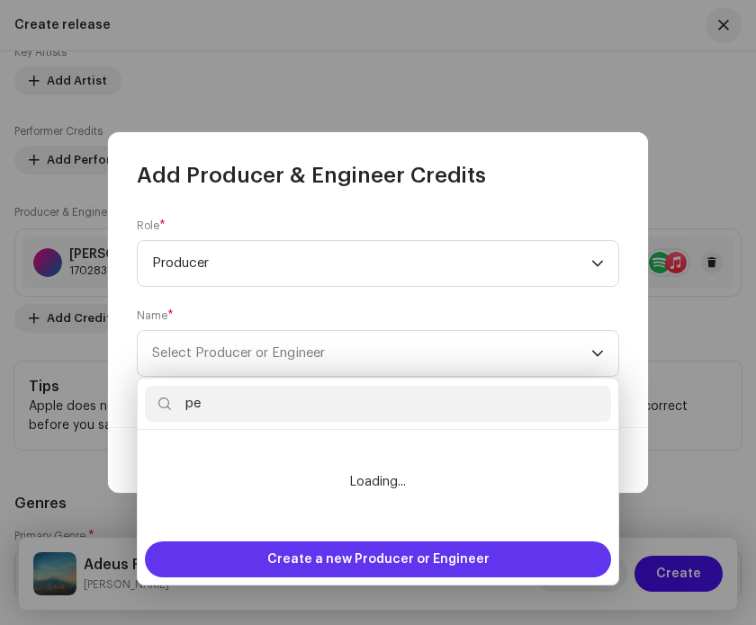
type input "p"
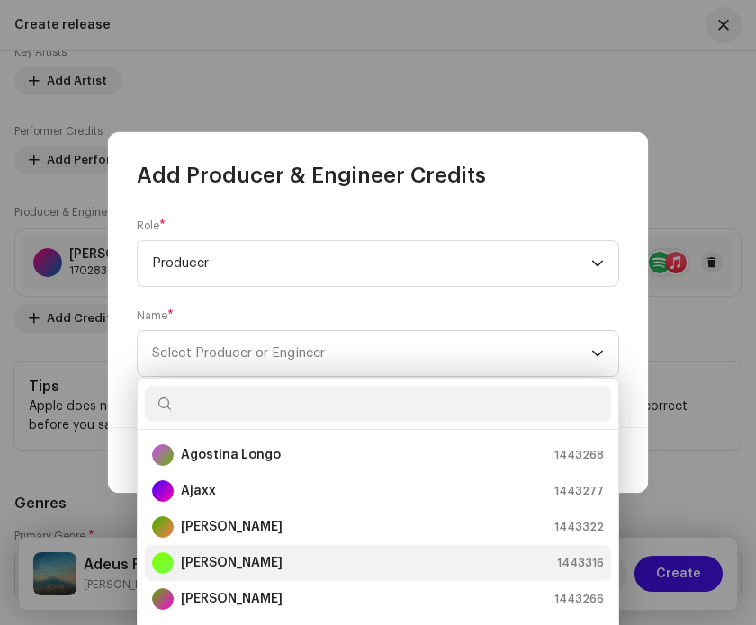
click at [320, 551] on li "[PERSON_NAME] 1443316" at bounding box center [378, 563] width 466 height 36
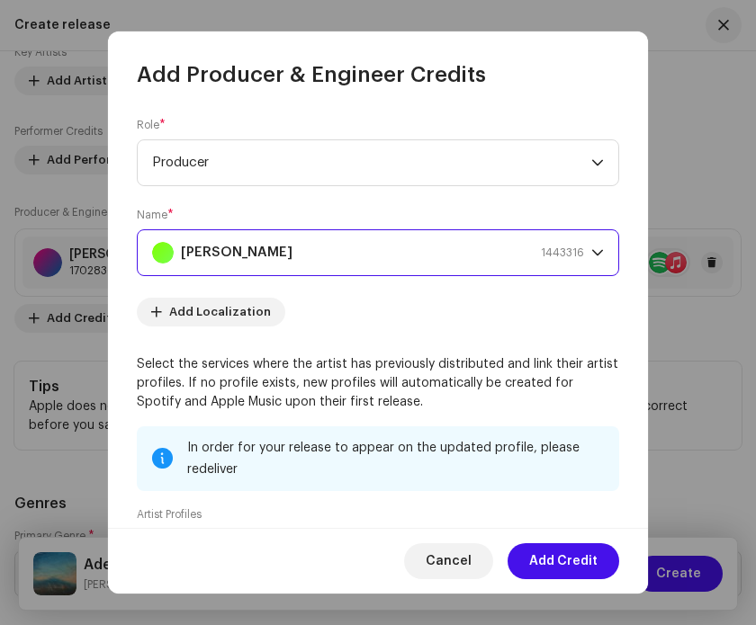
click at [384, 249] on div "[PERSON_NAME] 1443316" at bounding box center [368, 252] width 432 height 45
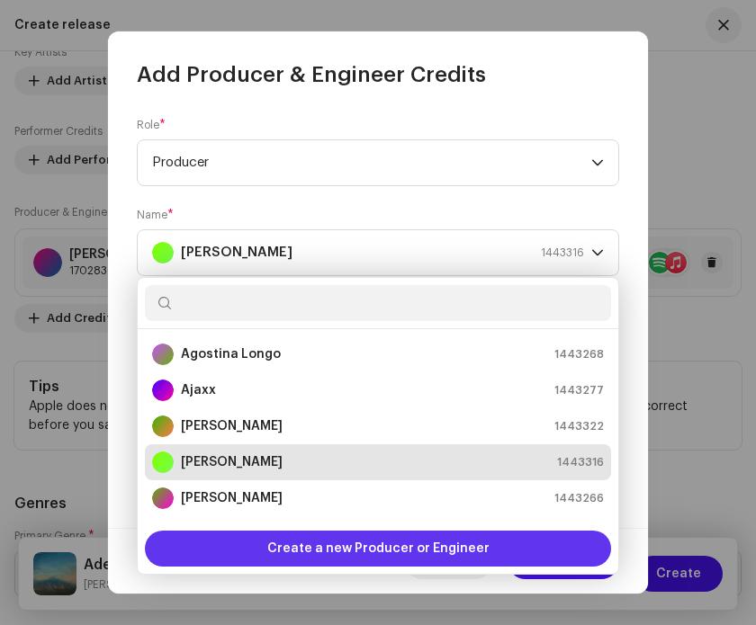
scroll to position [29, 0]
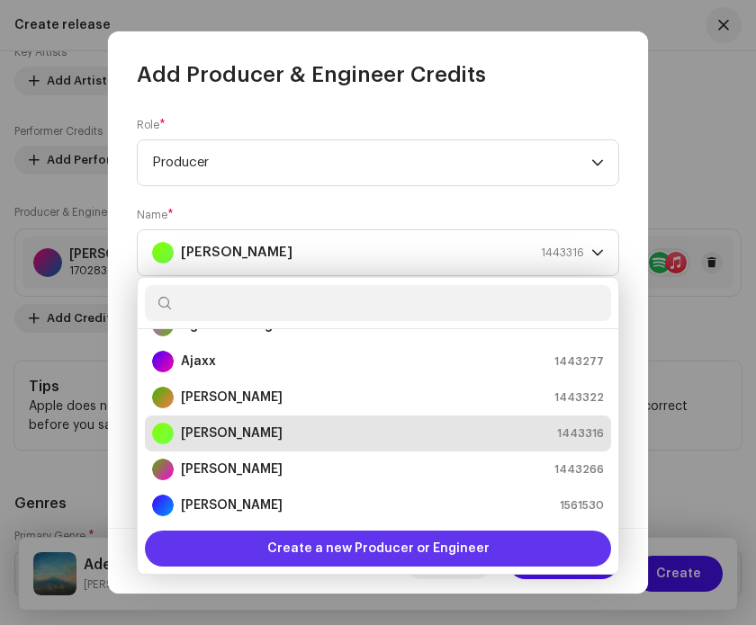
click at [378, 537] on span "Create a new Producer or Engineer" at bounding box center [378, 549] width 222 height 36
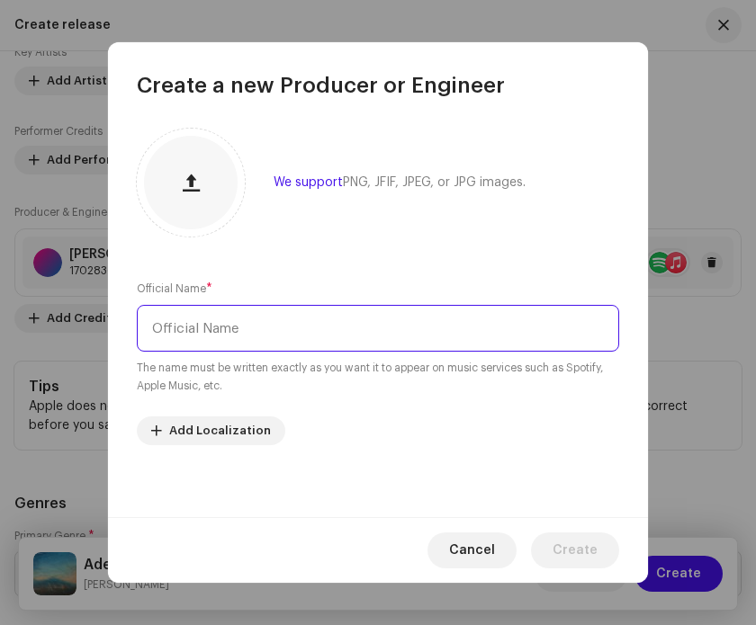
click at [333, 327] on input "text" at bounding box center [378, 328] width 482 height 47
type input "[PERSON_NAME]"
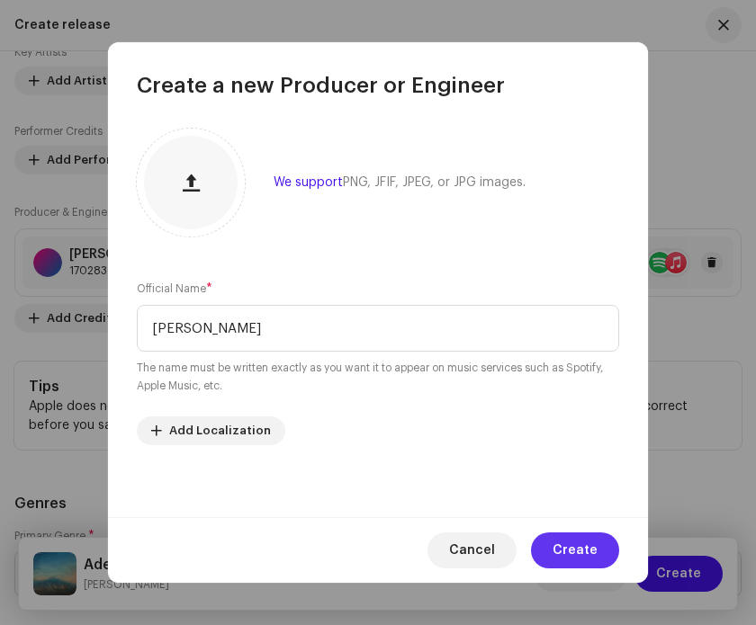
click at [591, 554] on span "Create" at bounding box center [575, 551] width 45 height 36
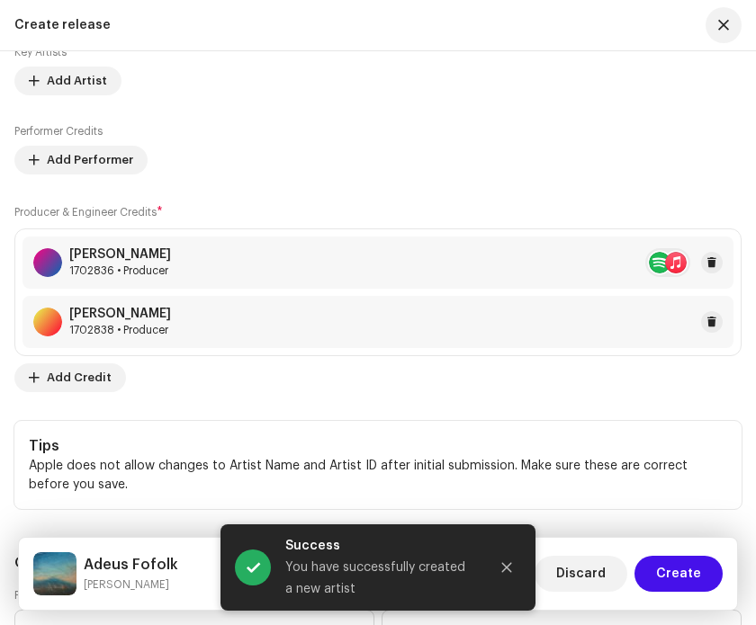
click at [463, 327] on div "[PERSON_NAME] 1702838 • Producer" at bounding box center [377, 322] width 711 height 52
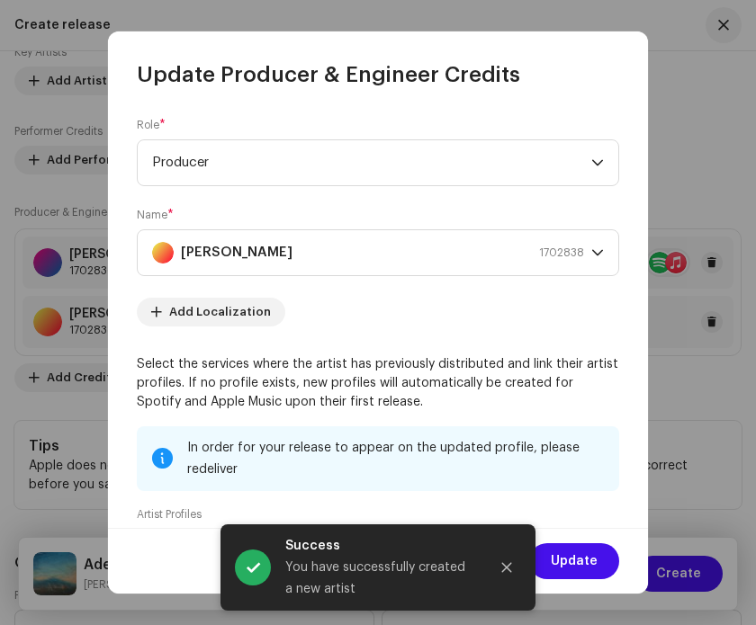
scroll to position [235, 0]
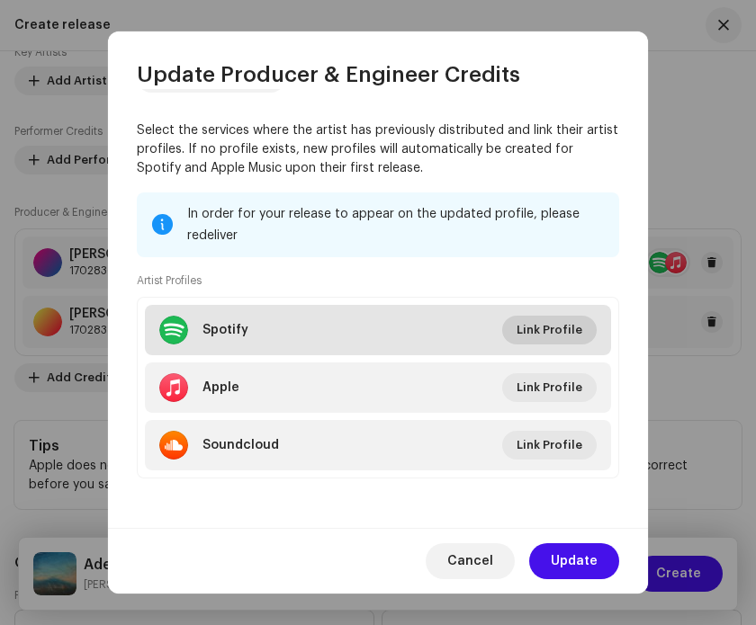
click at [529, 332] on span "Link Profile" at bounding box center [550, 330] width 66 height 36
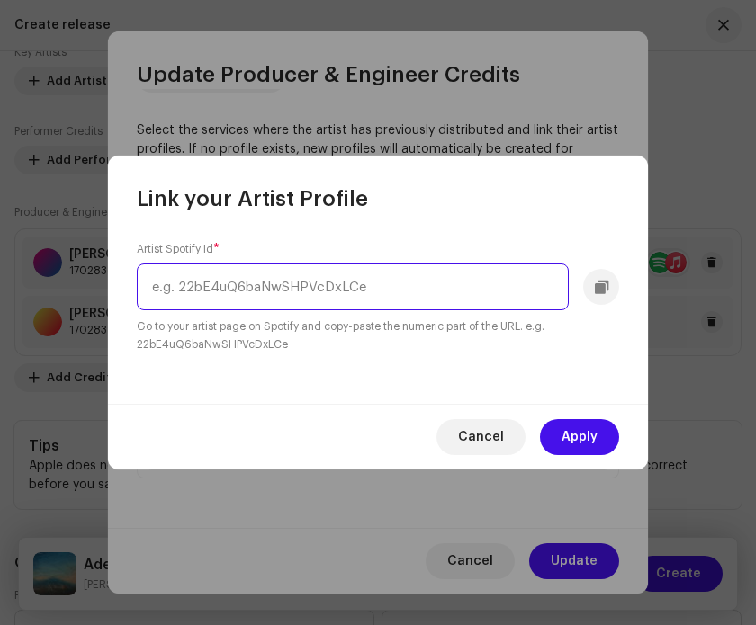
click at [466, 294] on input "text" at bounding box center [353, 287] width 432 height 47
paste input "[URL][DOMAIN_NAME]"
drag, startPoint x: 353, startPoint y: 285, endPoint x: 732, endPoint y: 322, distance: 380.7
click at [732, 325] on div "Link your Artist Profile Artist Spotify Id * [URL][DOMAIN_NAME] Go to your arti…" at bounding box center [378, 312] width 756 height 625
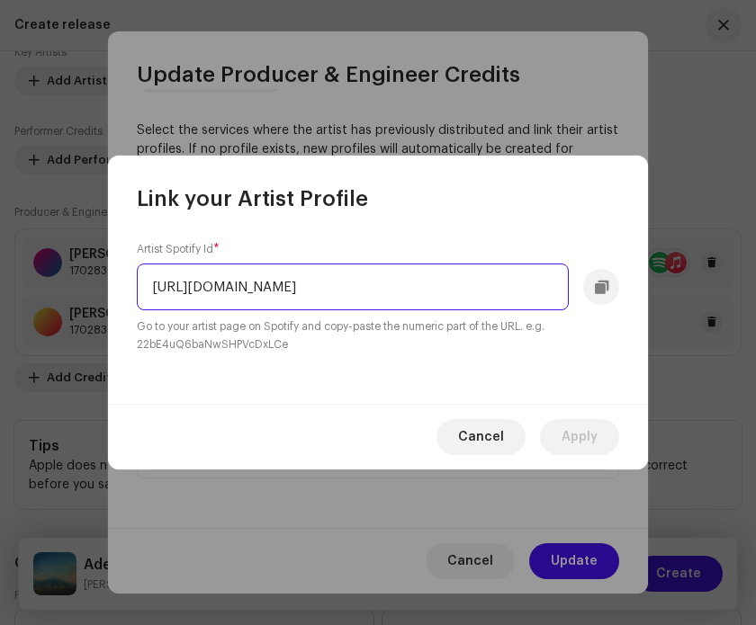
scroll to position [0, 0]
drag, startPoint x: 348, startPoint y: 289, endPoint x: 76, endPoint y: 279, distance: 272.9
click at [76, 279] on div "Link your Artist Profile Artist Spotify Id * [URL][DOMAIN_NAME] Go to your arti…" at bounding box center [378, 312] width 756 height 625
type input "6yyjtkGzQzIaMygIWQuiiX"
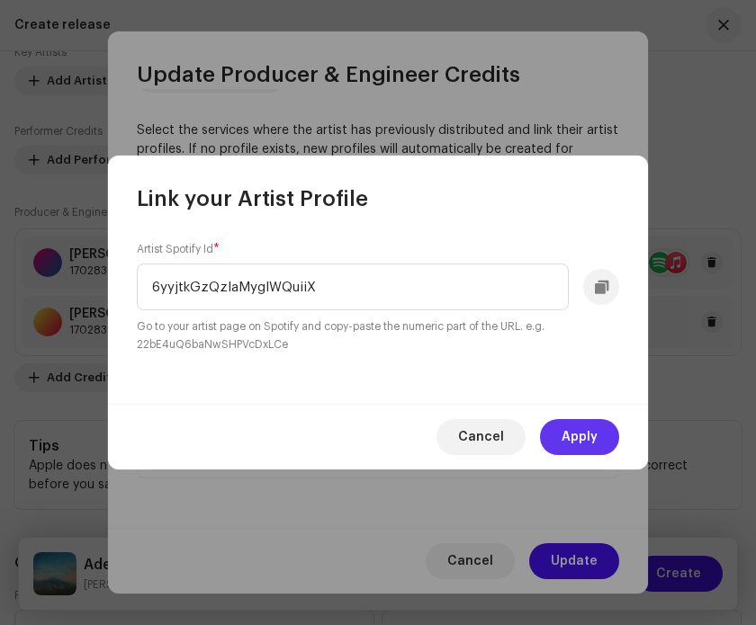
click at [589, 433] on span "Apply" at bounding box center [580, 437] width 36 height 36
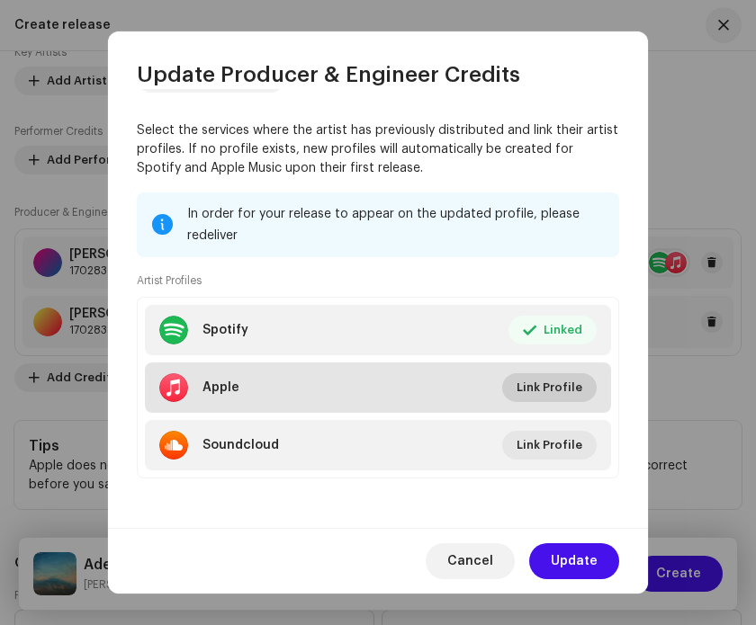
click at [526, 389] on span "Link Profile" at bounding box center [550, 388] width 66 height 36
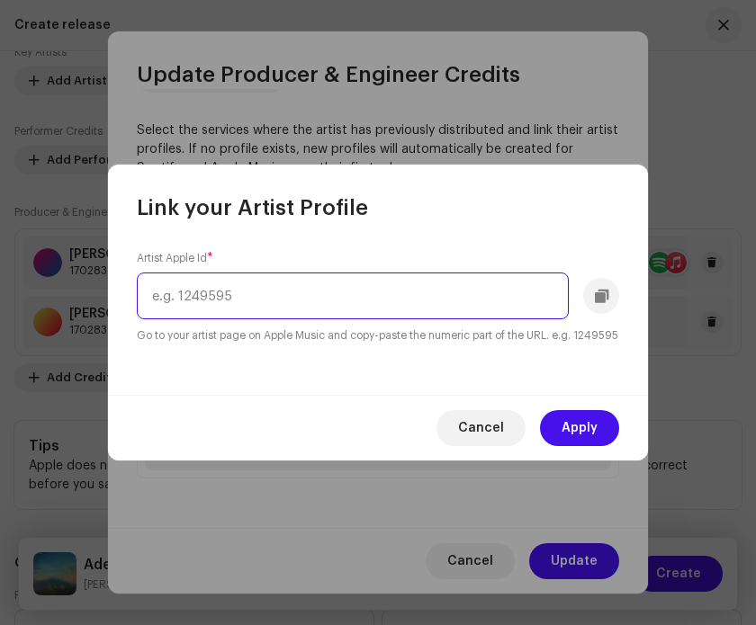
click at [383, 282] on input "text" at bounding box center [353, 296] width 432 height 47
paste input "855254477"
type input "855254477"
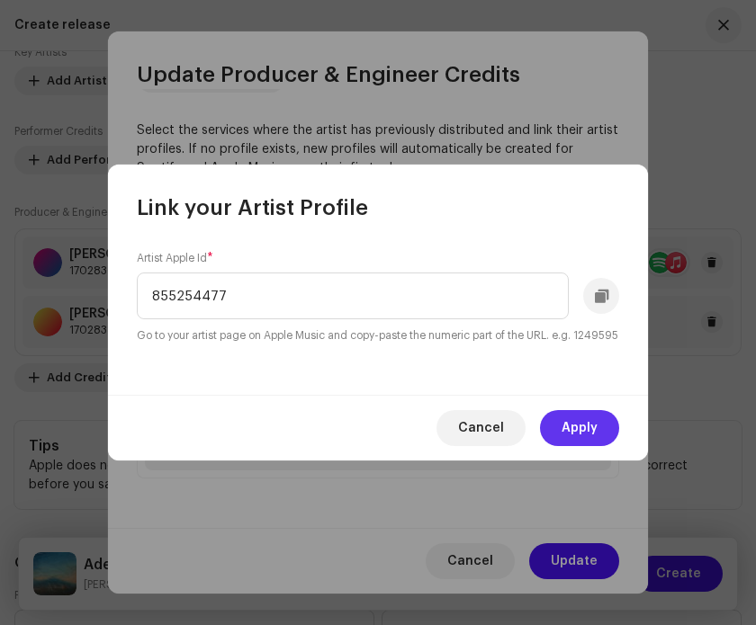
click at [584, 446] on span "Apply" at bounding box center [580, 428] width 36 height 36
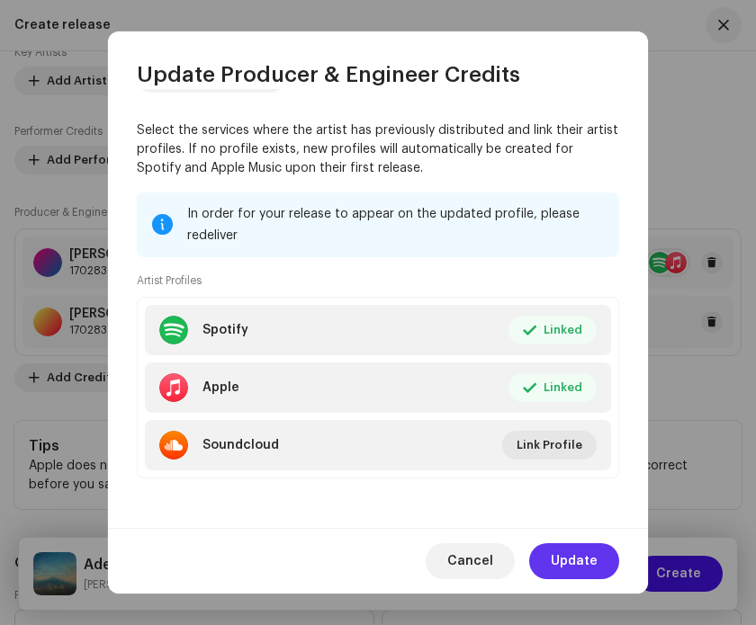
click at [580, 553] on span "Update" at bounding box center [574, 562] width 47 height 36
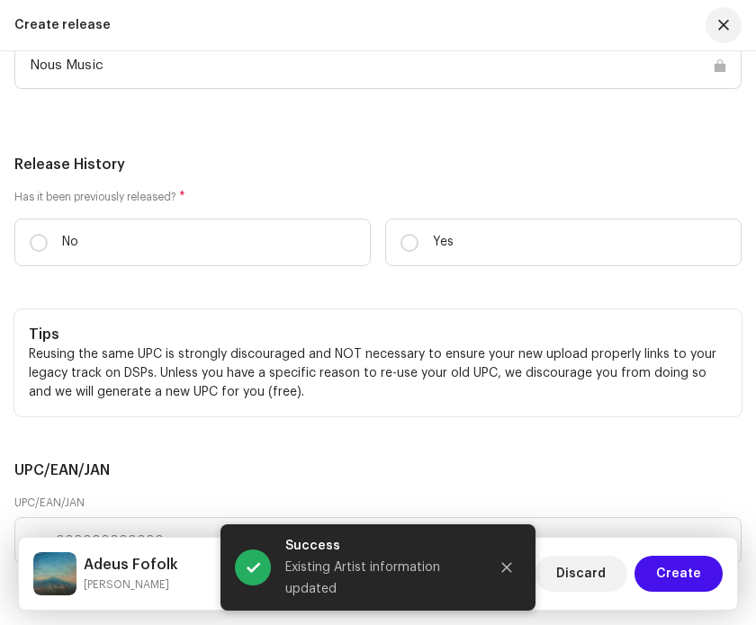
scroll to position [3877, 0]
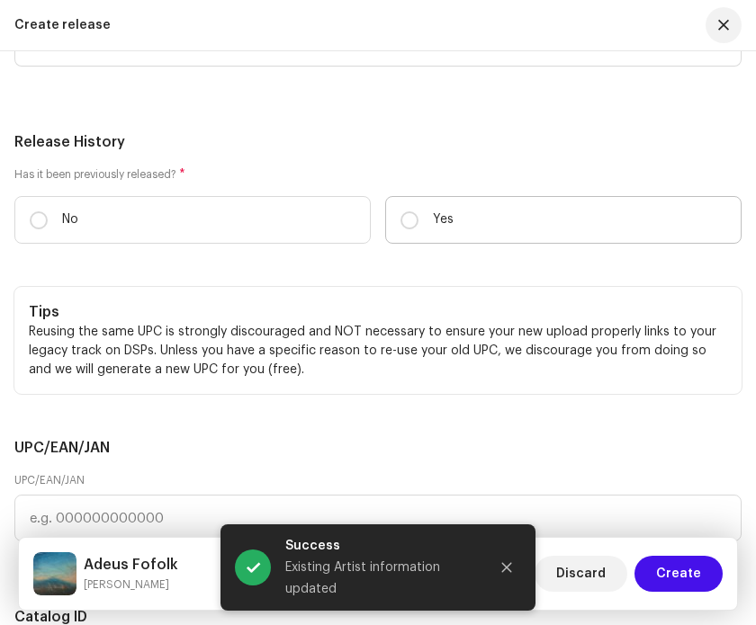
click at [420, 231] on label "Yes" at bounding box center [563, 220] width 356 height 48
click at [418, 229] on input "Yes" at bounding box center [409, 220] width 18 height 18
radio input "true"
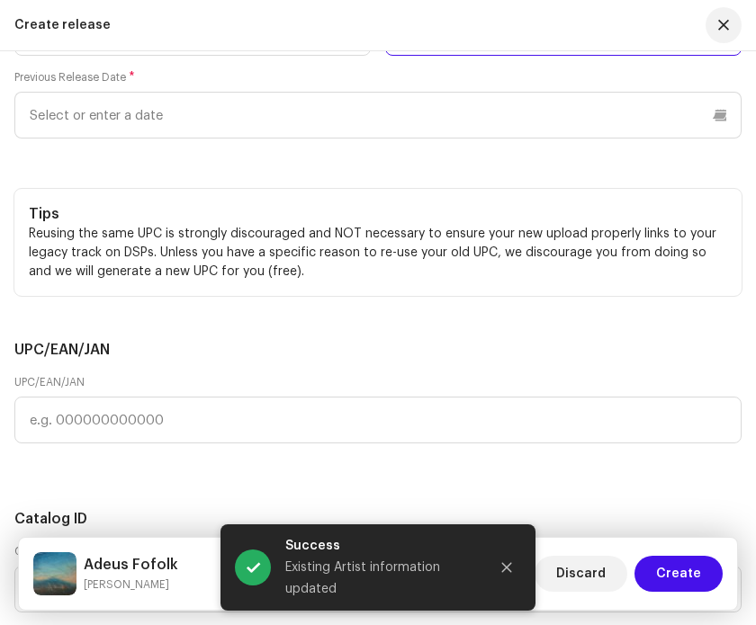
scroll to position [3929, 0]
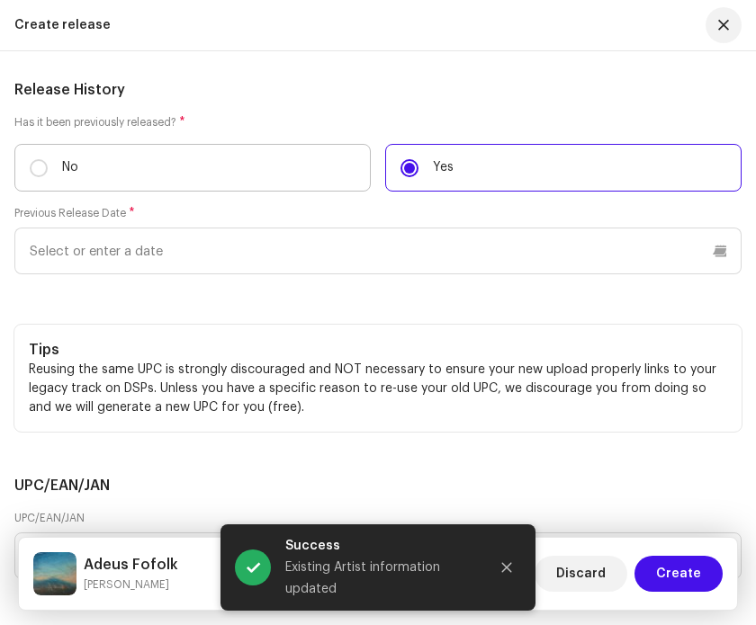
click at [263, 170] on label "No" at bounding box center [192, 168] width 356 height 48
click at [48, 170] on input "No" at bounding box center [39, 168] width 18 height 18
radio input "true"
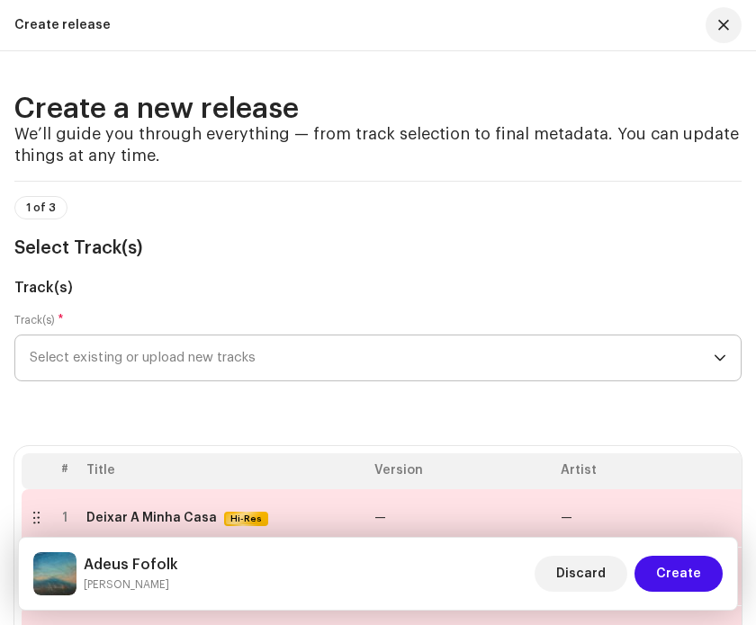
scroll to position [322, 0]
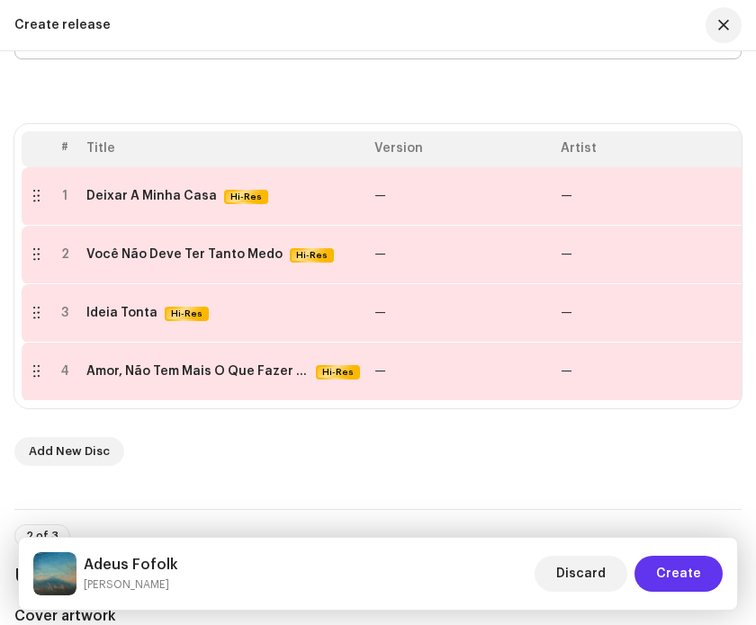
click at [664, 572] on span "Create" at bounding box center [678, 574] width 45 height 36
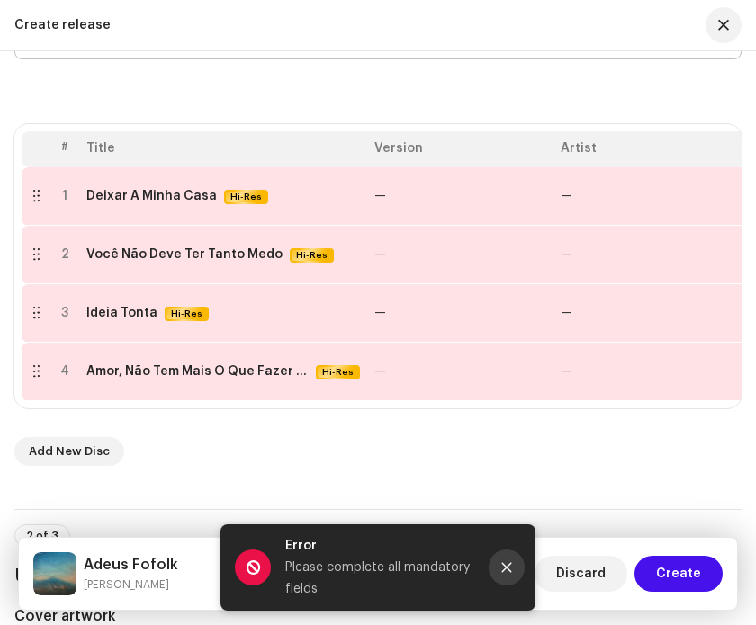
click at [514, 562] on button "Close" at bounding box center [507, 568] width 36 height 36
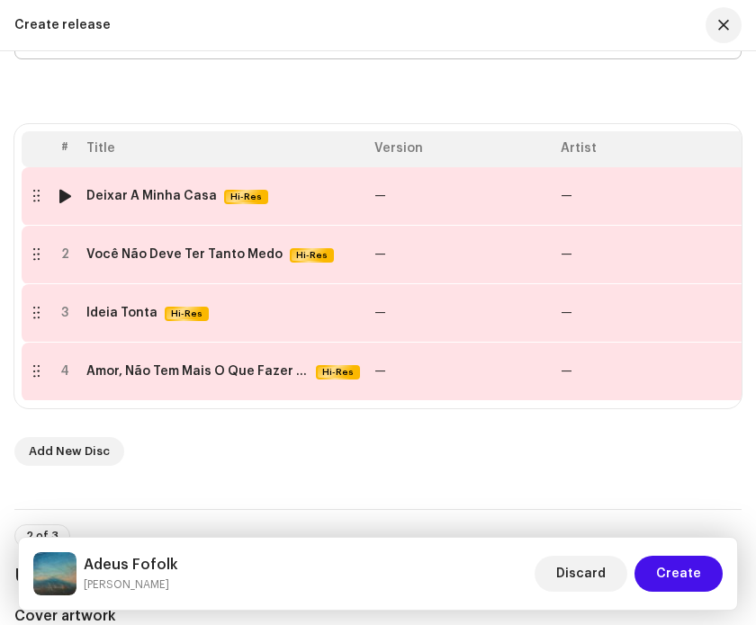
click at [467, 203] on td "—" at bounding box center [460, 196] width 186 height 58
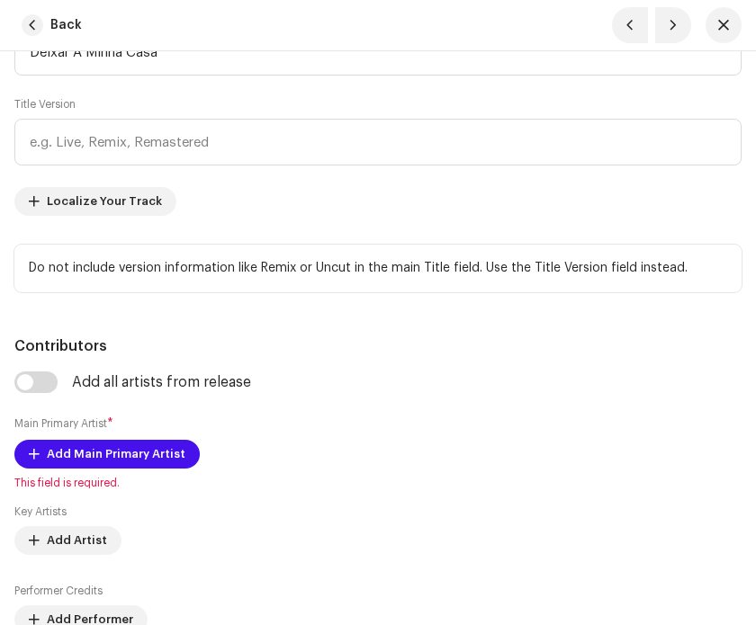
scroll to position [1151, 0]
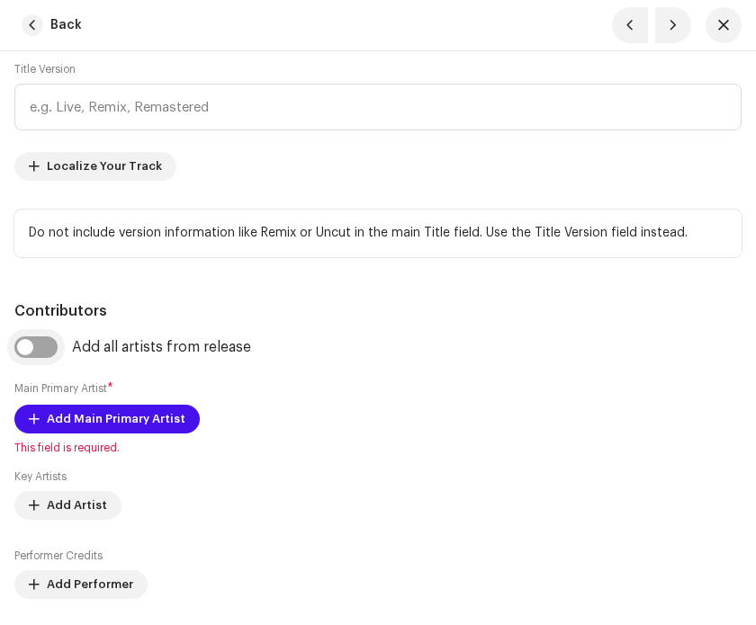
click at [31, 358] on input "checkbox" at bounding box center [35, 348] width 43 height 22
checkbox input "true"
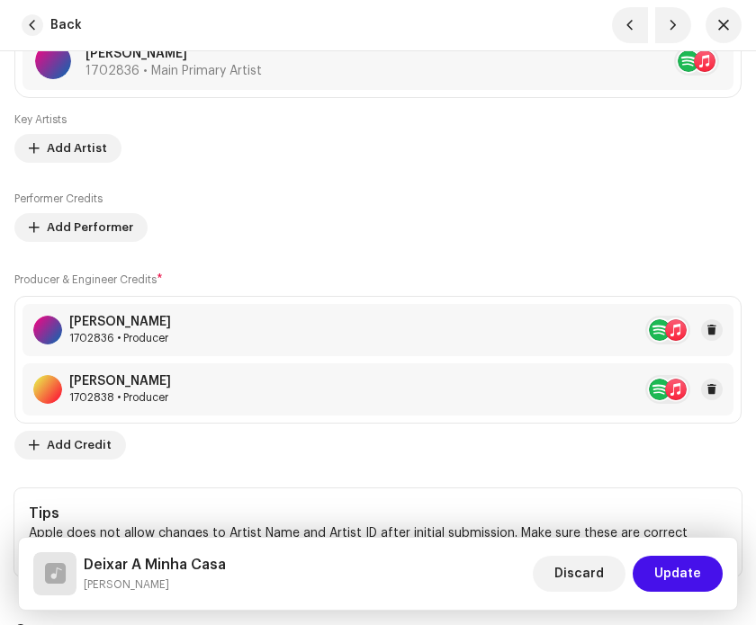
scroll to position [1599, 0]
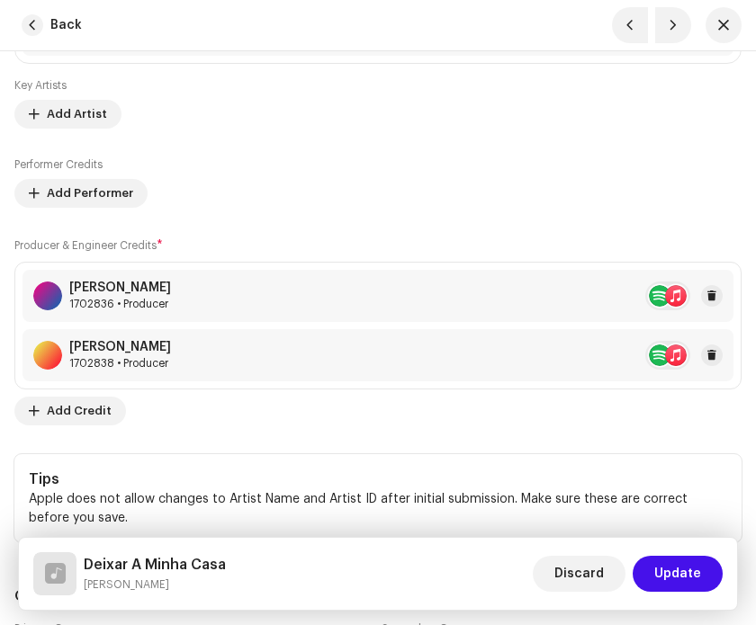
click at [224, 319] on div "[PERSON_NAME] 1702836 • Producer" at bounding box center [377, 296] width 711 height 52
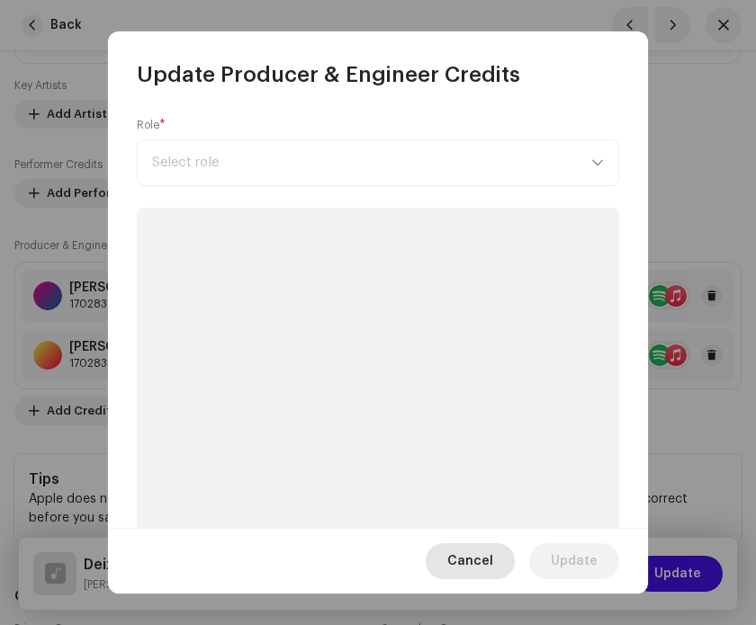
click at [481, 565] on span "Cancel" at bounding box center [470, 562] width 46 height 36
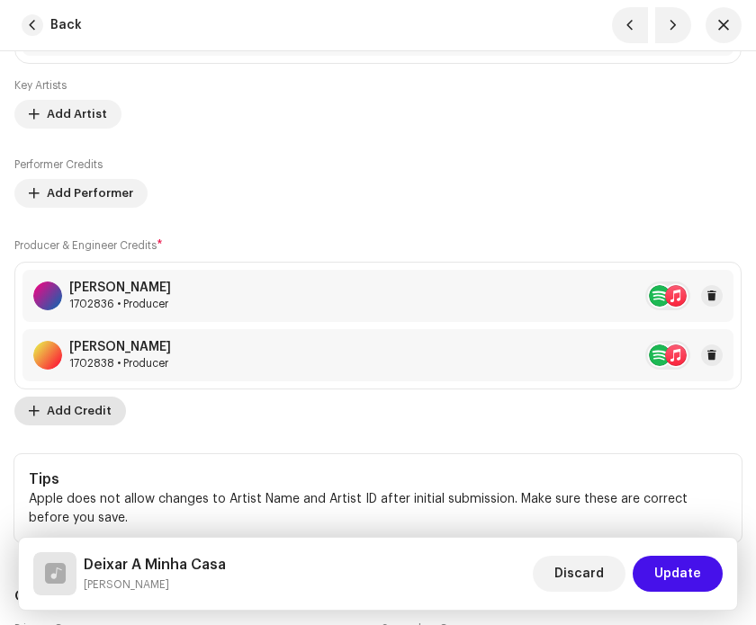
click at [99, 428] on span "Add Credit" at bounding box center [79, 411] width 65 height 36
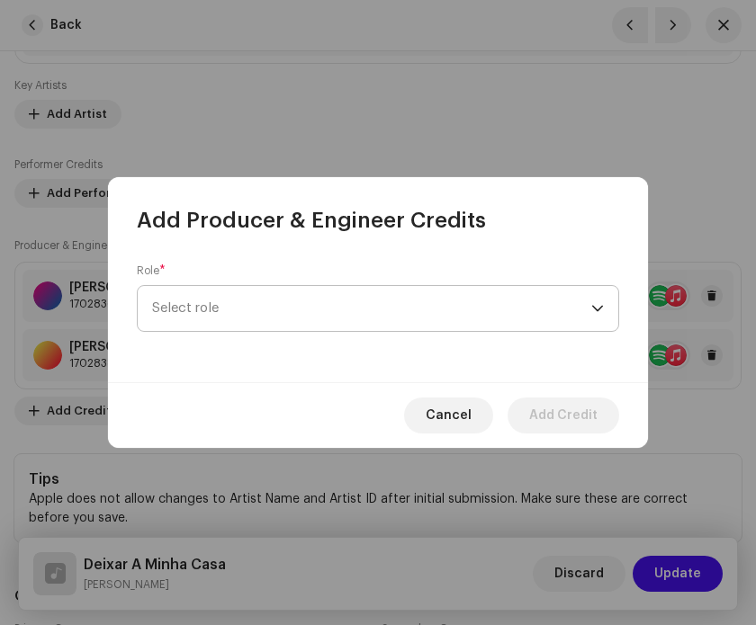
click at [262, 308] on span "Select role" at bounding box center [371, 308] width 439 height 45
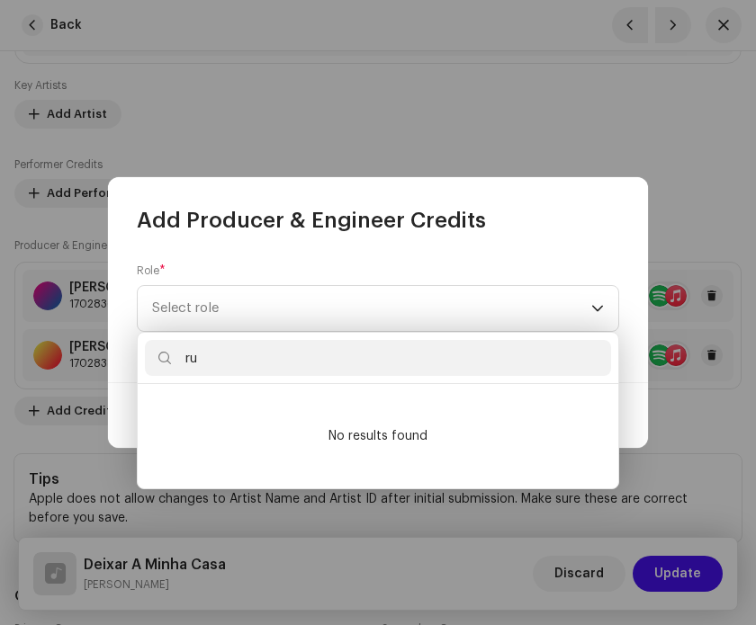
type input "r"
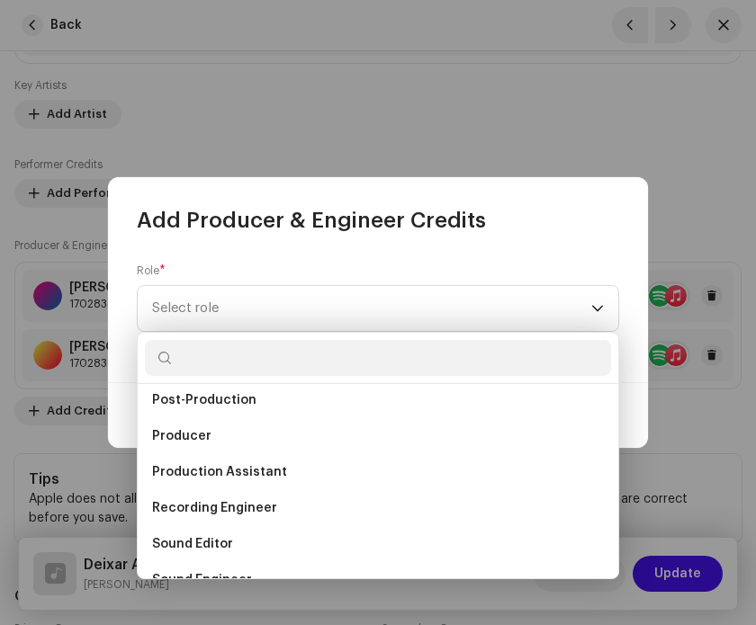
scroll to position [792, 0]
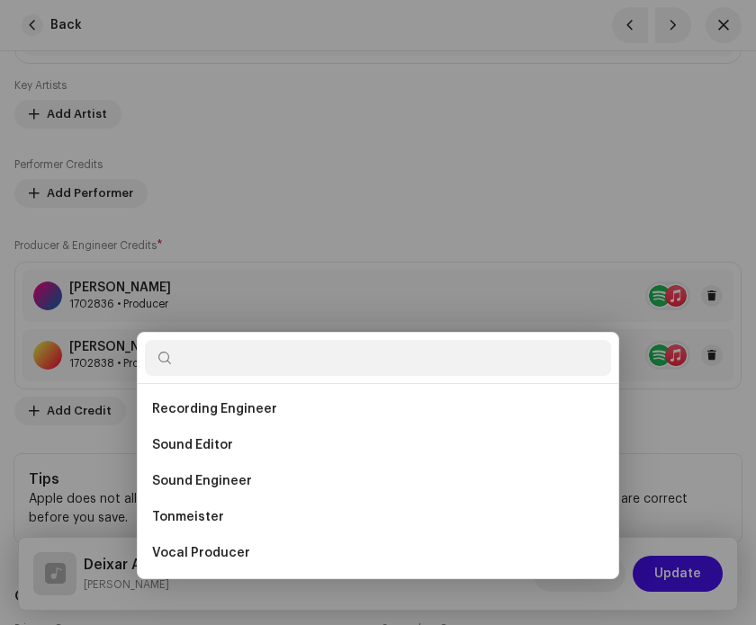
click at [679, 475] on div "Add Producer & Engineer Credits Role * Select role Cancel Add Credit" at bounding box center [378, 312] width 756 height 625
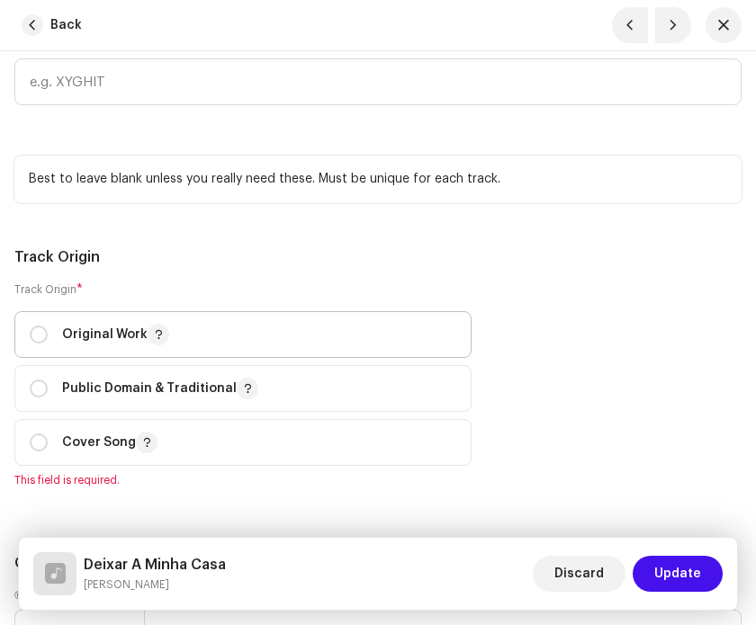
click at [360, 353] on span "Original Work" at bounding box center [243, 334] width 427 height 45
radio input "true"
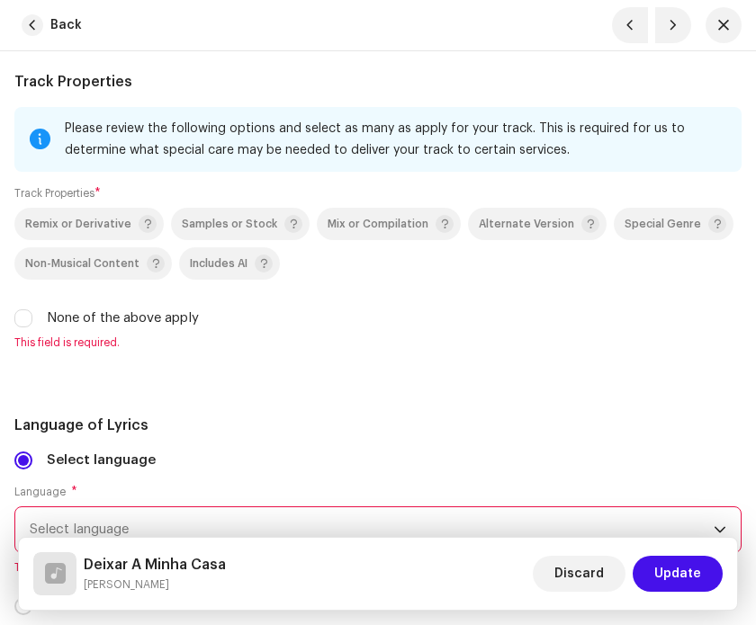
scroll to position [3603, 0]
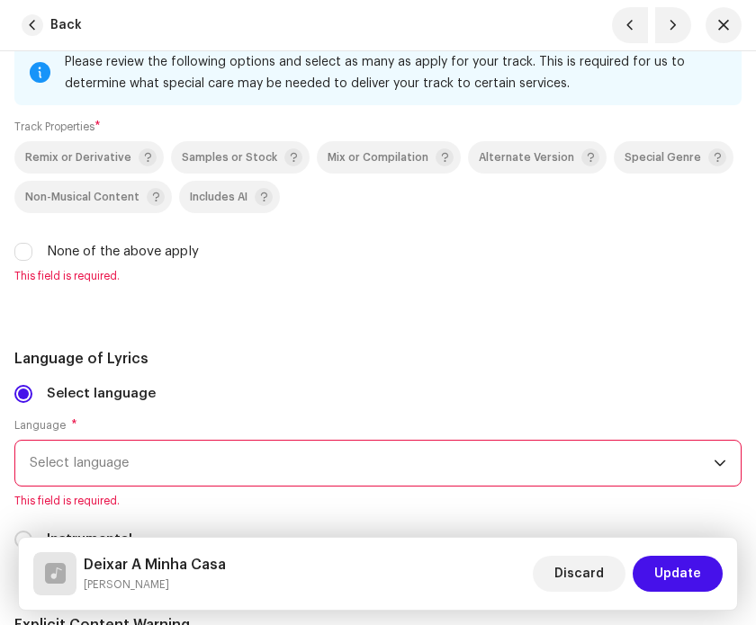
click at [166, 262] on label "None of the above apply" at bounding box center [123, 252] width 152 height 20
click at [32, 261] on input "None of the above apply" at bounding box center [23, 252] width 18 height 18
checkbox input "true"
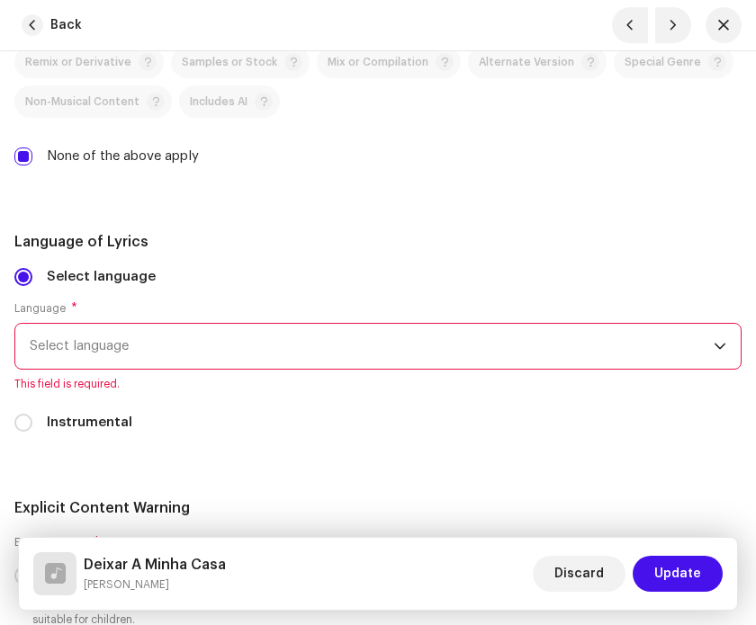
scroll to position [3710, 0]
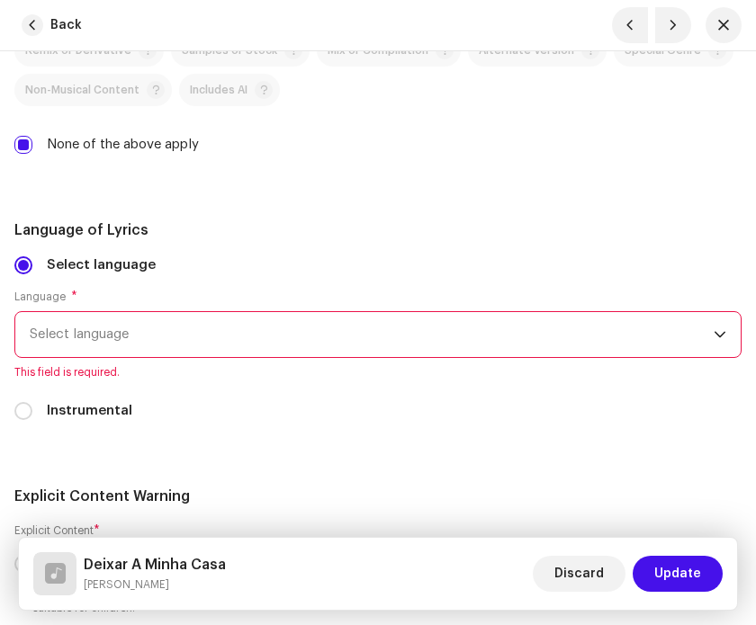
click at [336, 351] on span "Select language" at bounding box center [372, 334] width 684 height 45
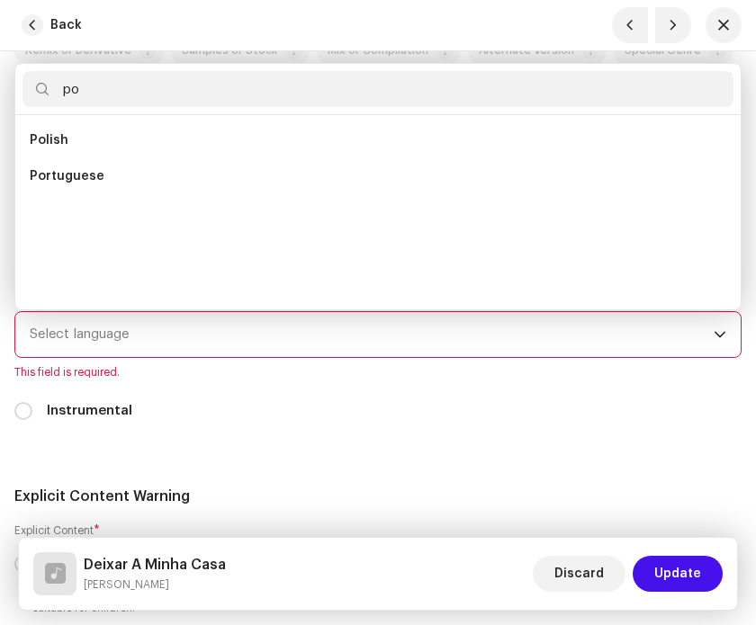
scroll to position [0, 0]
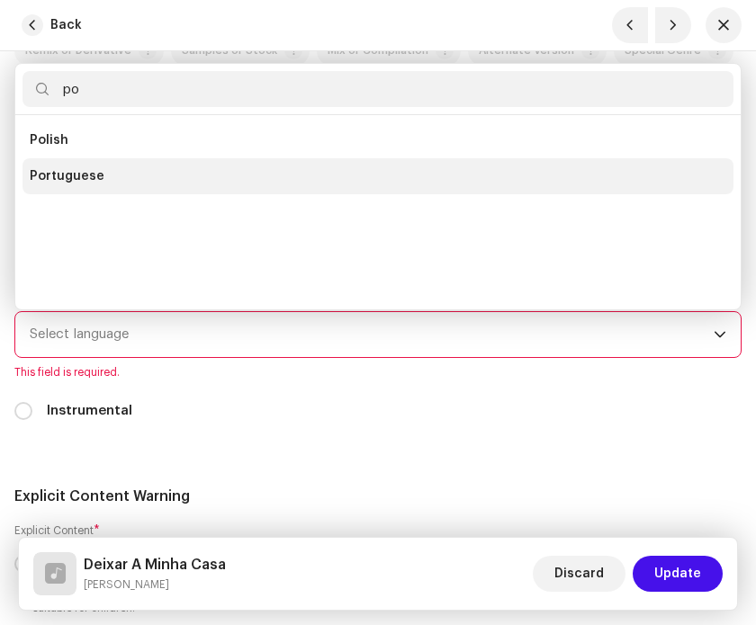
type input "po"
click at [263, 194] on li "Portuguese" at bounding box center [377, 176] width 711 height 36
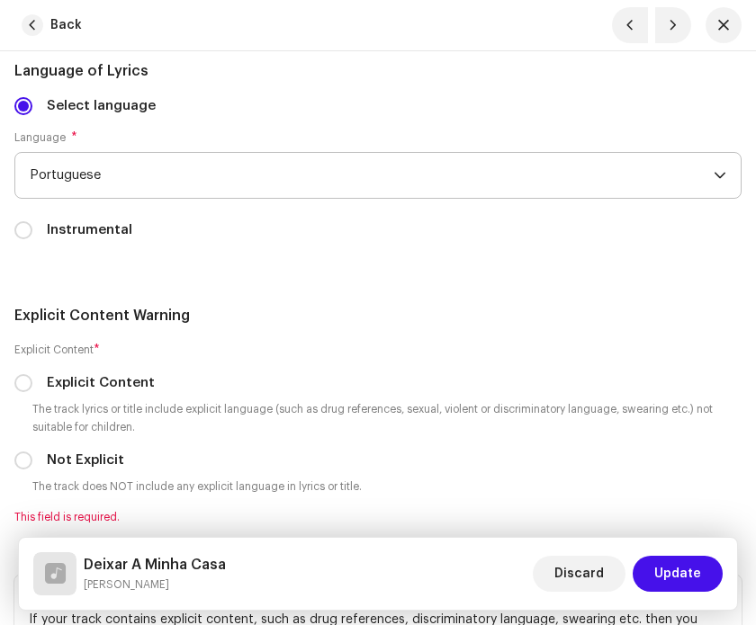
scroll to position [4017, 0]
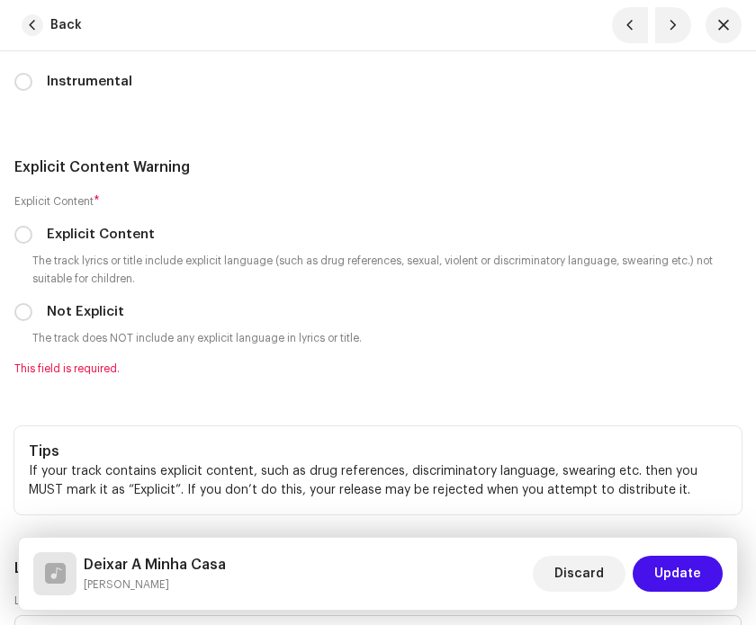
click at [92, 322] on label "Not Explicit" at bounding box center [85, 312] width 77 height 20
click at [32, 321] on input "Not Explicit" at bounding box center [23, 312] width 18 height 18
radio input "true"
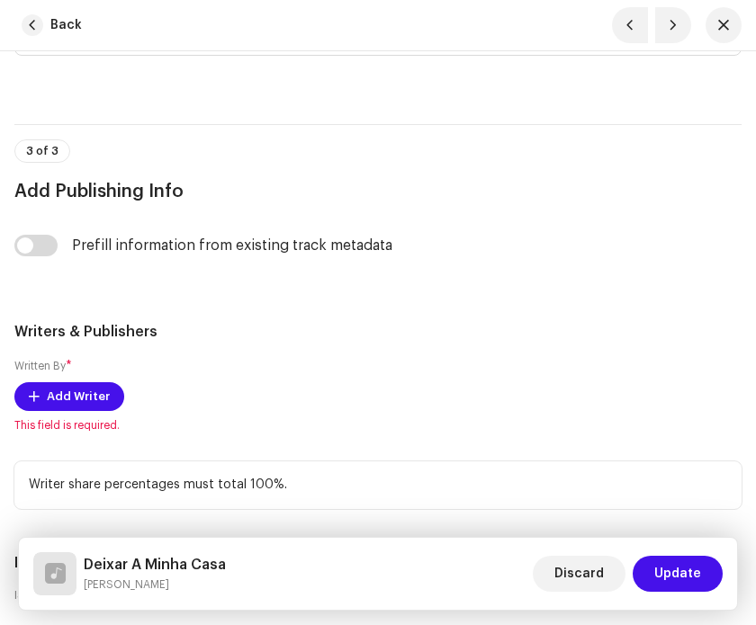
scroll to position [4761, 0]
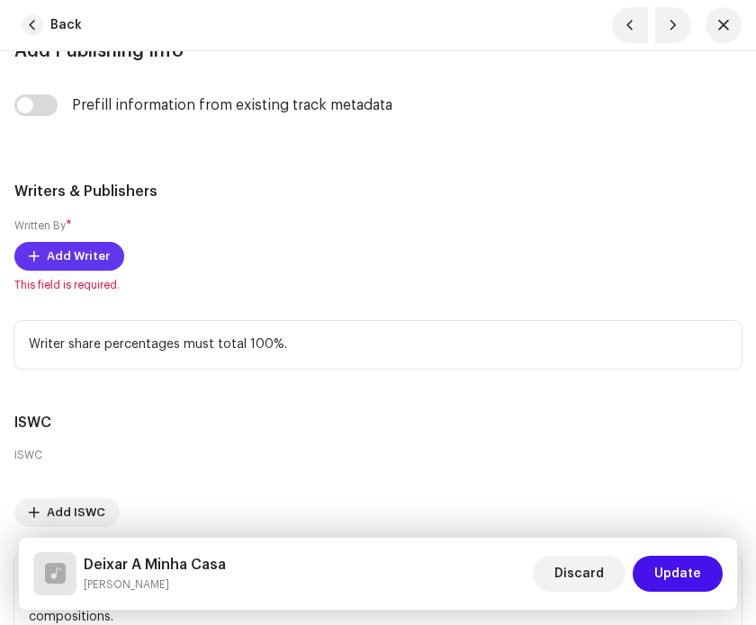
click at [84, 274] on span "Add Writer" at bounding box center [78, 256] width 63 height 36
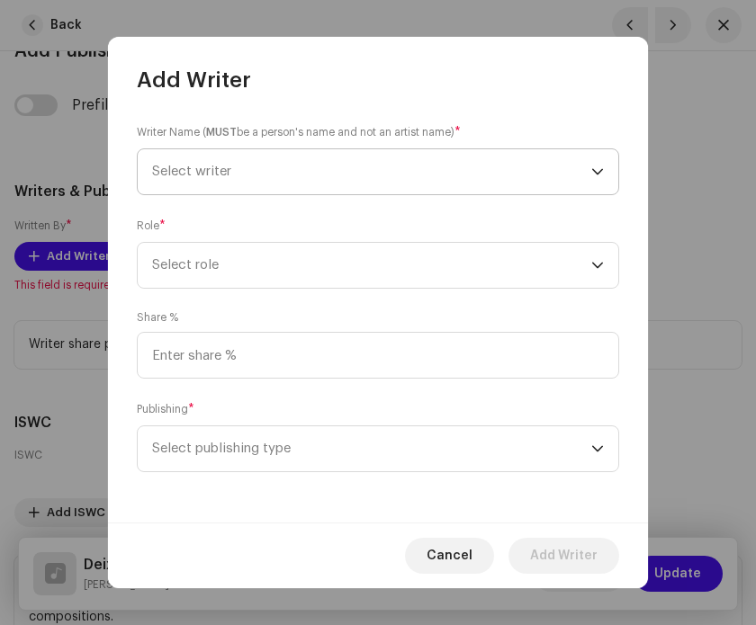
click at [306, 160] on span "Select writer" at bounding box center [371, 171] width 439 height 45
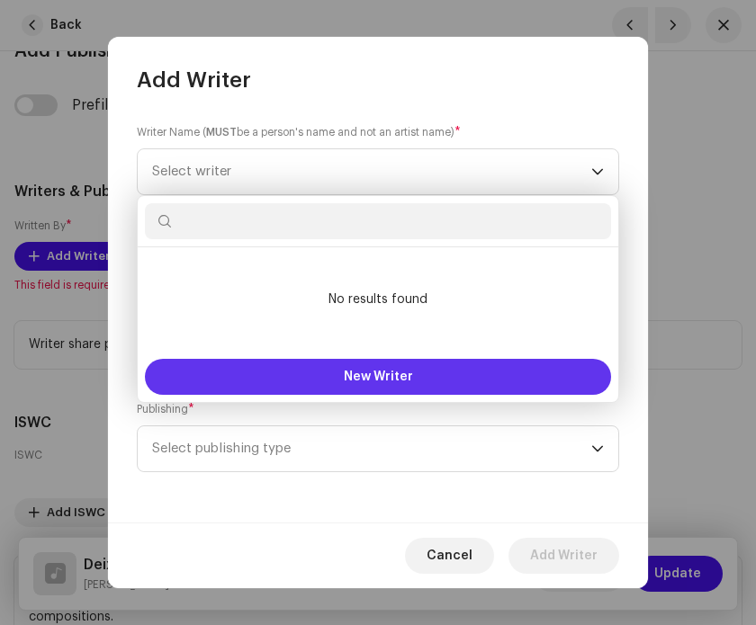
click at [353, 386] on button "New Writer" at bounding box center [378, 377] width 466 height 36
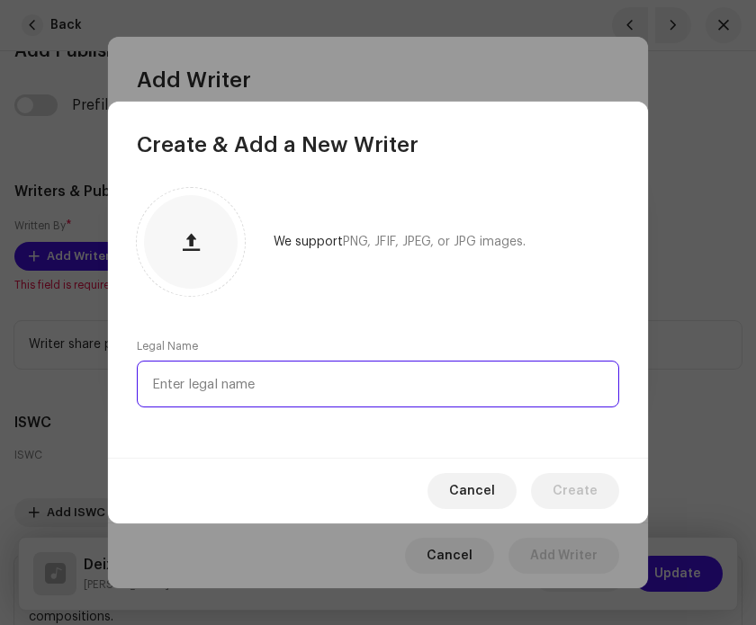
click at [334, 396] on input "text" at bounding box center [378, 384] width 482 height 47
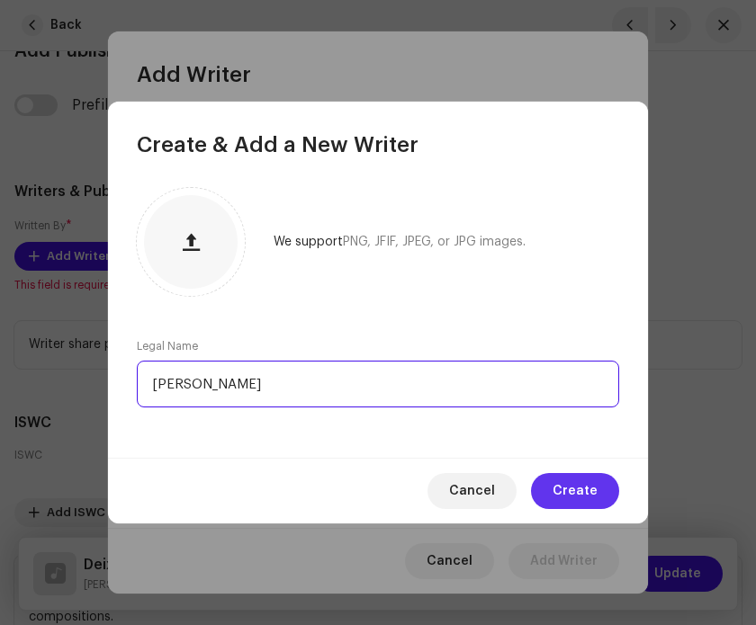
type input "[PERSON_NAME]"
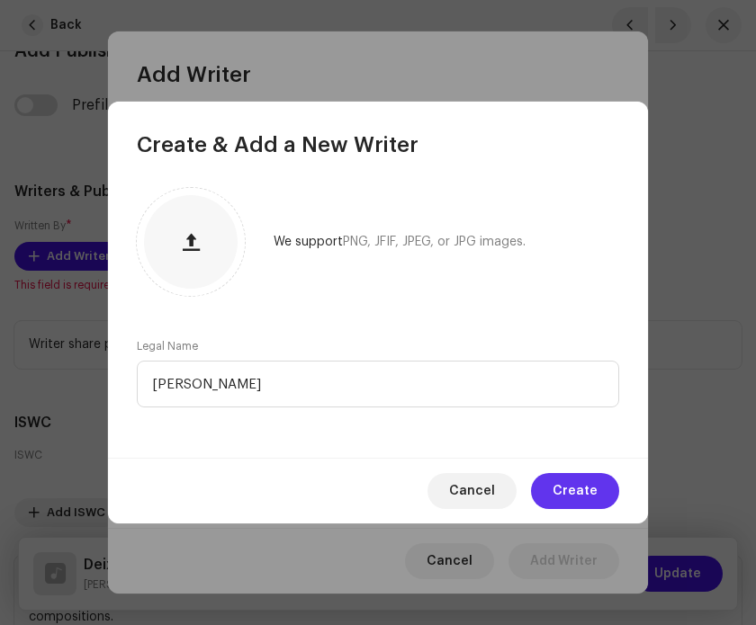
click at [548, 499] on button "Create" at bounding box center [575, 491] width 88 height 36
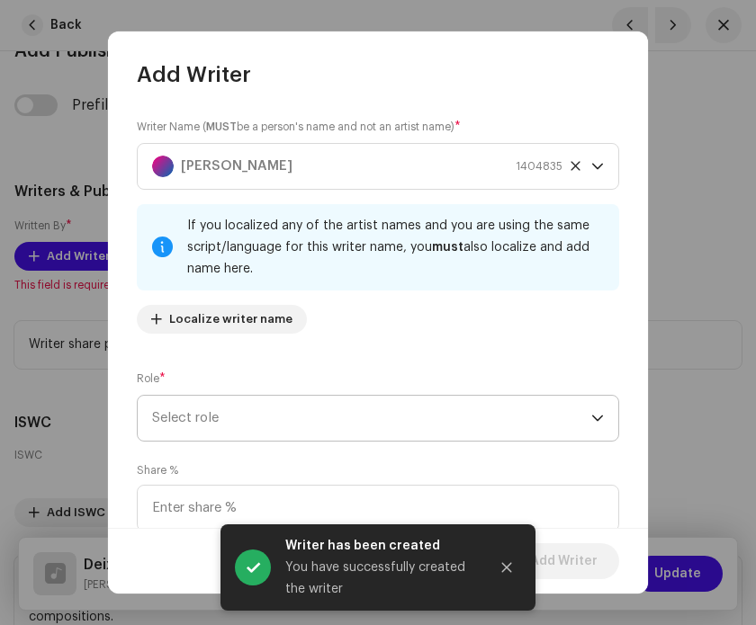
click at [362, 411] on span "Select role" at bounding box center [371, 418] width 439 height 45
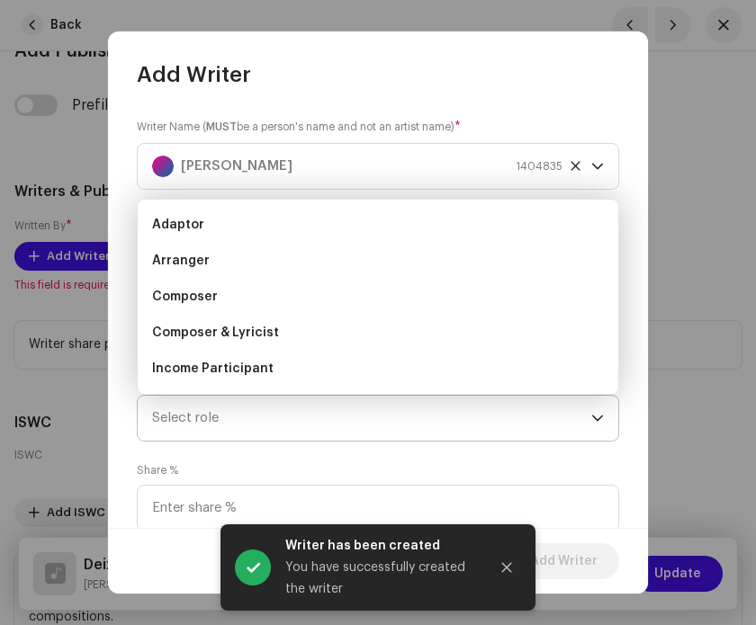
scroll to position [29, 0]
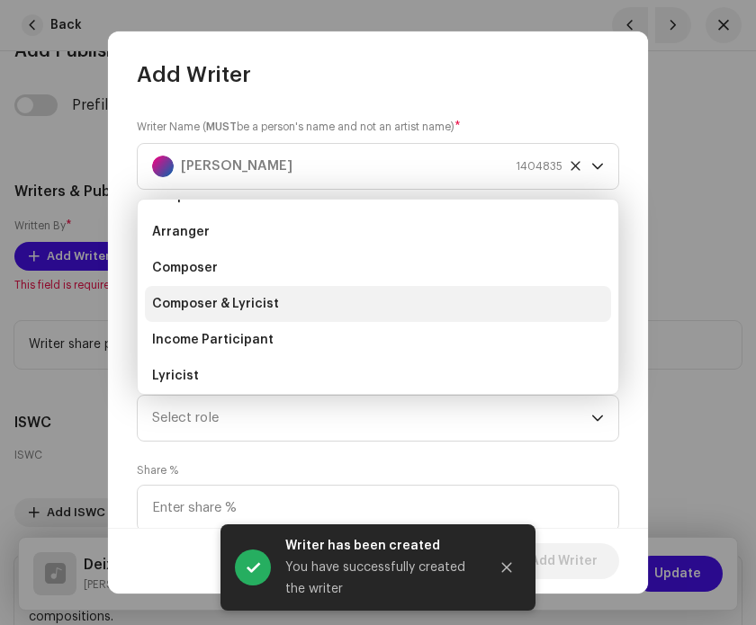
click at [350, 298] on li "Composer & Lyricist" at bounding box center [378, 304] width 466 height 36
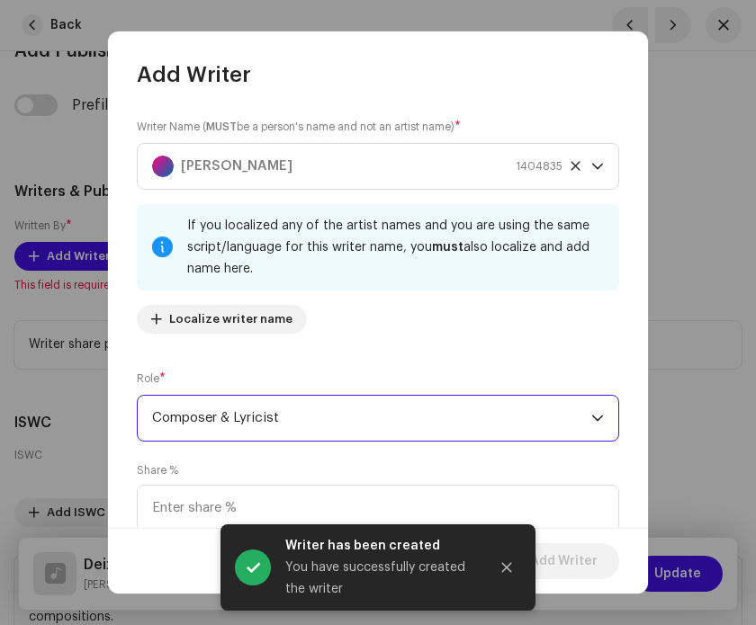
scroll to position [148, 0]
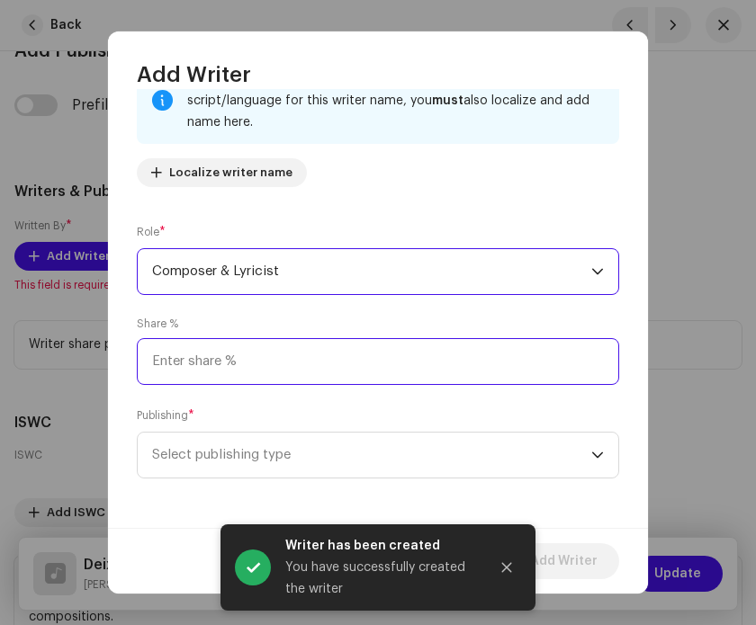
click at [333, 360] on input at bounding box center [378, 361] width 482 height 47
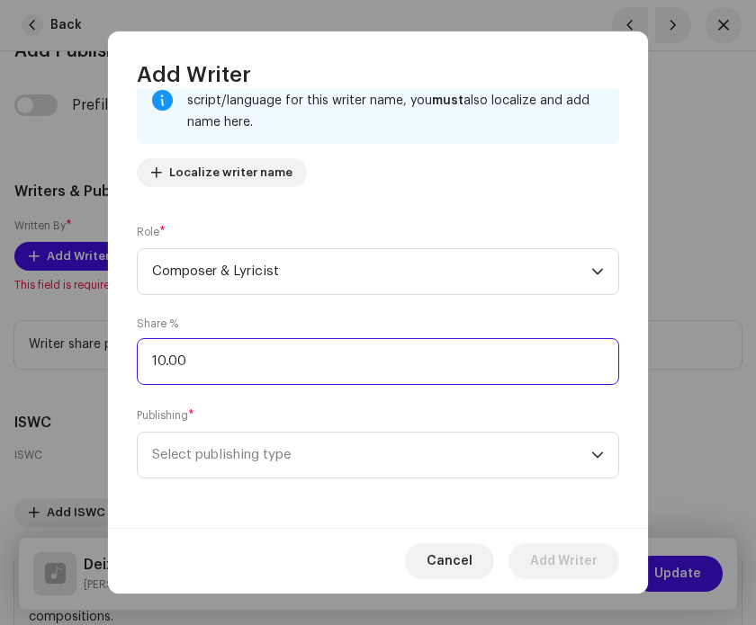
type input "100.00"
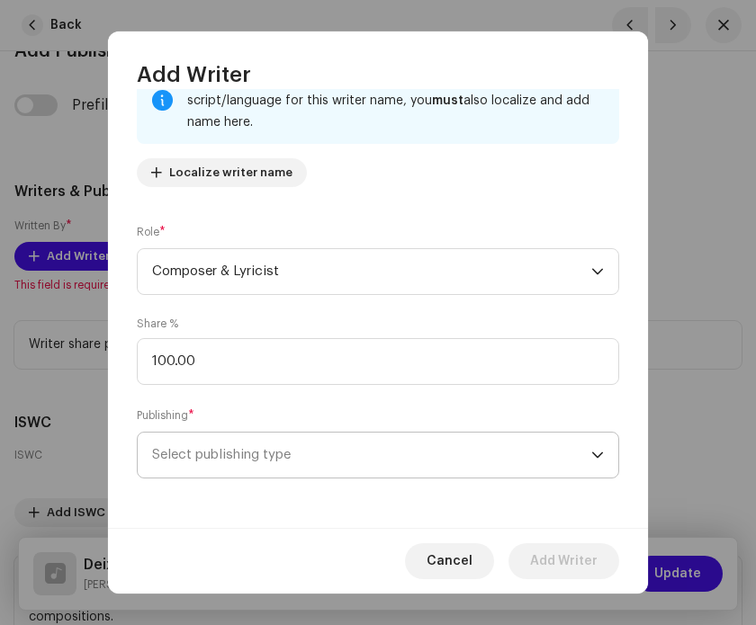
click at [324, 436] on span "Select publishing type" at bounding box center [371, 455] width 439 height 45
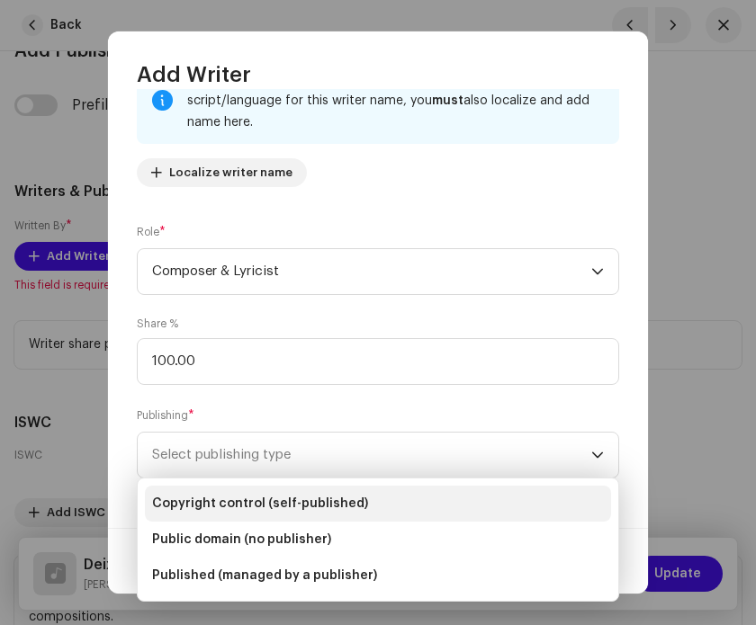
click at [314, 491] on li "Copyright control (self-published)" at bounding box center [378, 504] width 466 height 36
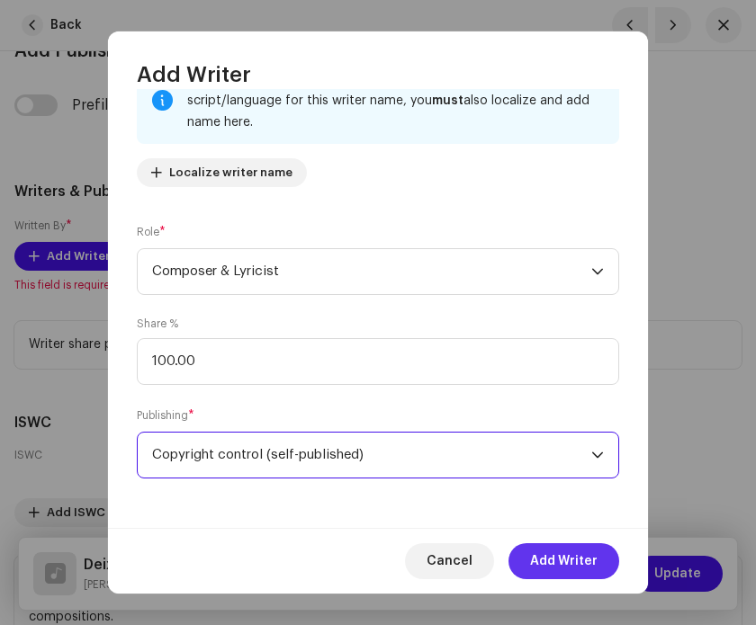
click at [569, 569] on span "Add Writer" at bounding box center [563, 562] width 67 height 36
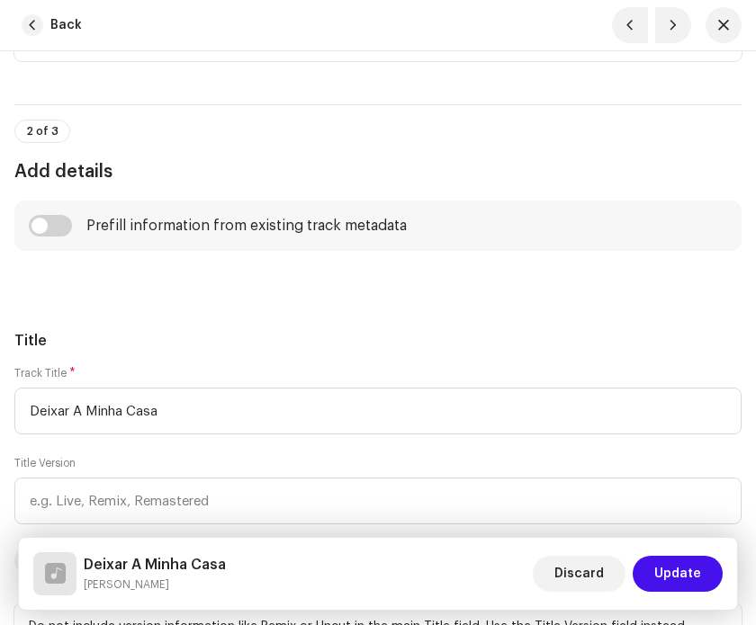
scroll to position [760, 0]
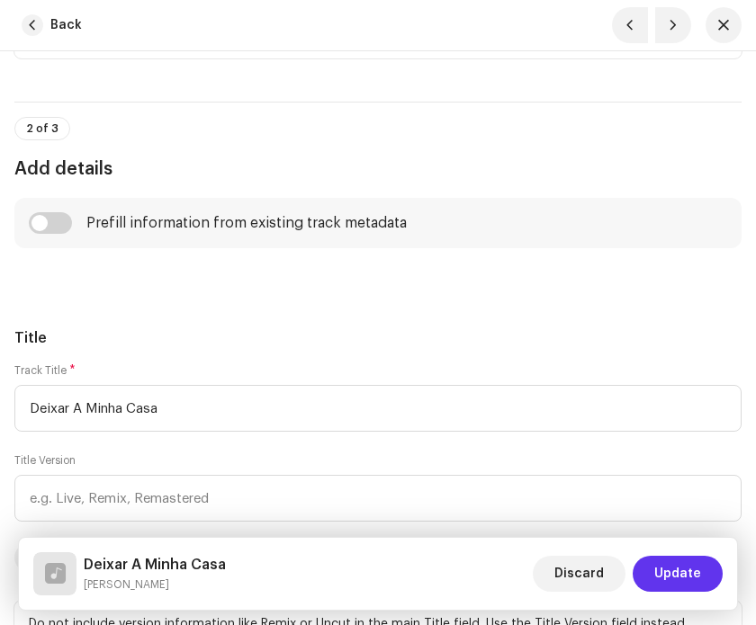
click at [686, 573] on span "Update" at bounding box center [677, 574] width 47 height 36
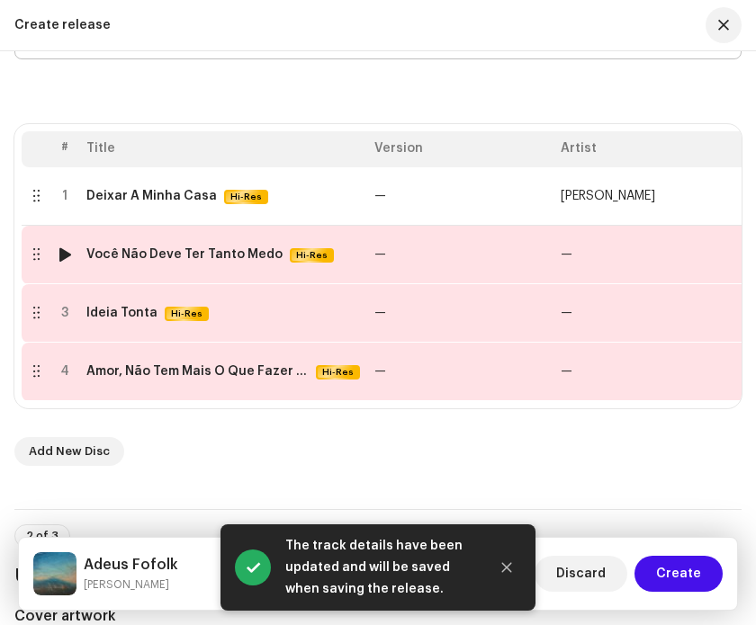
click at [495, 252] on td "—" at bounding box center [460, 255] width 186 height 58
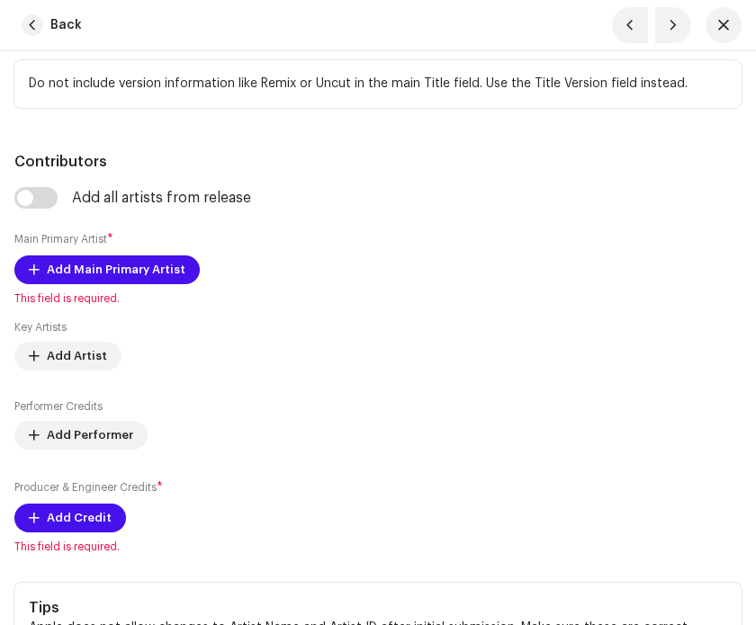
scroll to position [1303, 0]
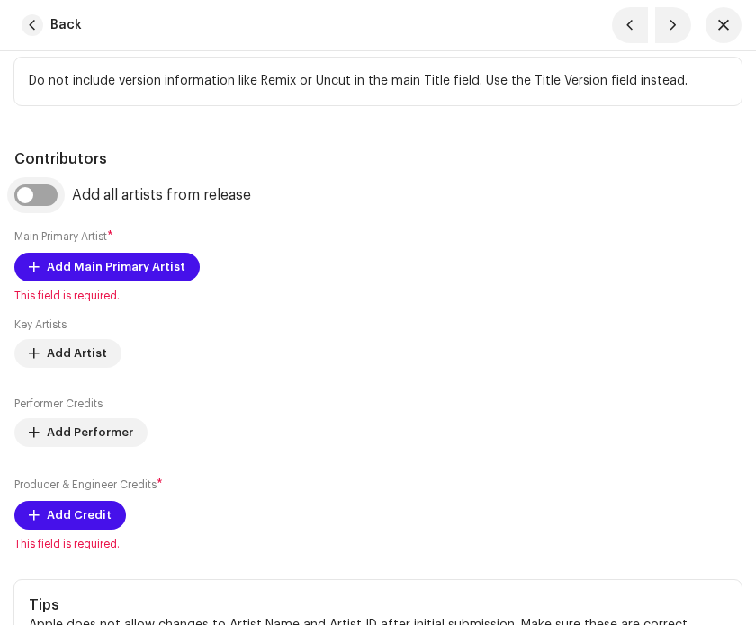
click at [50, 206] on input "checkbox" at bounding box center [35, 195] width 43 height 22
checkbox input "true"
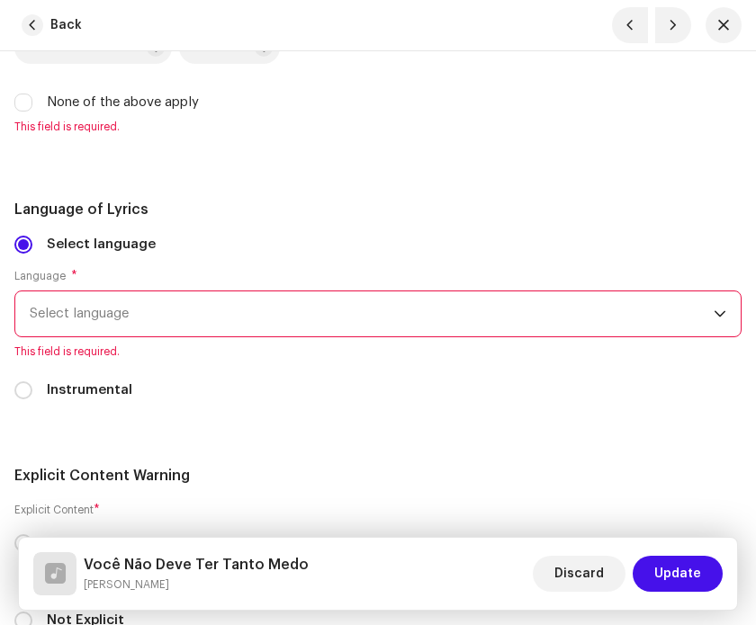
scroll to position [3775, 0]
click at [355, 330] on span "Select language" at bounding box center [372, 313] width 684 height 45
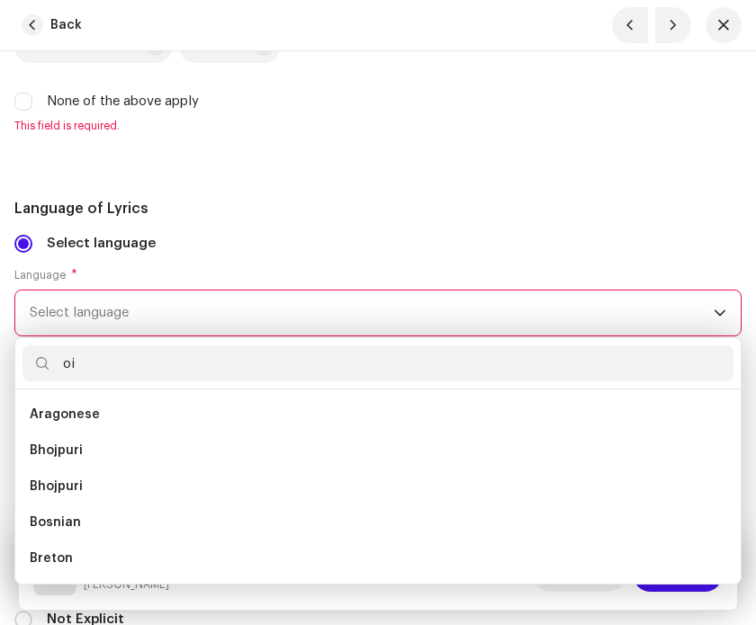
scroll to position [0, 0]
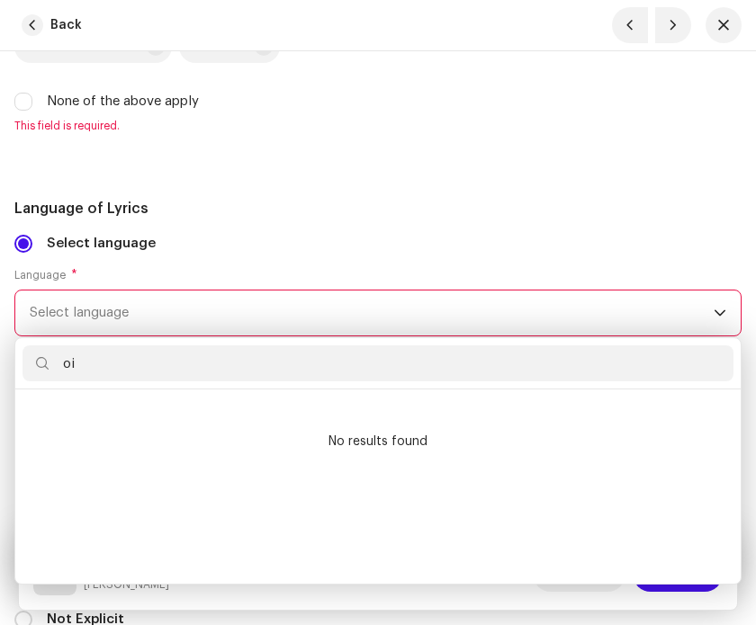
type input "o"
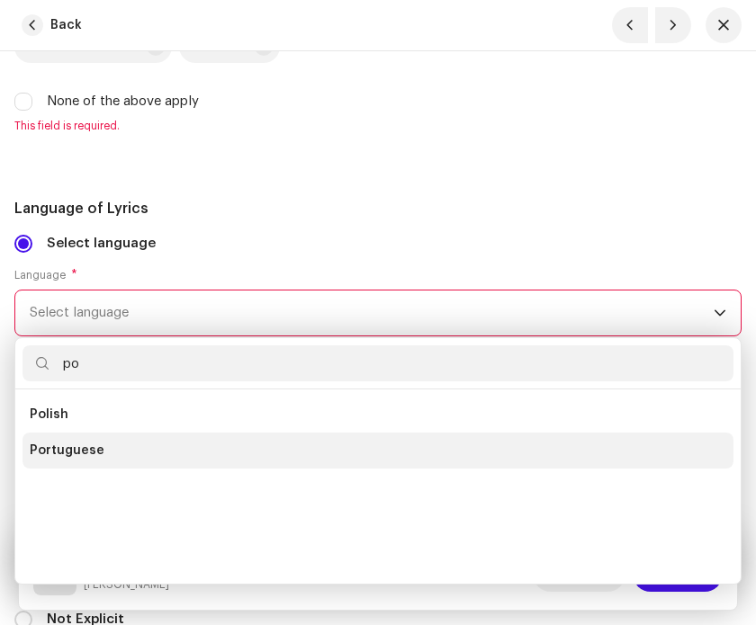
type input "po"
click at [259, 462] on li "Portuguese" at bounding box center [377, 451] width 711 height 36
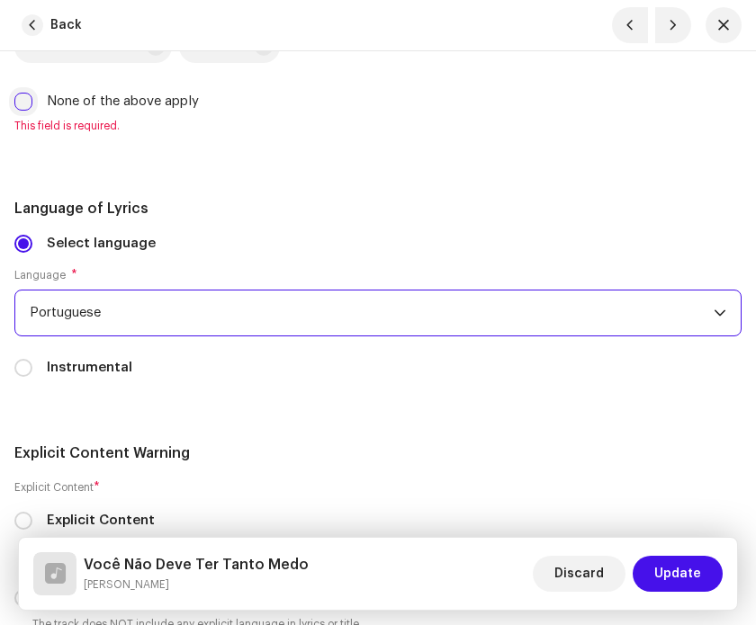
click at [22, 111] on input "None of the above apply" at bounding box center [23, 102] width 18 height 18
checkbox input "true"
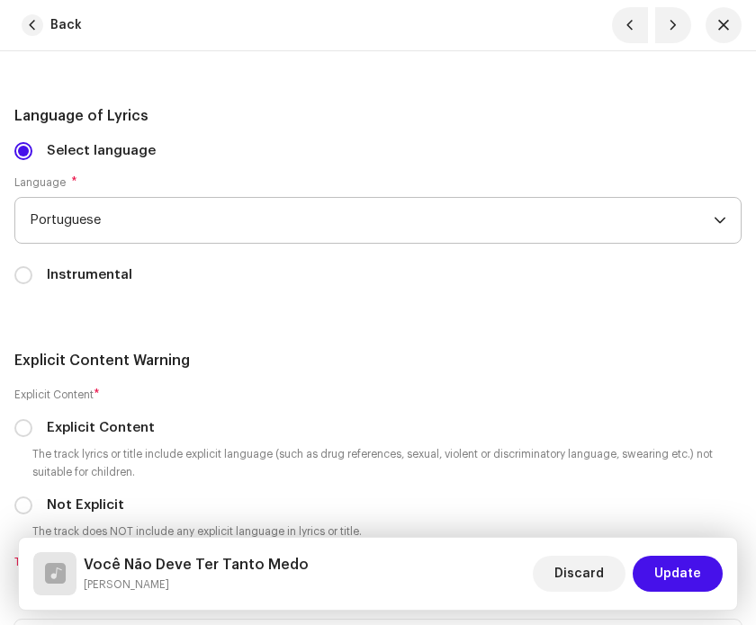
scroll to position [3920, 0]
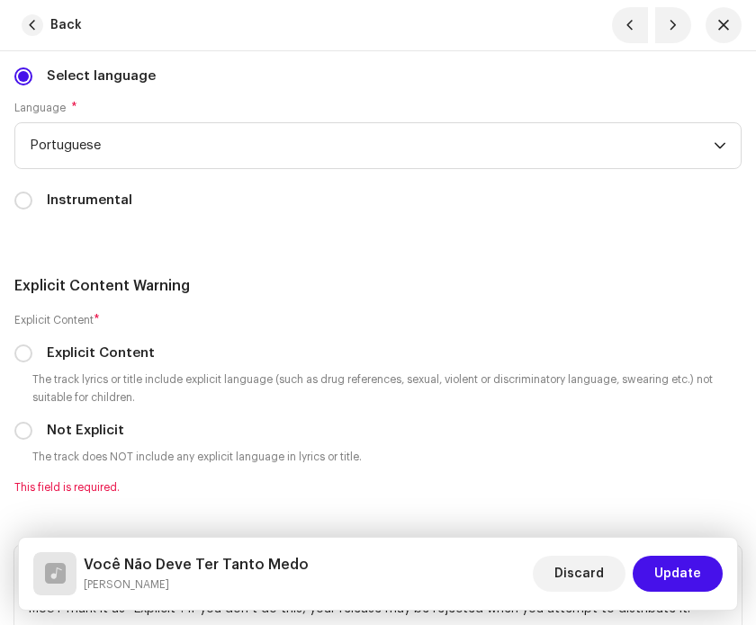
click at [104, 442] on div "Explicit Content * Explicit Content The track lyrics or title include explicit …" at bounding box center [377, 403] width 727 height 184
click at [103, 441] on label "Not Explicit" at bounding box center [85, 431] width 77 height 20
click at [32, 440] on input "Not Explicit" at bounding box center [23, 431] width 18 height 18
radio input "true"
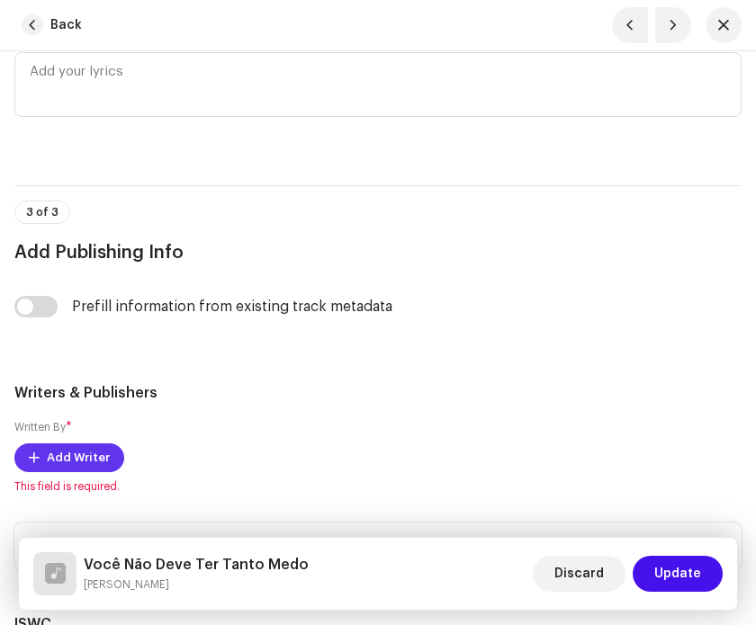
scroll to position [4597, 0]
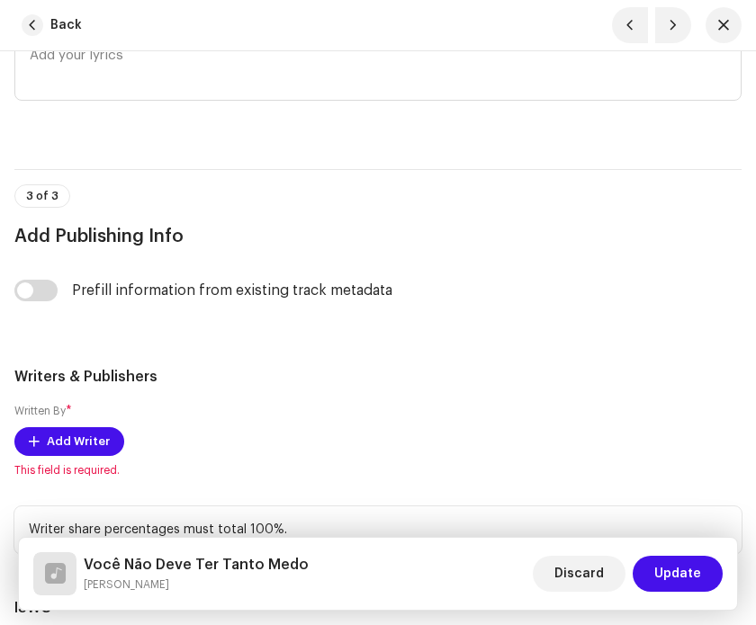
click at [46, 323] on div "Prefill information from existing track metadata" at bounding box center [377, 301] width 727 height 43
click at [40, 301] on input "checkbox" at bounding box center [35, 291] width 43 height 22
checkbox input "true"
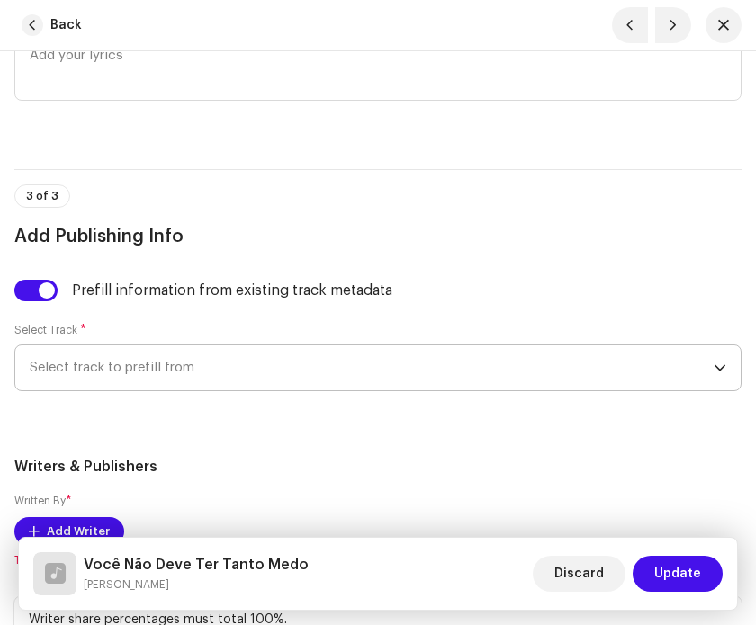
click at [143, 382] on span "Select track to prefill from" at bounding box center [372, 368] width 684 height 45
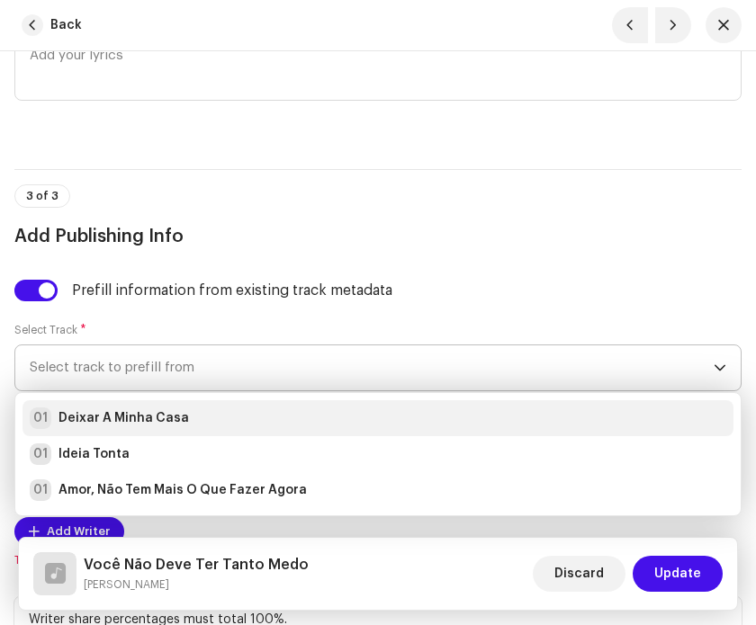
click at [152, 427] on li "01 Deixar A Minha Casa" at bounding box center [377, 418] width 711 height 36
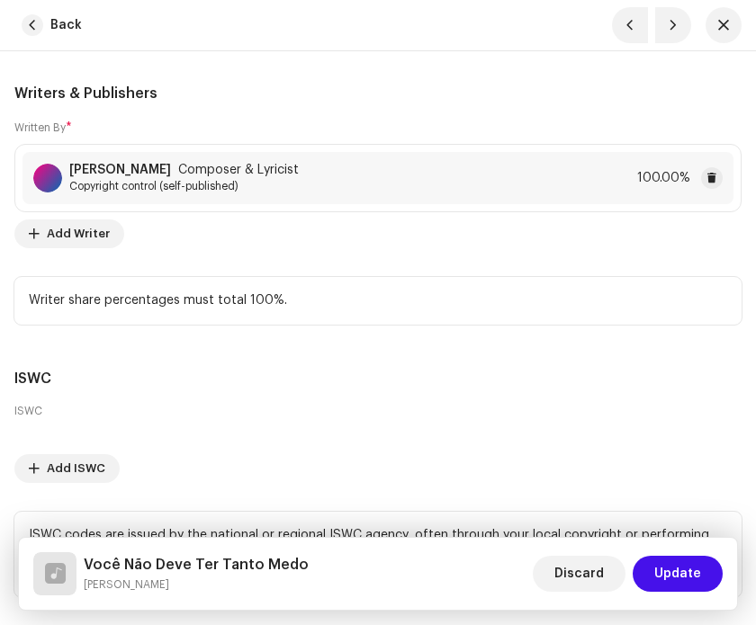
scroll to position [5138, 0]
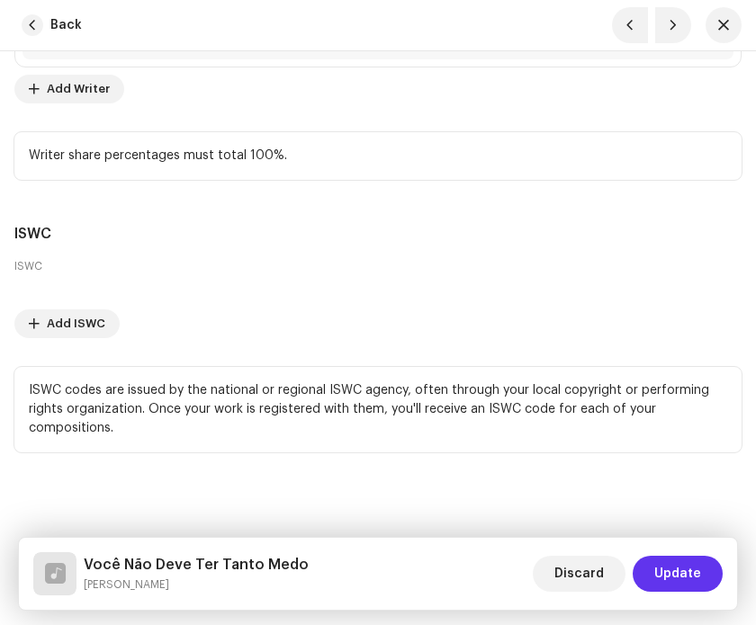
click at [675, 571] on span "Update" at bounding box center [677, 574] width 47 height 36
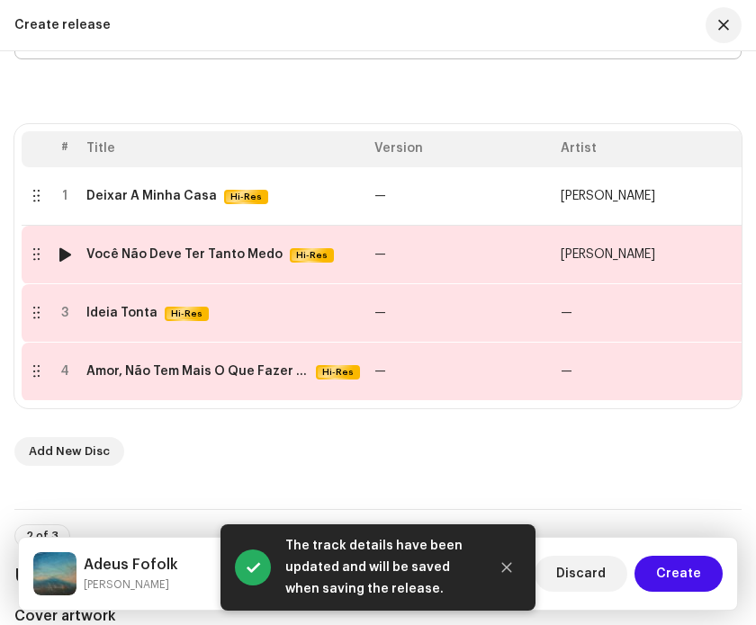
click at [593, 253] on span "[PERSON_NAME]" at bounding box center [608, 254] width 94 height 13
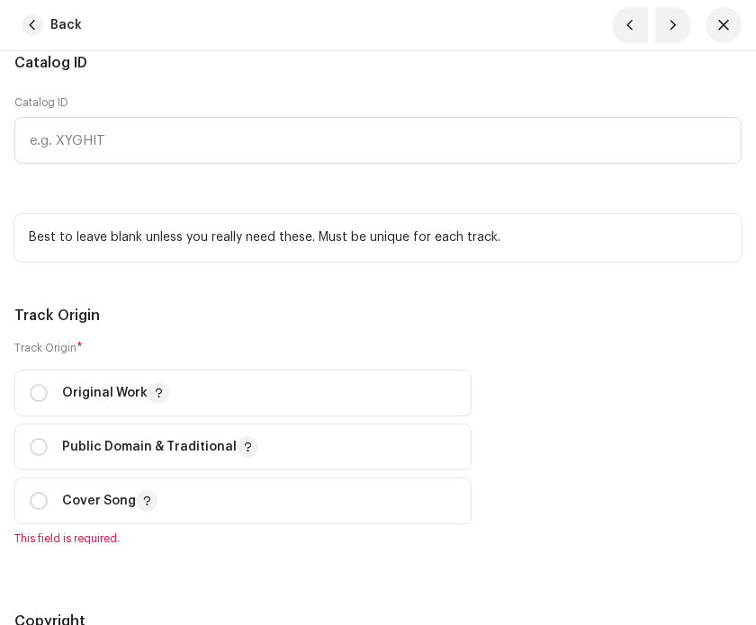
scroll to position [2891, 0]
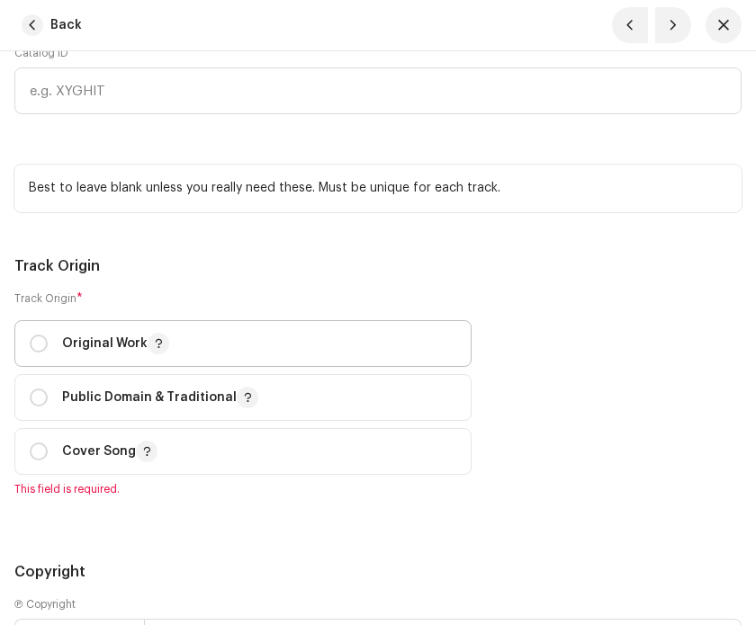
click at [112, 355] on p "Original Work" at bounding box center [115, 344] width 107 height 22
radio input "true"
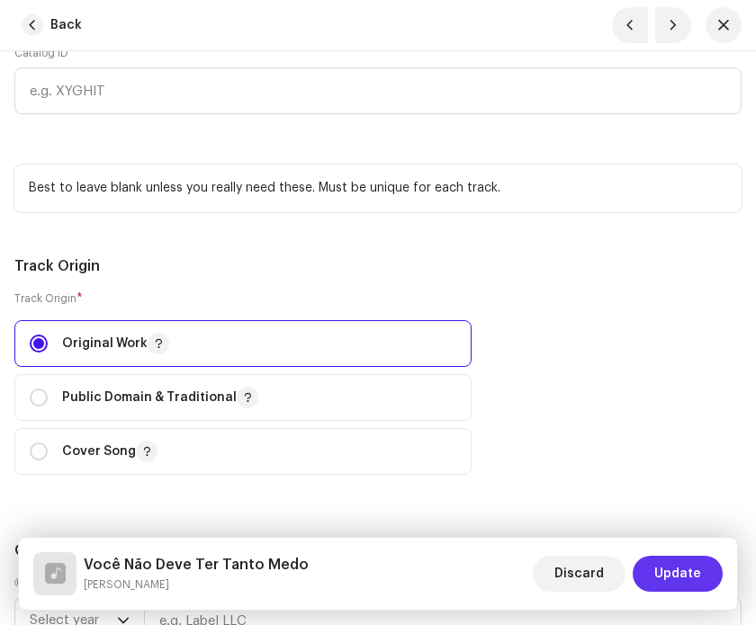
click at [712, 563] on button "Update" at bounding box center [678, 574] width 90 height 36
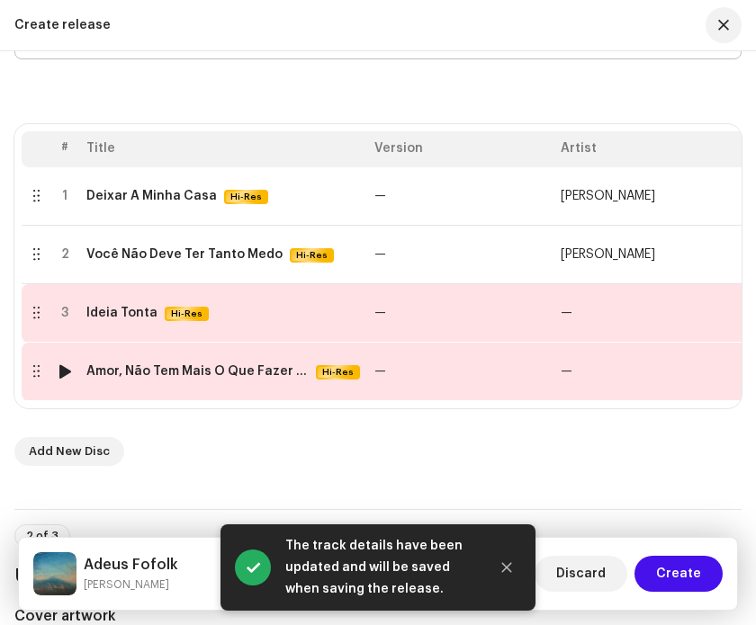
click at [253, 324] on td "Ideia Tonta Hi-Res" at bounding box center [223, 313] width 288 height 58
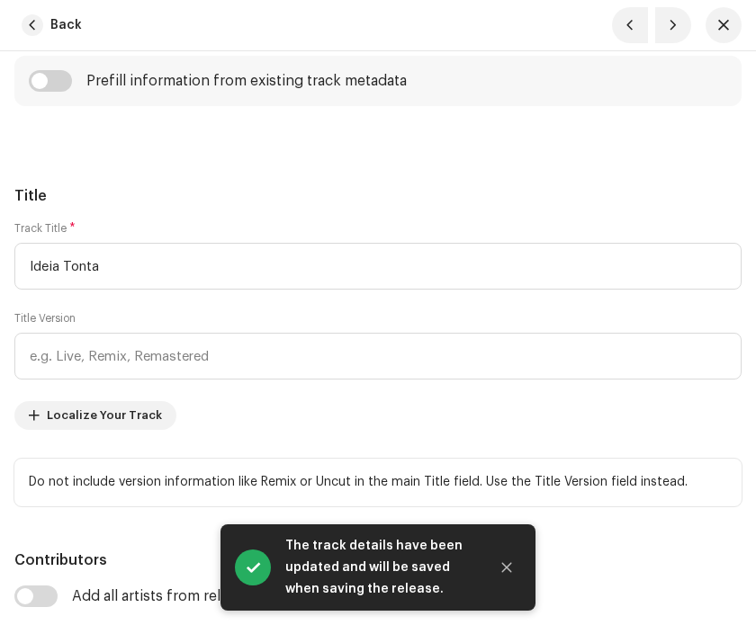
scroll to position [1060, 0]
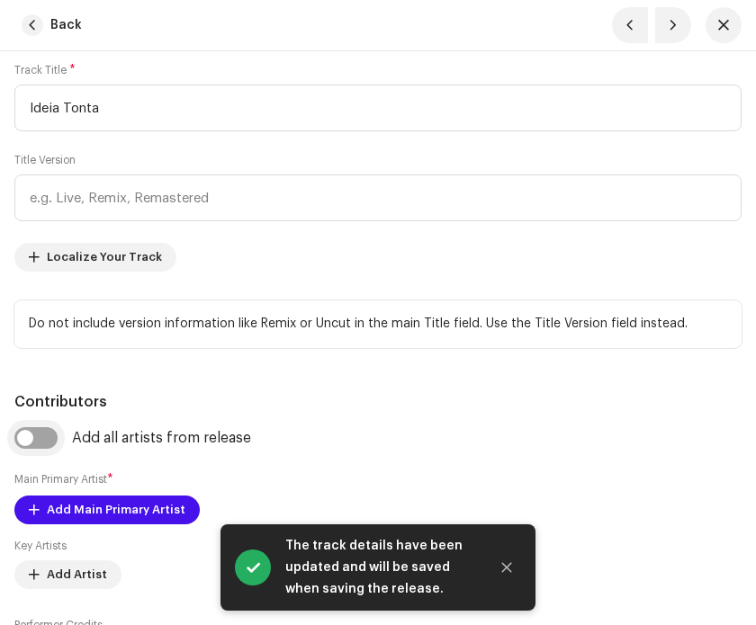
click at [31, 449] on input "checkbox" at bounding box center [35, 438] width 43 height 22
checkbox input "true"
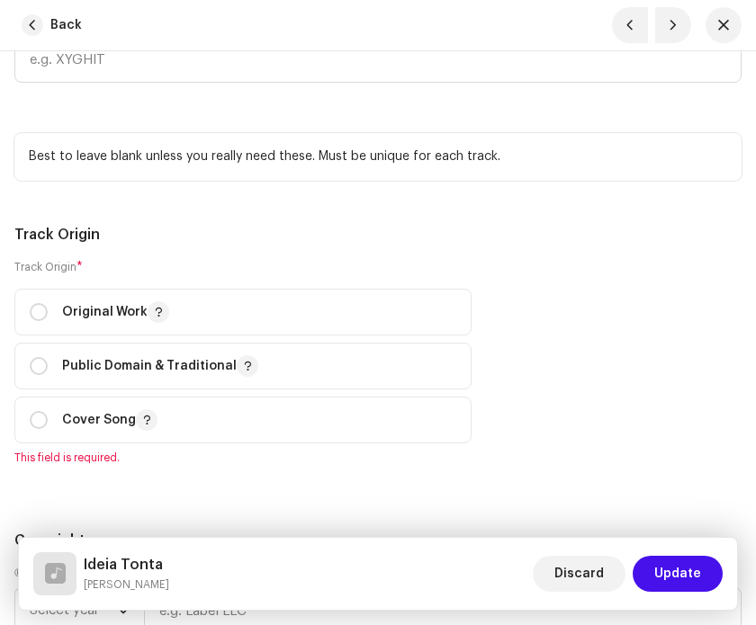
scroll to position [3192, 0]
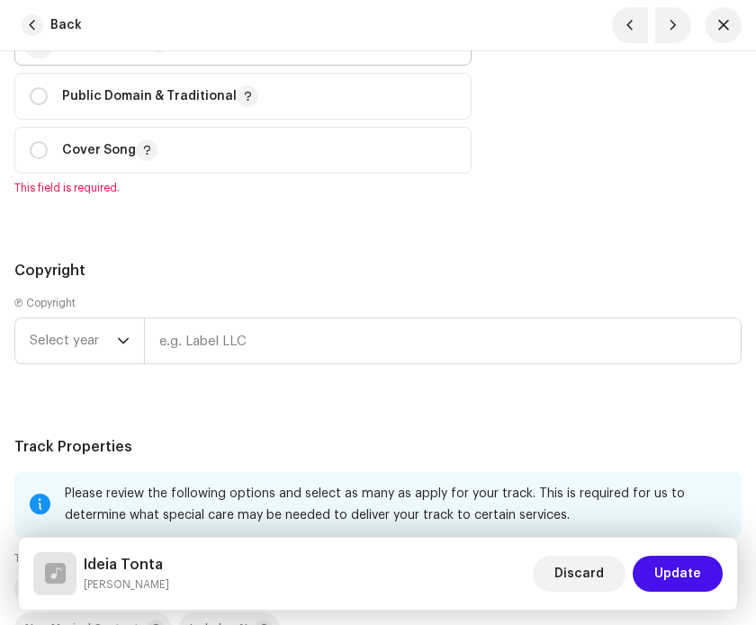
click at [35, 51] on input "radio" at bounding box center [39, 42] width 18 height 18
radio input "true"
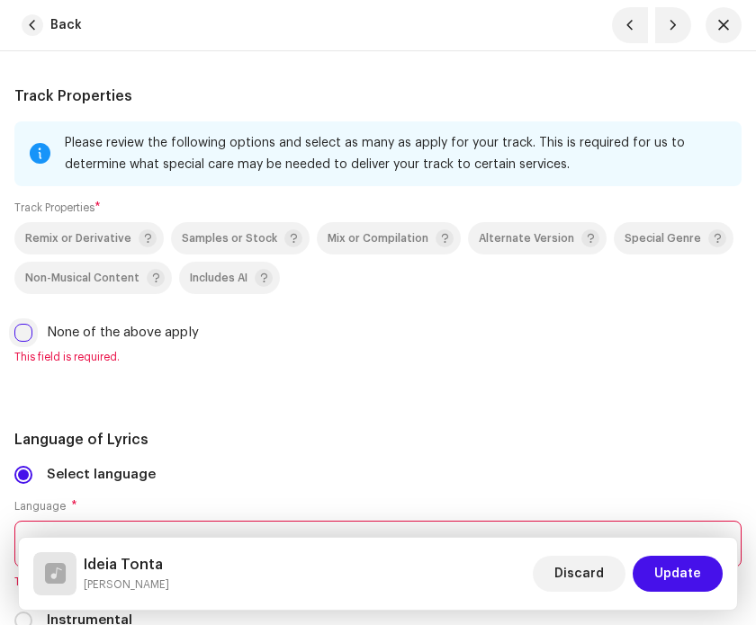
click at [21, 342] on input "None of the above apply" at bounding box center [23, 333] width 18 height 18
checkbox input "true"
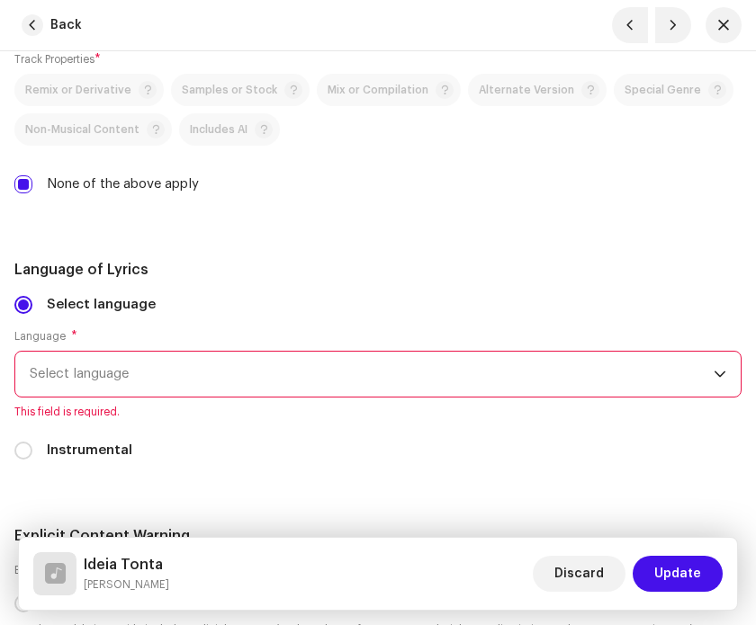
scroll to position [3913, 0]
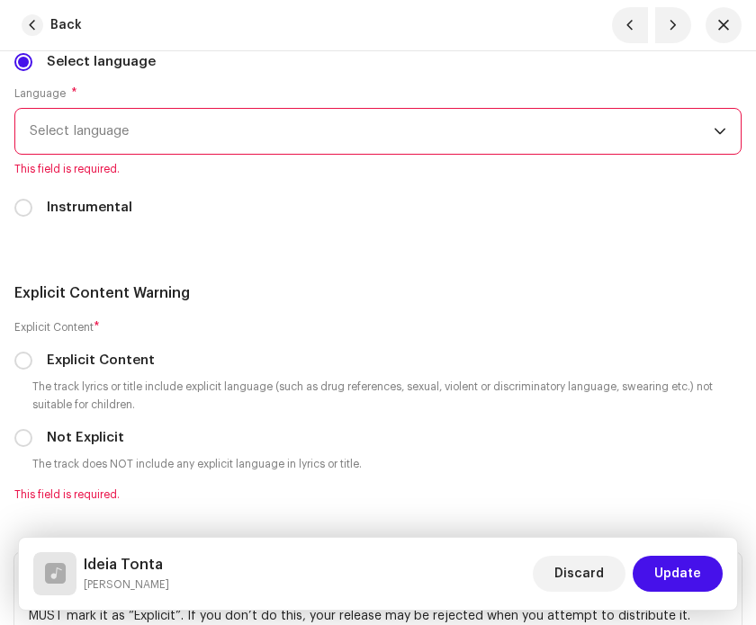
click at [87, 154] on span "Select language" at bounding box center [372, 131] width 684 height 45
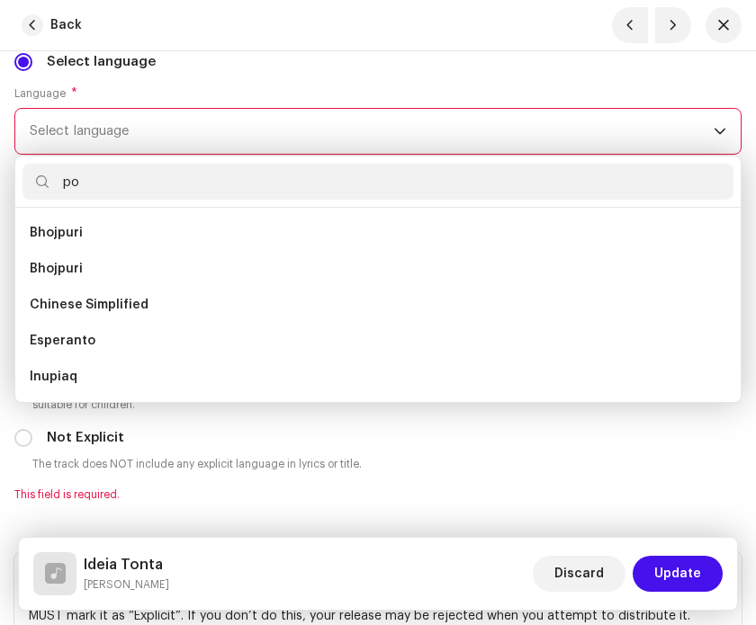
scroll to position [0, 0]
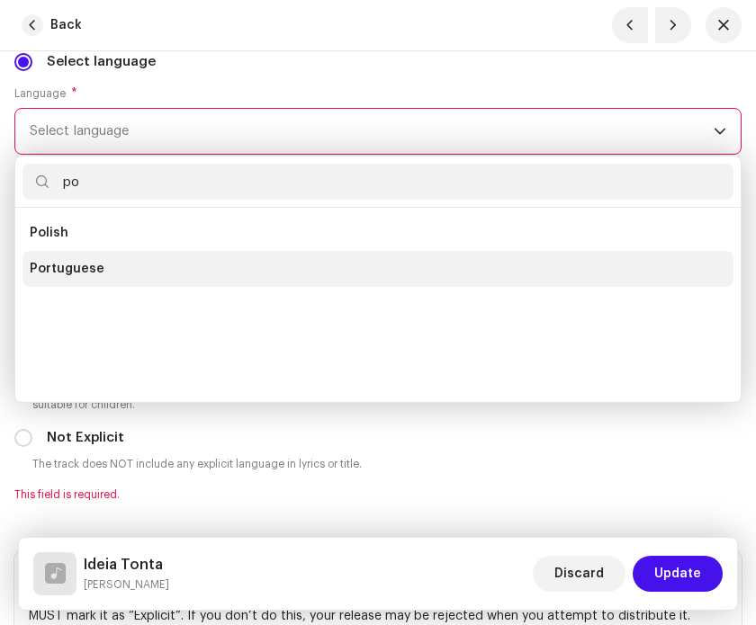
type input "po"
click at [110, 284] on li "Portuguese" at bounding box center [377, 269] width 711 height 36
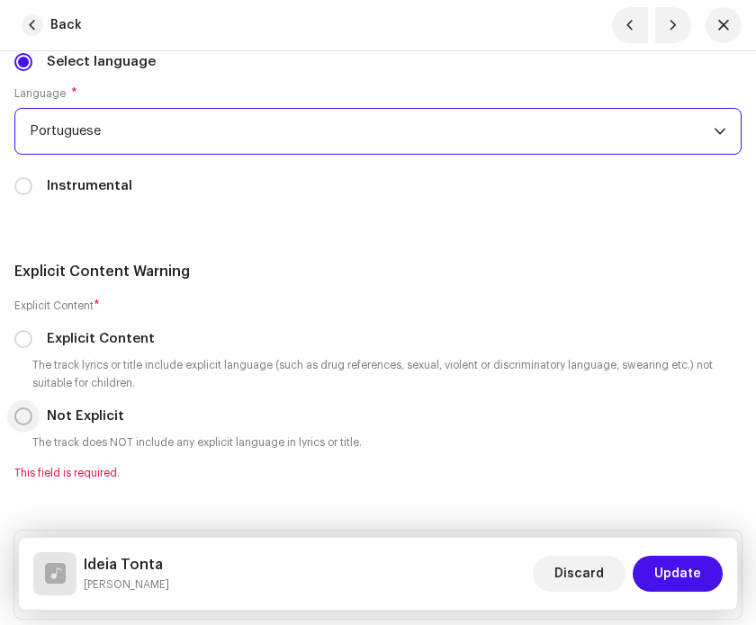
click at [26, 426] on input "Not Explicit" at bounding box center [23, 417] width 18 height 18
radio input "true"
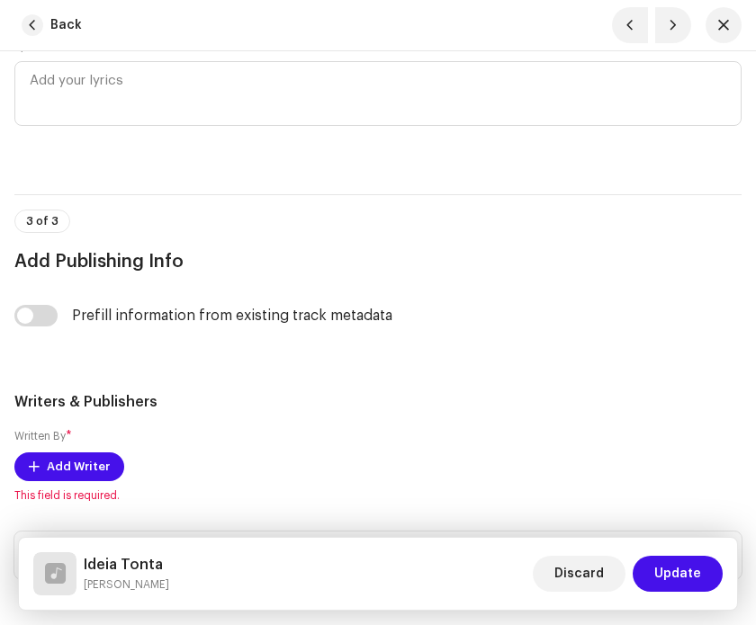
scroll to position [4630, 0]
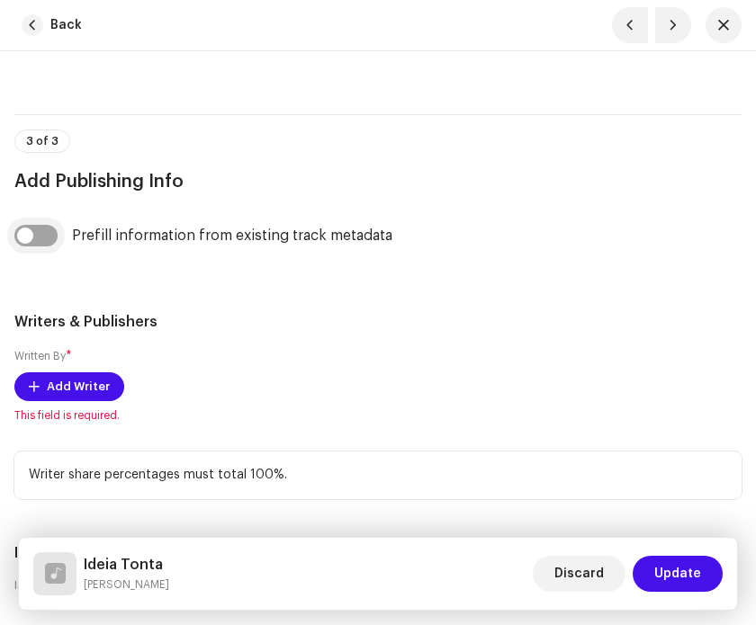
click at [29, 247] on input "checkbox" at bounding box center [35, 236] width 43 height 22
checkbox input "true"
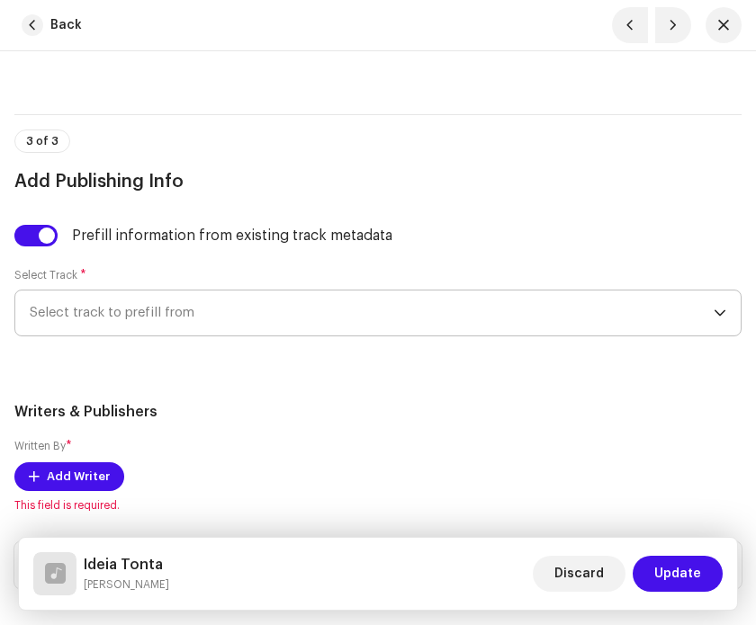
click at [76, 336] on span "Select track to prefill from" at bounding box center [372, 313] width 684 height 45
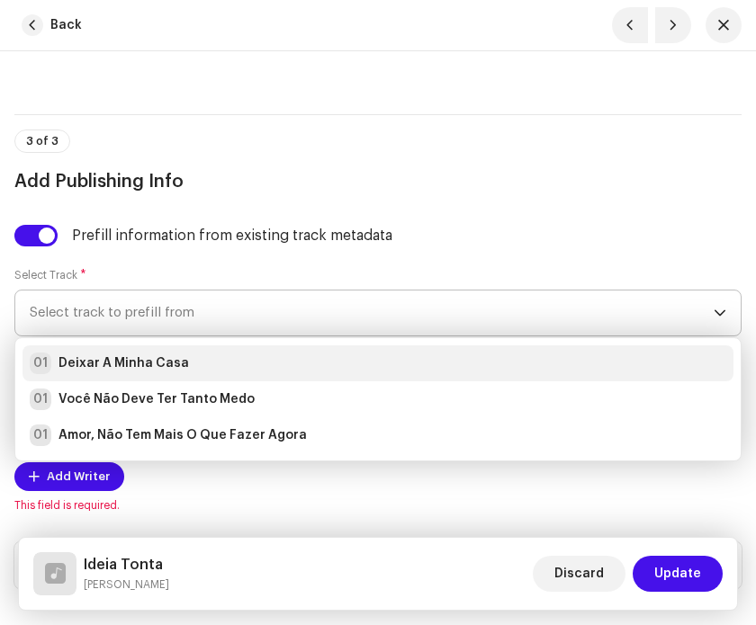
click at [100, 373] on strong "Deixar A Minha Casa" at bounding box center [123, 364] width 130 height 18
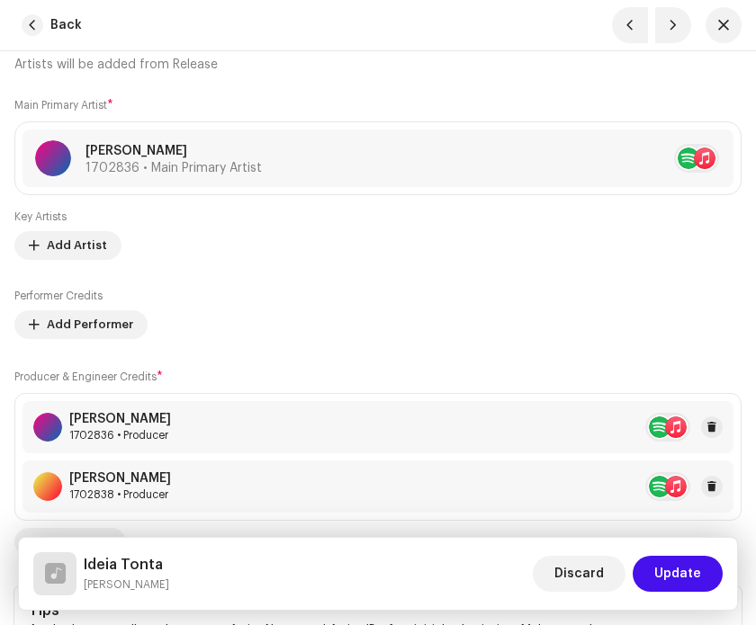
scroll to position [1337, 0]
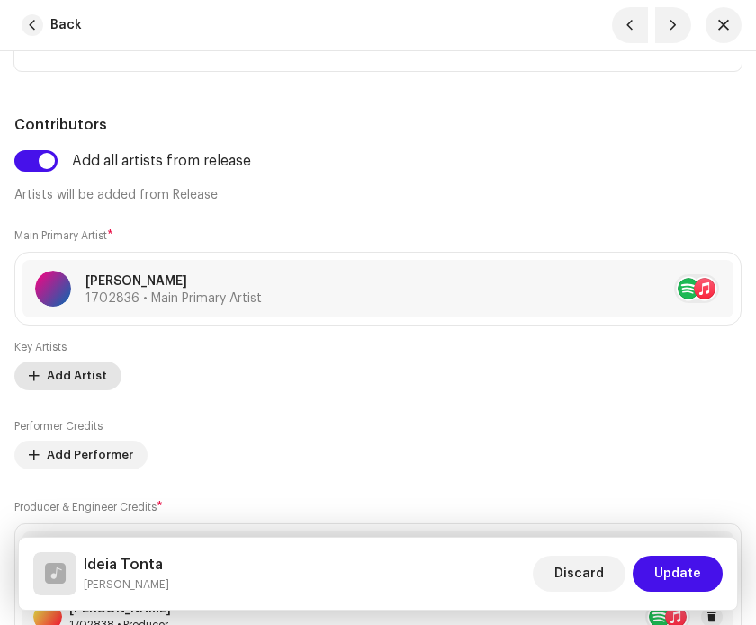
click at [90, 394] on span "Add Artist" at bounding box center [77, 376] width 60 height 36
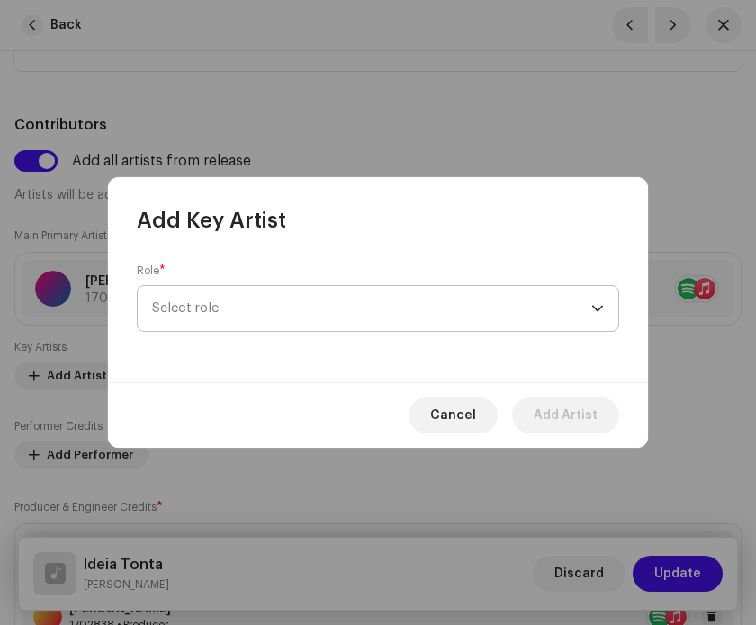
click at [234, 316] on span "Select role" at bounding box center [371, 308] width 439 height 45
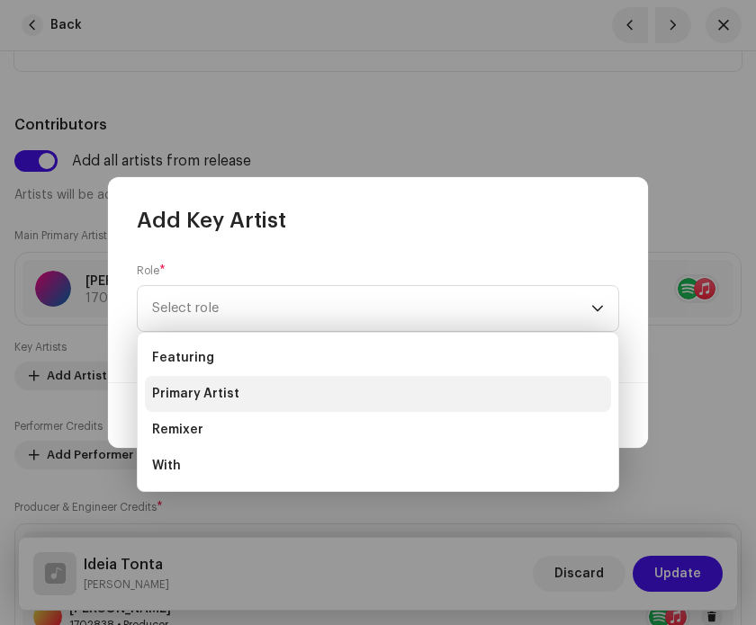
click at [230, 388] on span "Primary Artist" at bounding box center [195, 394] width 87 height 18
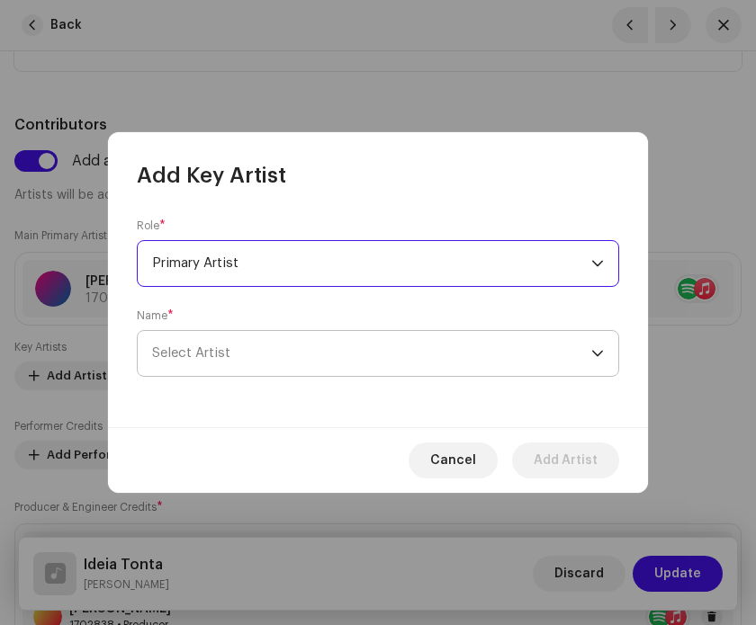
click at [265, 354] on span "Select Artist" at bounding box center [371, 353] width 439 height 45
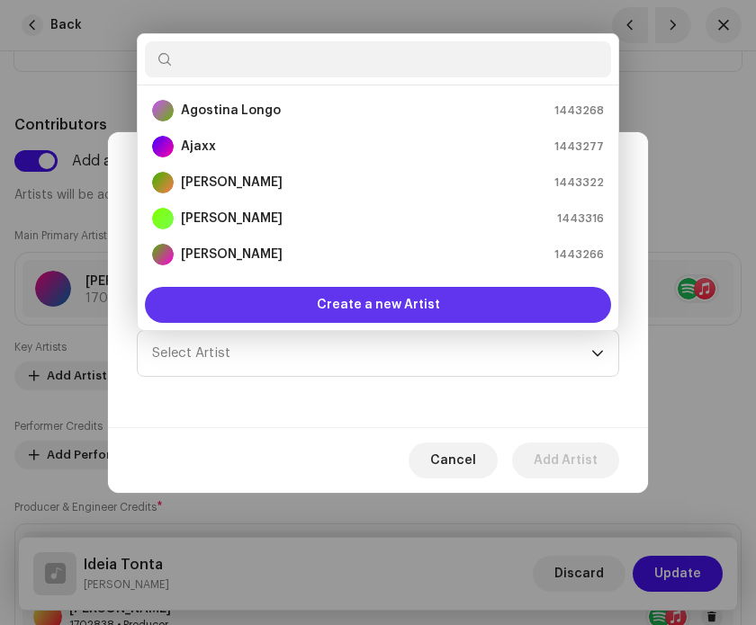
click at [391, 318] on span "Create a new Artist" at bounding box center [378, 305] width 123 height 36
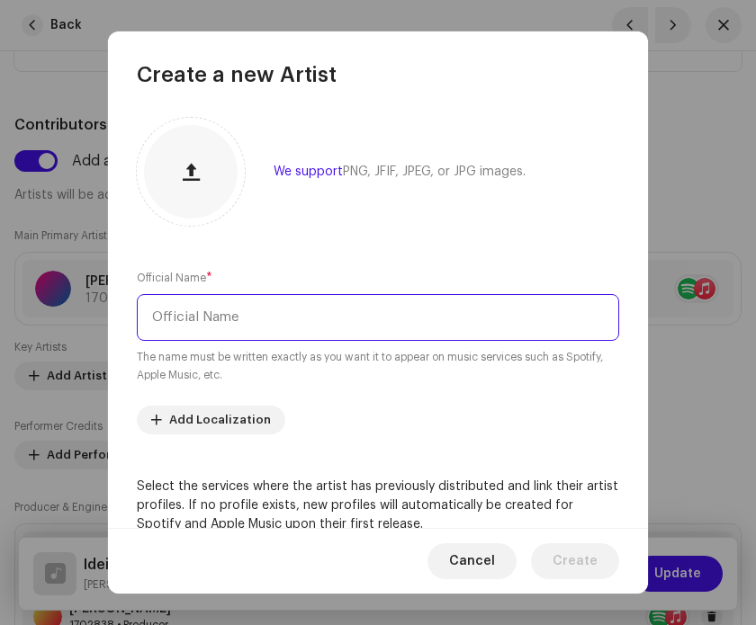
click at [391, 318] on input "text" at bounding box center [378, 317] width 482 height 47
type input "[PERSON_NAME]"
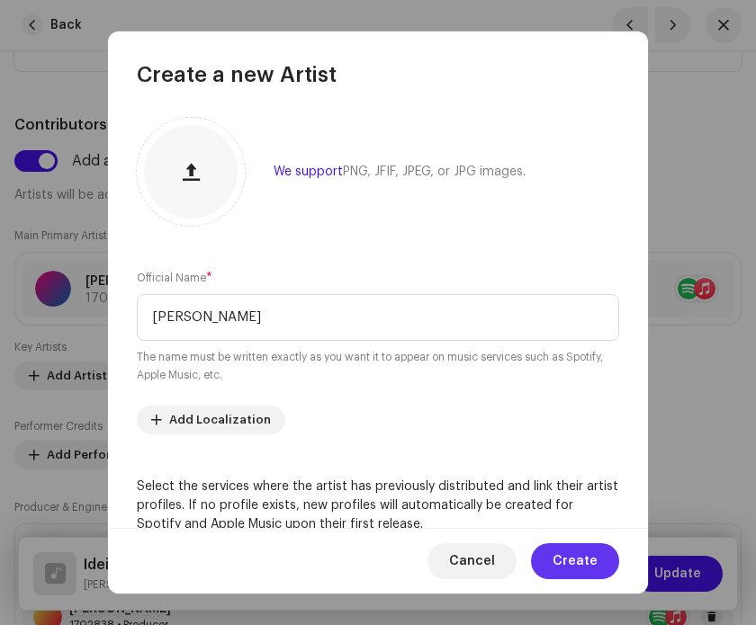
click at [589, 566] on span "Create" at bounding box center [575, 562] width 45 height 36
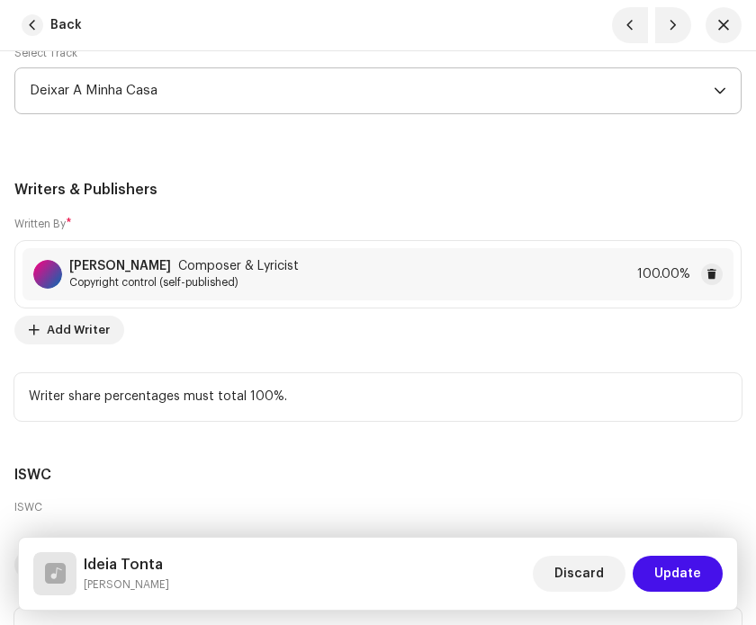
scroll to position [5192, 0]
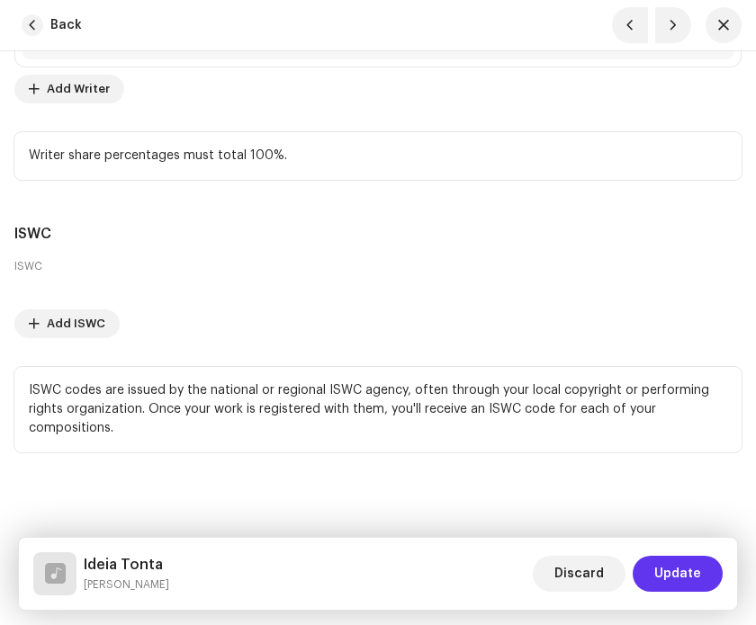
click at [688, 574] on span "Update" at bounding box center [677, 574] width 47 height 36
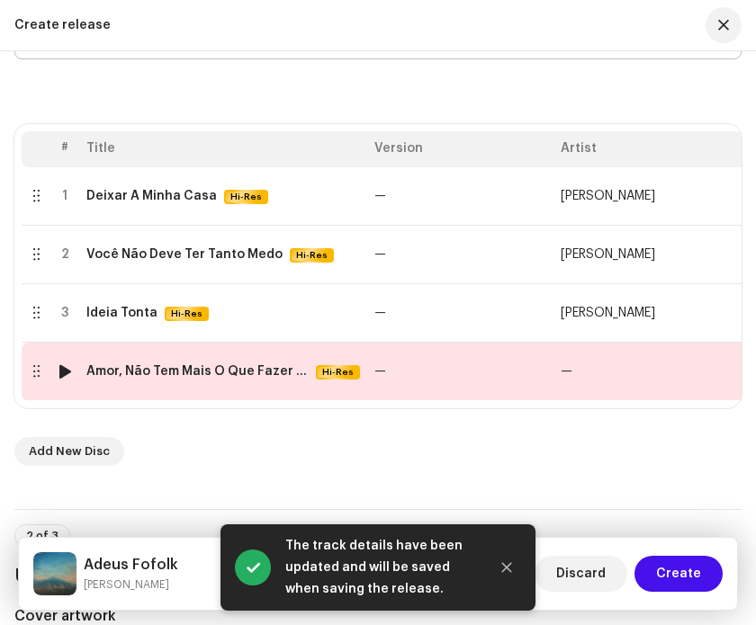
click at [501, 373] on td "—" at bounding box center [460, 372] width 186 height 58
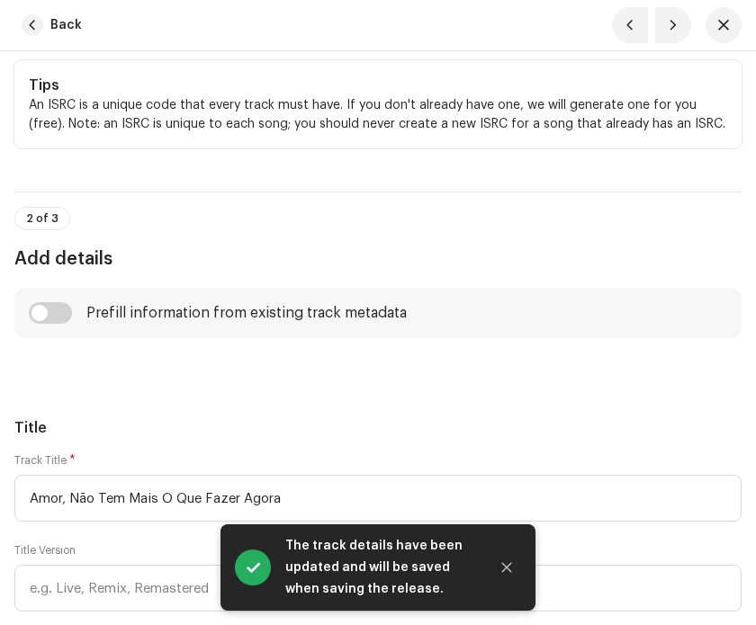
scroll to position [1129, 0]
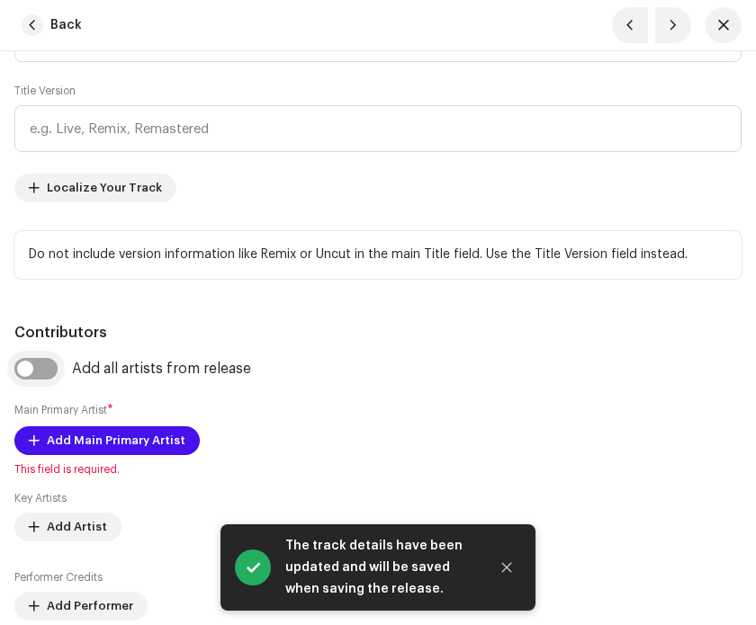
click at [47, 380] on input "checkbox" at bounding box center [35, 369] width 43 height 22
checkbox input "true"
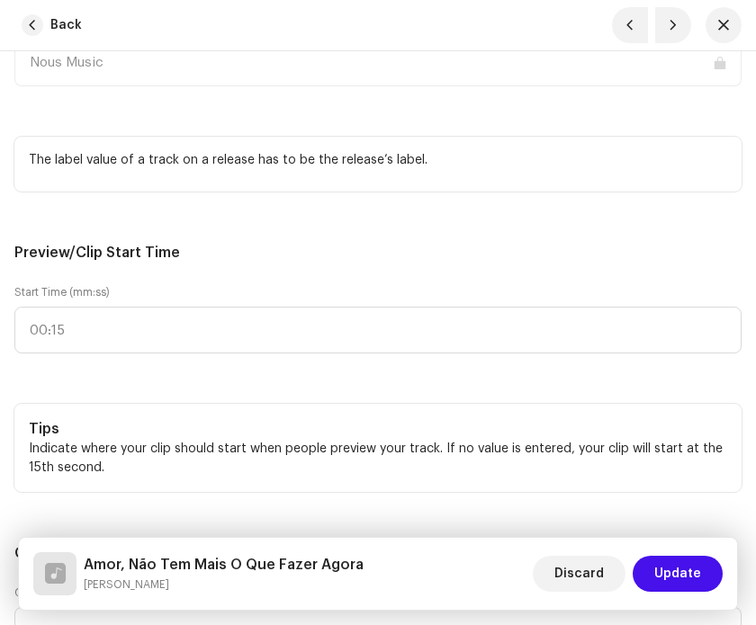
scroll to position [2727, 0]
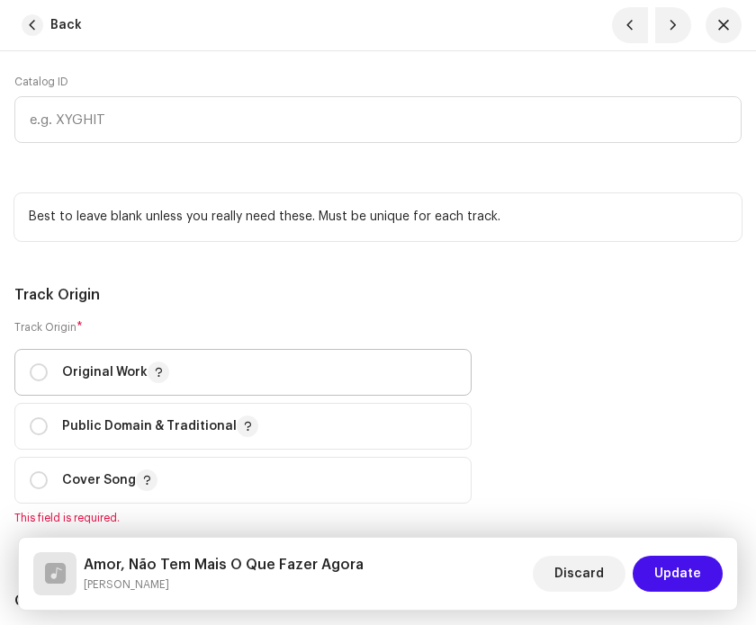
click at [130, 378] on span "Original Work" at bounding box center [243, 372] width 427 height 45
radio input "true"
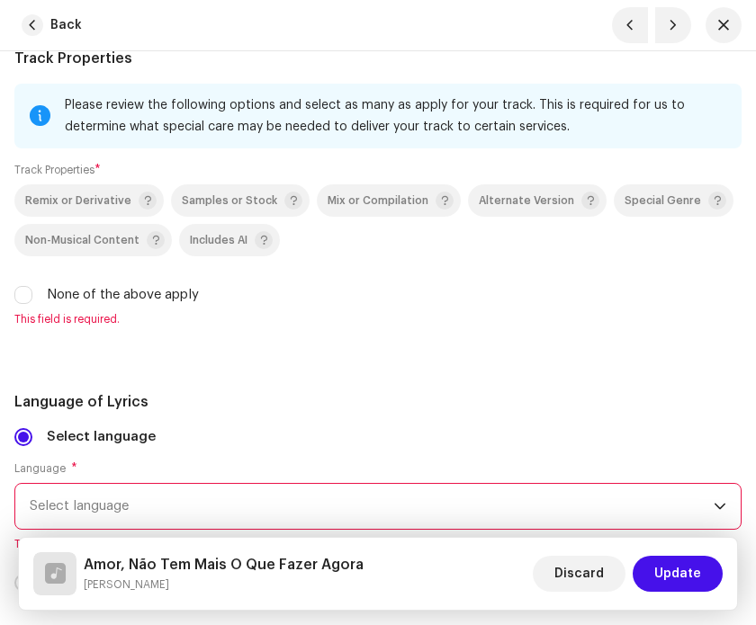
scroll to position [3811, 0]
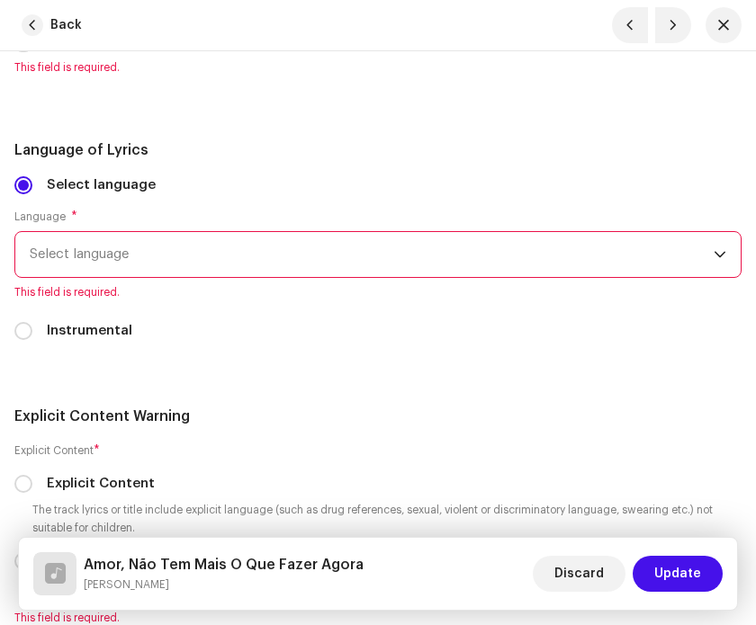
click at [106, 276] on span "Select language" at bounding box center [372, 254] width 684 height 45
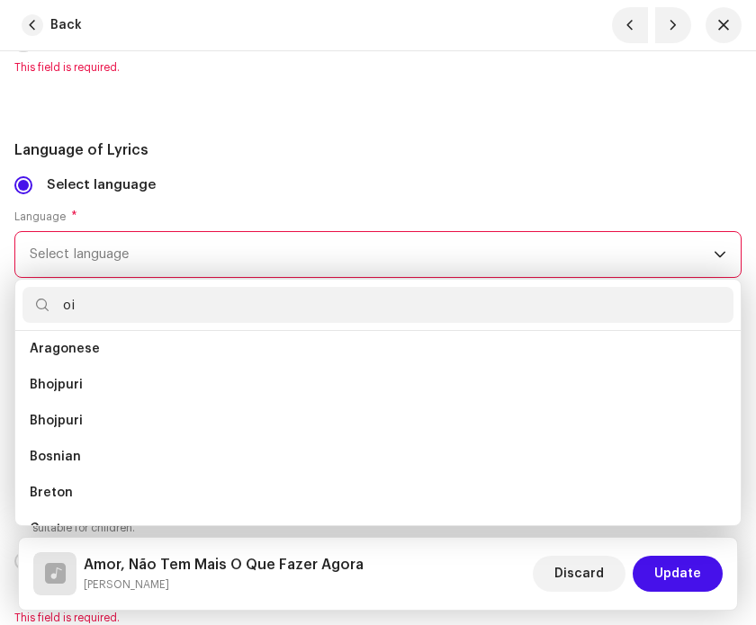
scroll to position [0, 0]
type input "o"
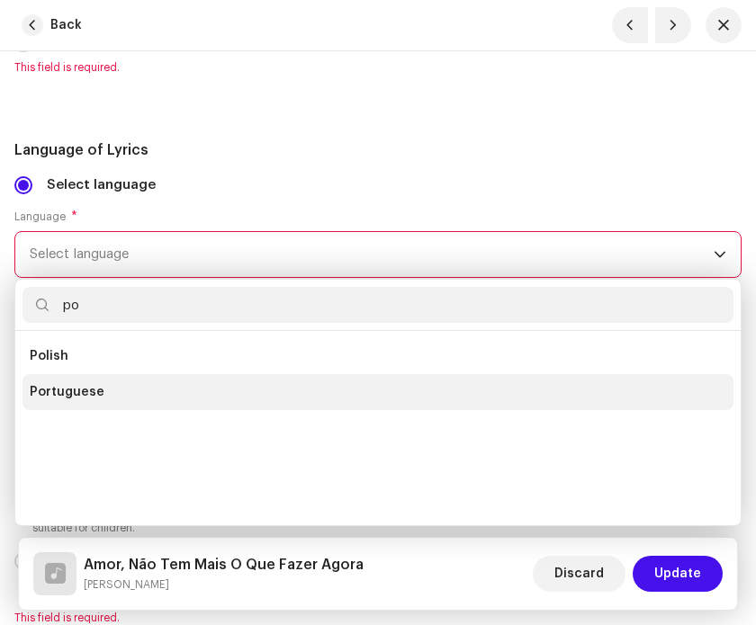
type input "po"
click at [99, 401] on li "Portuguese" at bounding box center [377, 392] width 711 height 36
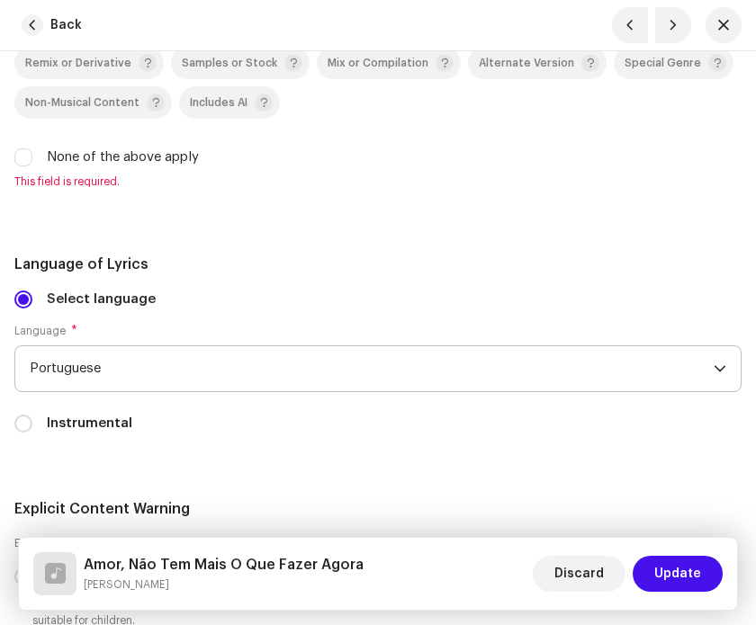
click at [85, 167] on label "None of the above apply" at bounding box center [123, 158] width 152 height 20
click at [32, 166] on input "None of the above apply" at bounding box center [23, 157] width 18 height 18
checkbox input "true"
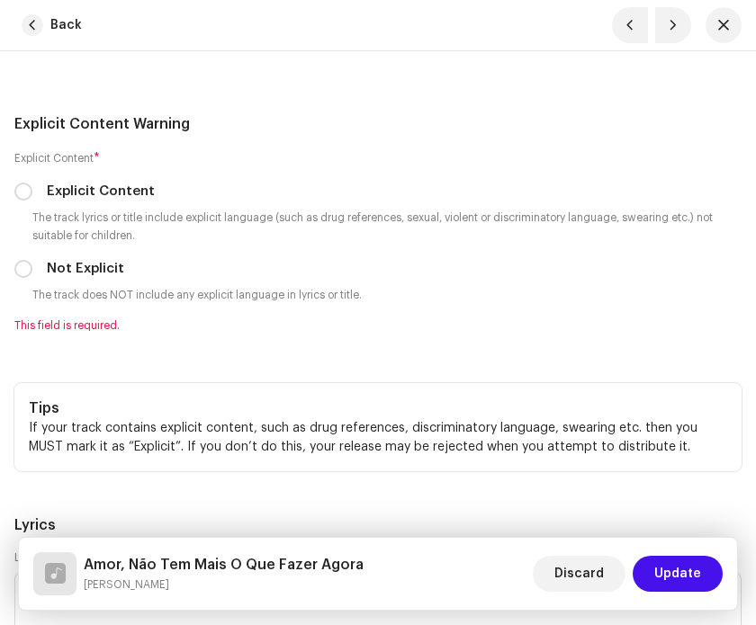
scroll to position [4154, 0]
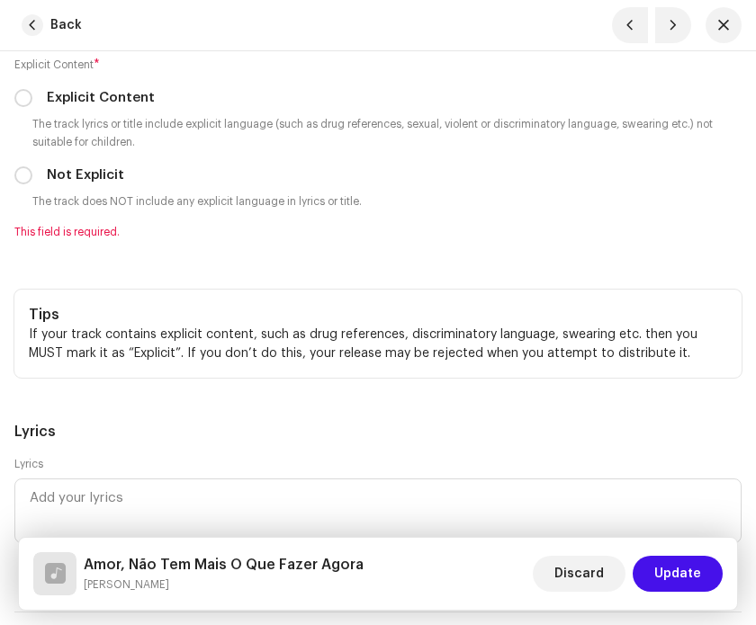
click at [76, 185] on label "Not Explicit" at bounding box center [85, 176] width 77 height 20
click at [32, 184] on input "Not Explicit" at bounding box center [23, 175] width 18 height 18
radio input "true"
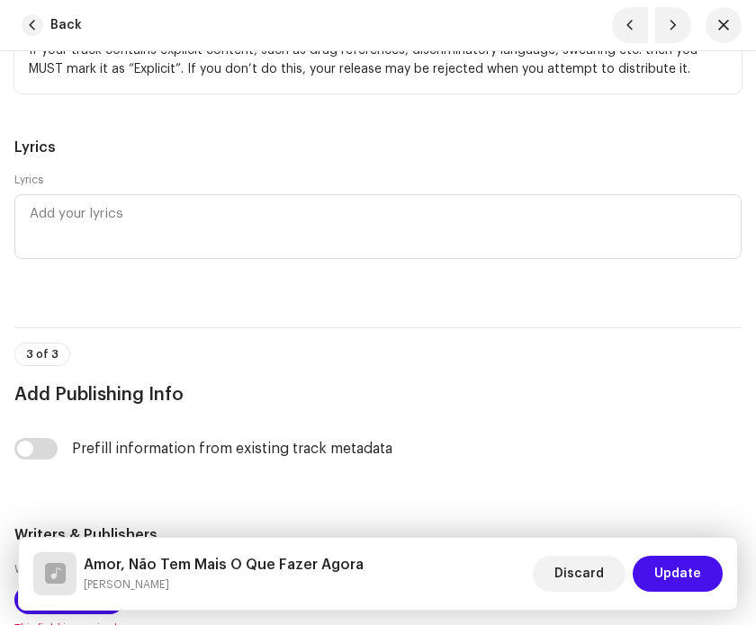
scroll to position [4590, 0]
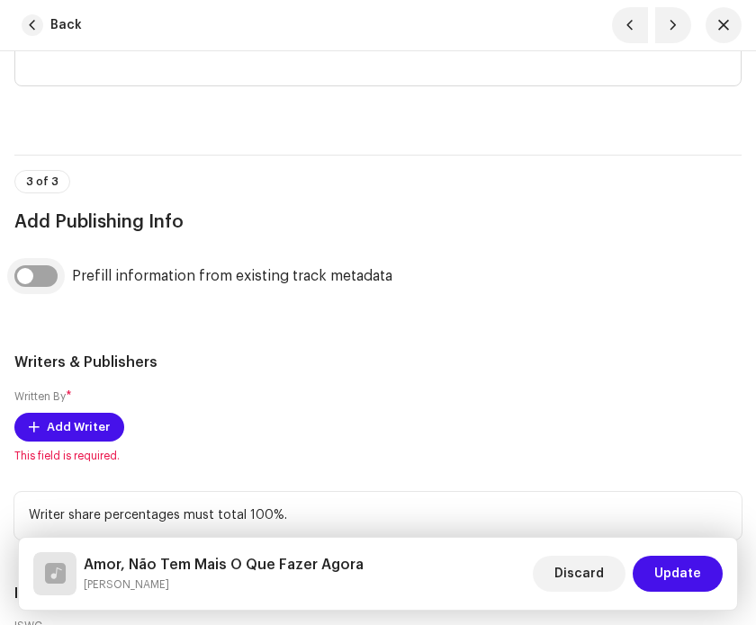
click at [51, 287] on input "checkbox" at bounding box center [35, 276] width 43 height 22
checkbox input "true"
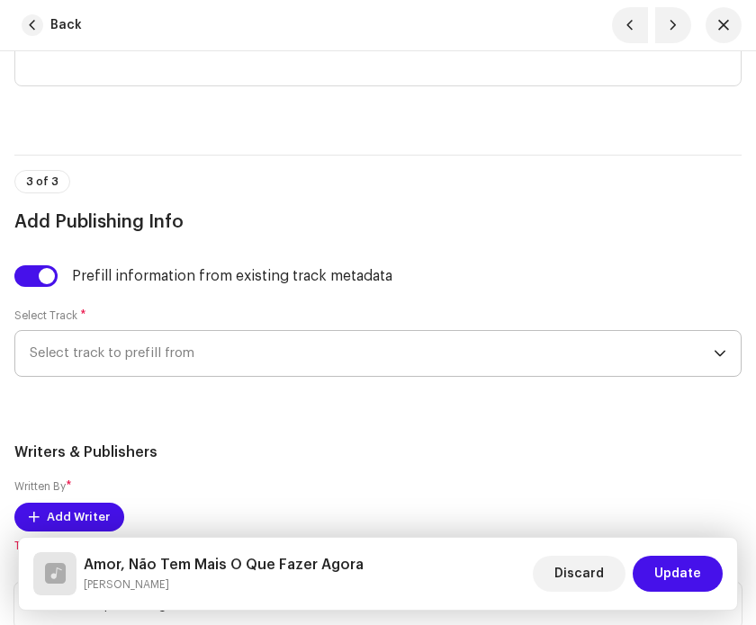
click at [94, 358] on span "Select track to prefill from" at bounding box center [372, 353] width 684 height 45
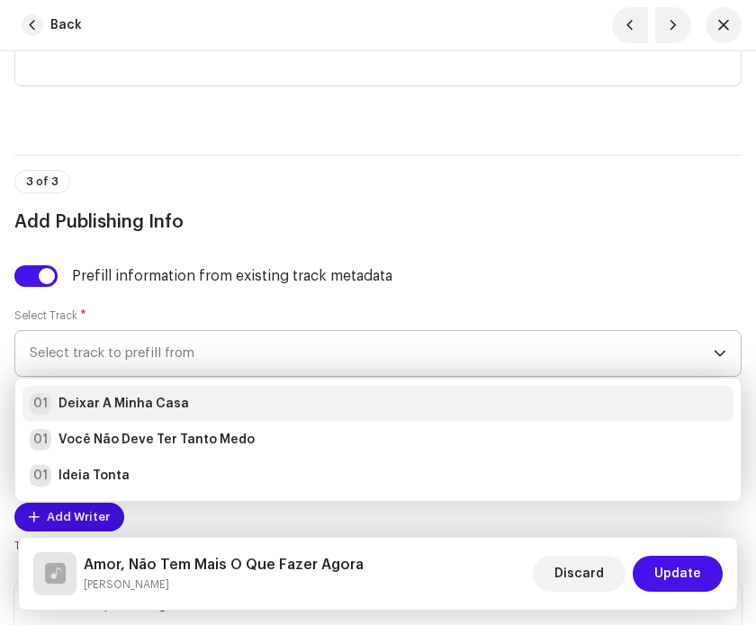
click at [118, 413] on strong "Deixar A Minha Casa" at bounding box center [123, 404] width 130 height 18
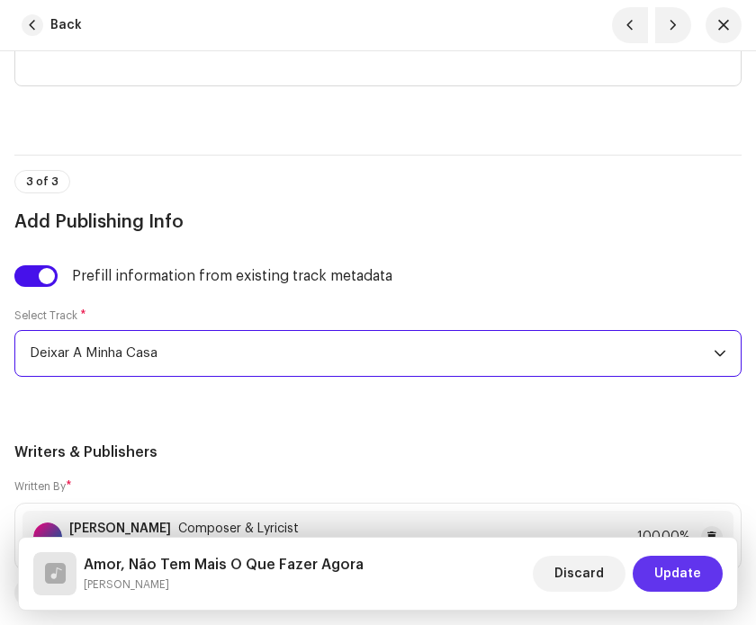
click at [692, 590] on span "Update" at bounding box center [677, 574] width 47 height 36
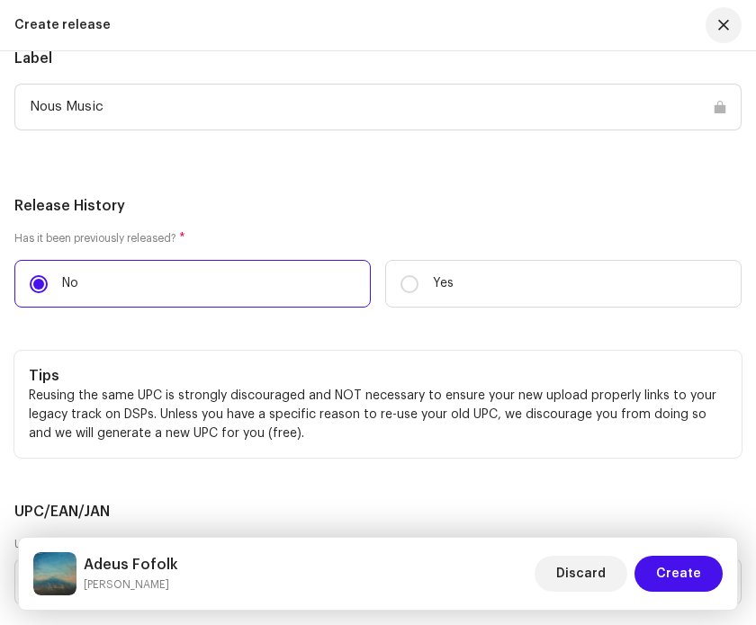
scroll to position [3523, 0]
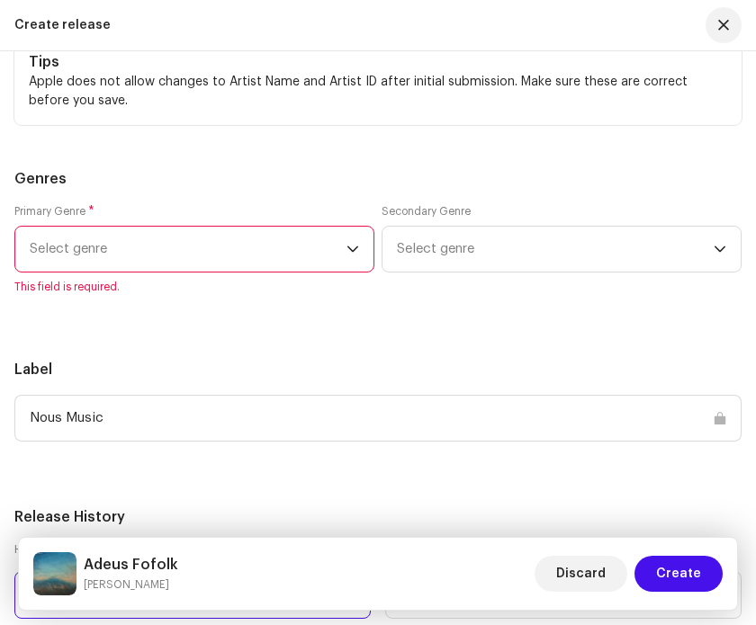
click at [330, 249] on span "Select genre" at bounding box center [188, 249] width 317 height 45
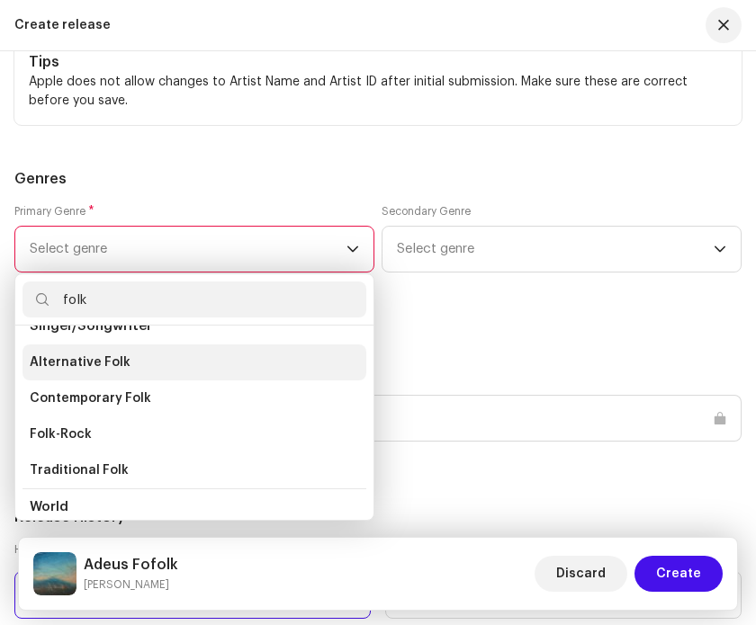
scroll to position [499, 0]
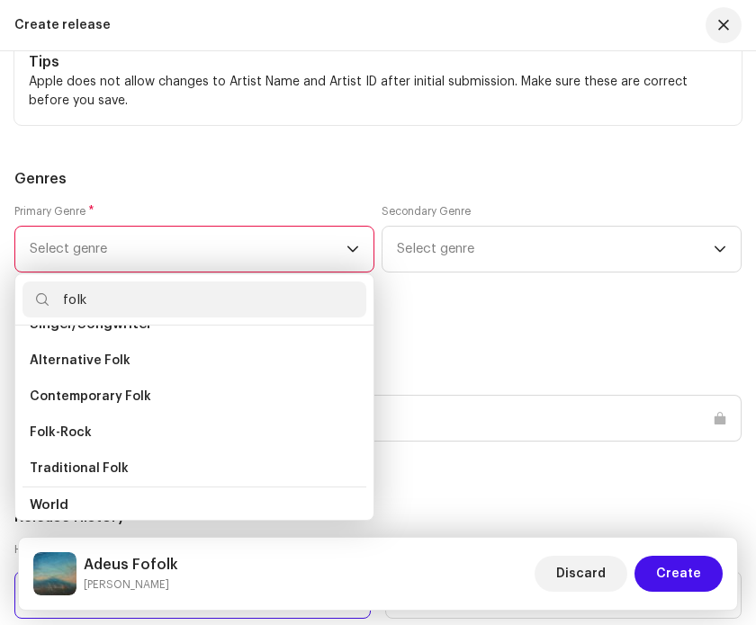
type input "folk"
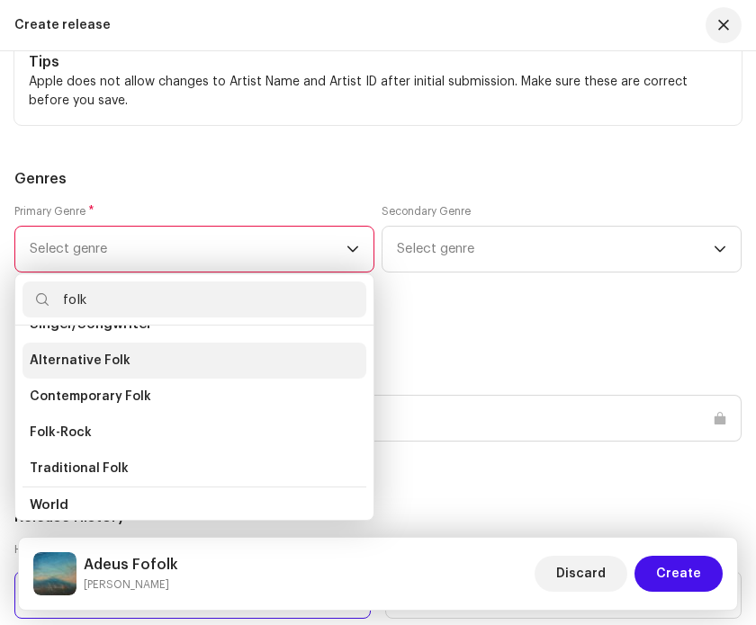
scroll to position [474, 0]
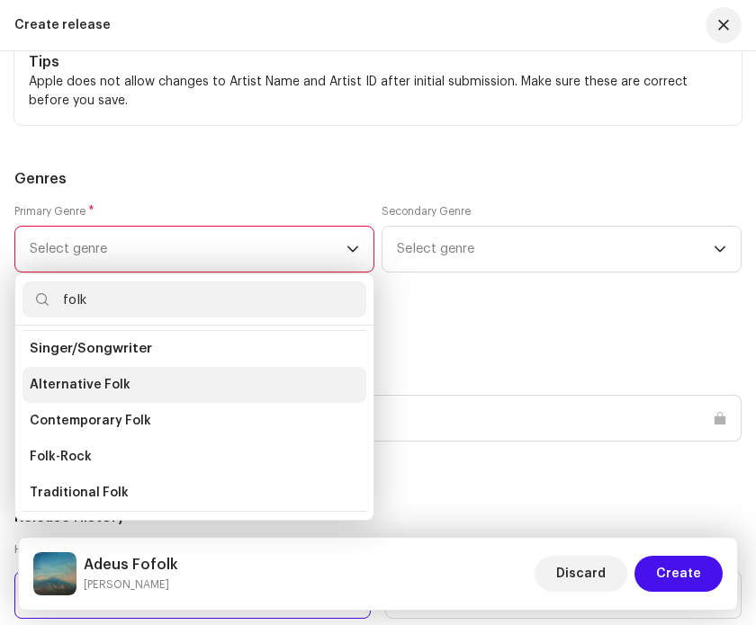
click at [187, 379] on li "Alternative Folk" at bounding box center [194, 385] width 344 height 36
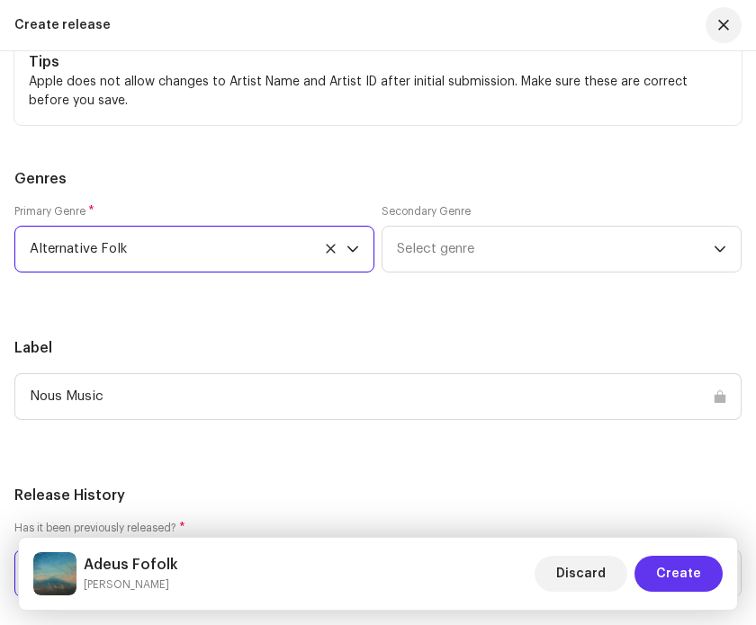
click at [693, 576] on span "Create" at bounding box center [678, 574] width 45 height 36
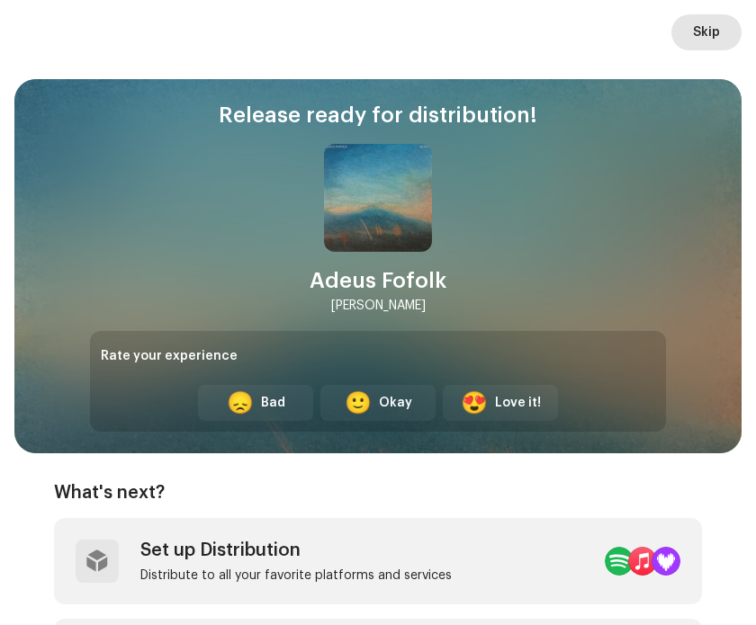
click at [708, 45] on span "Skip" at bounding box center [706, 32] width 27 height 36
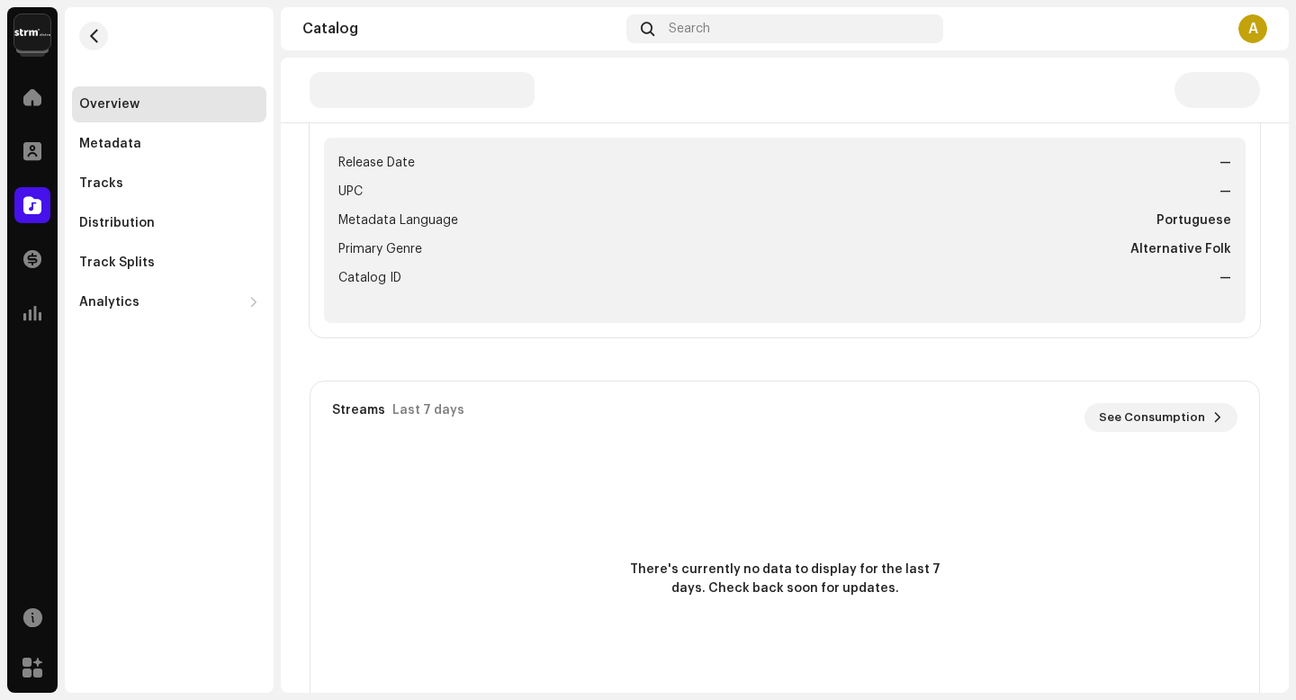
scroll to position [1005, 0]
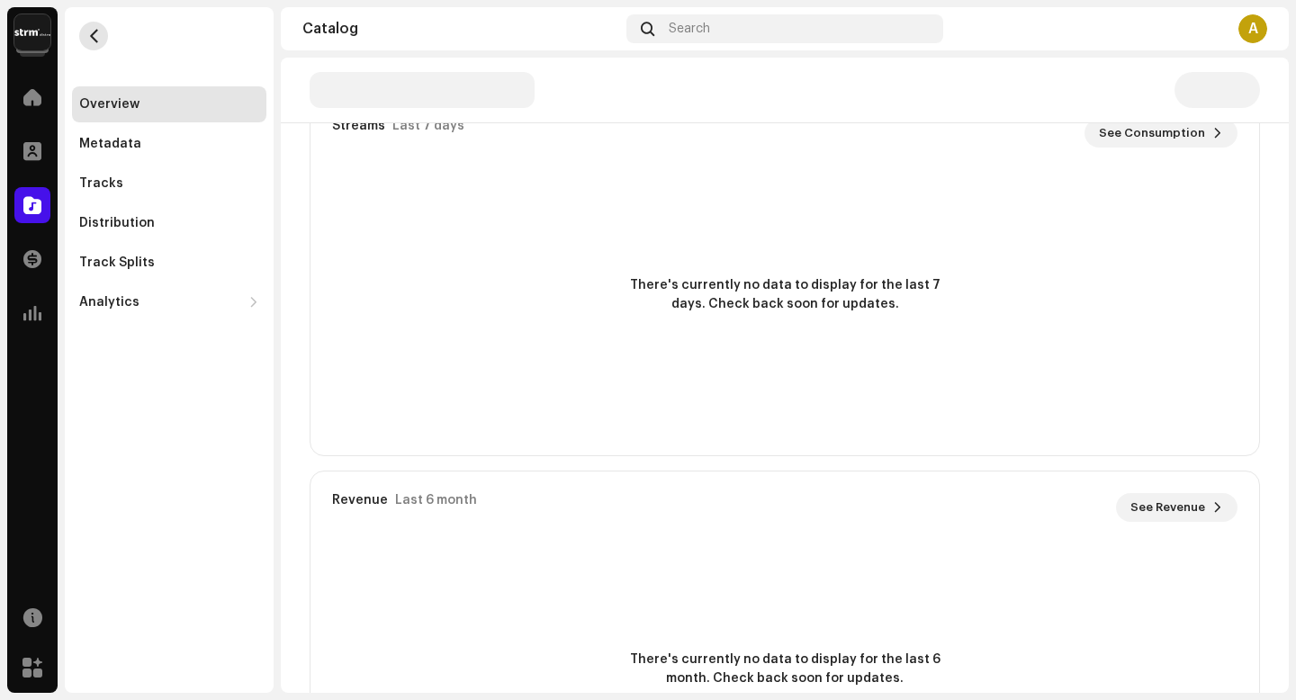
click at [97, 42] on span "button" at bounding box center [93, 36] width 13 height 14
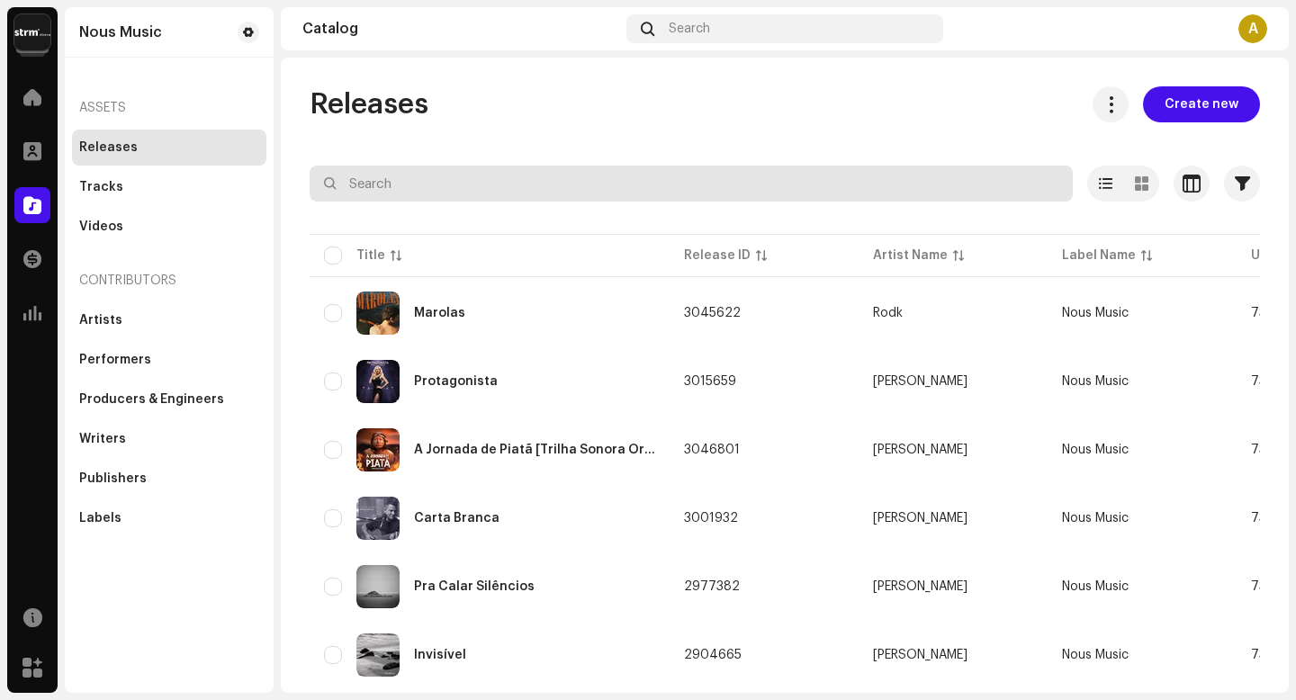
click at [393, 189] on input "text" at bounding box center [691, 184] width 763 height 36
type input "adeus"
